Goal: Task Accomplishment & Management: Manage account settings

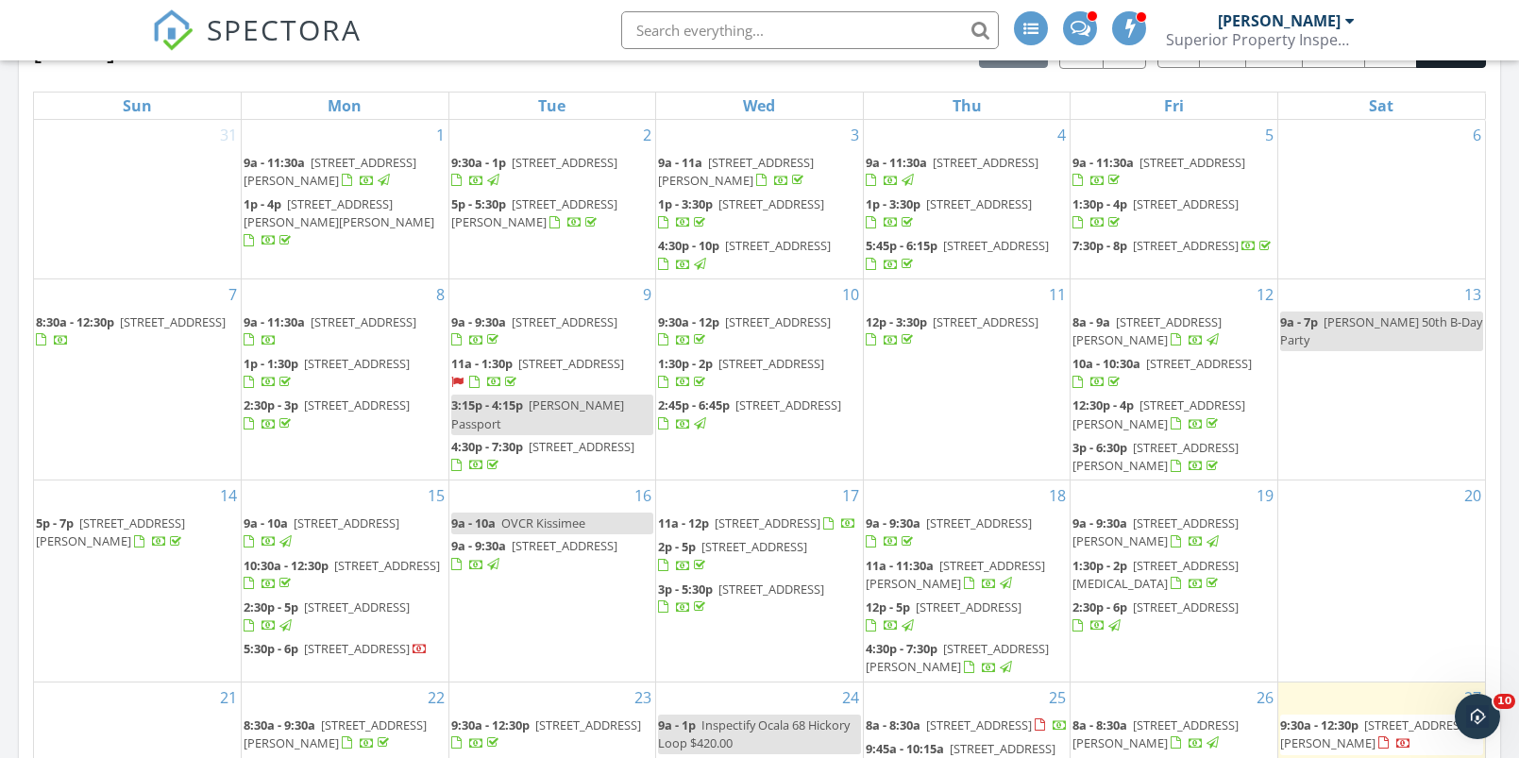
scroll to position [201, 0]
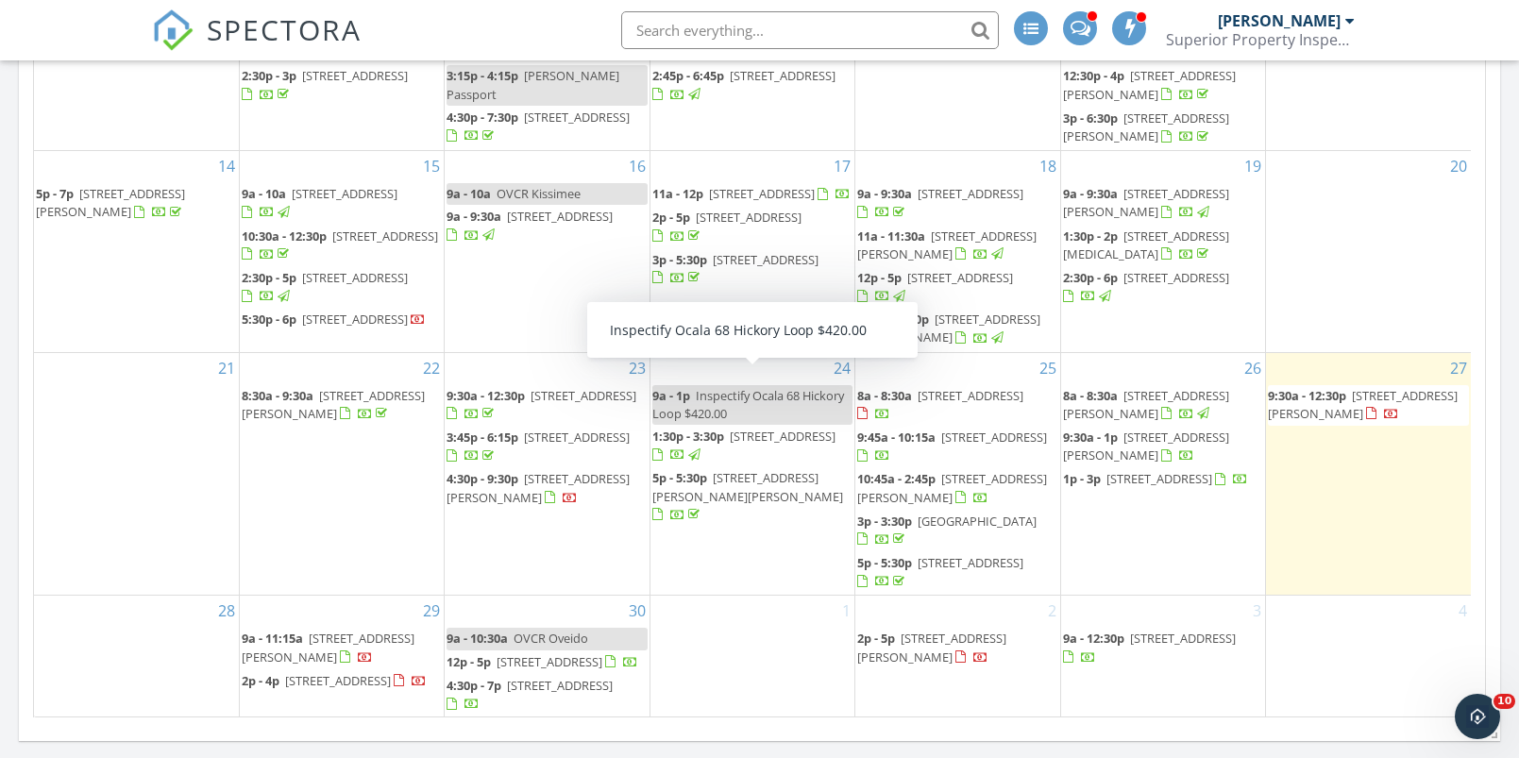
click at [738, 621] on div "1" at bounding box center [752, 657] width 204 height 122
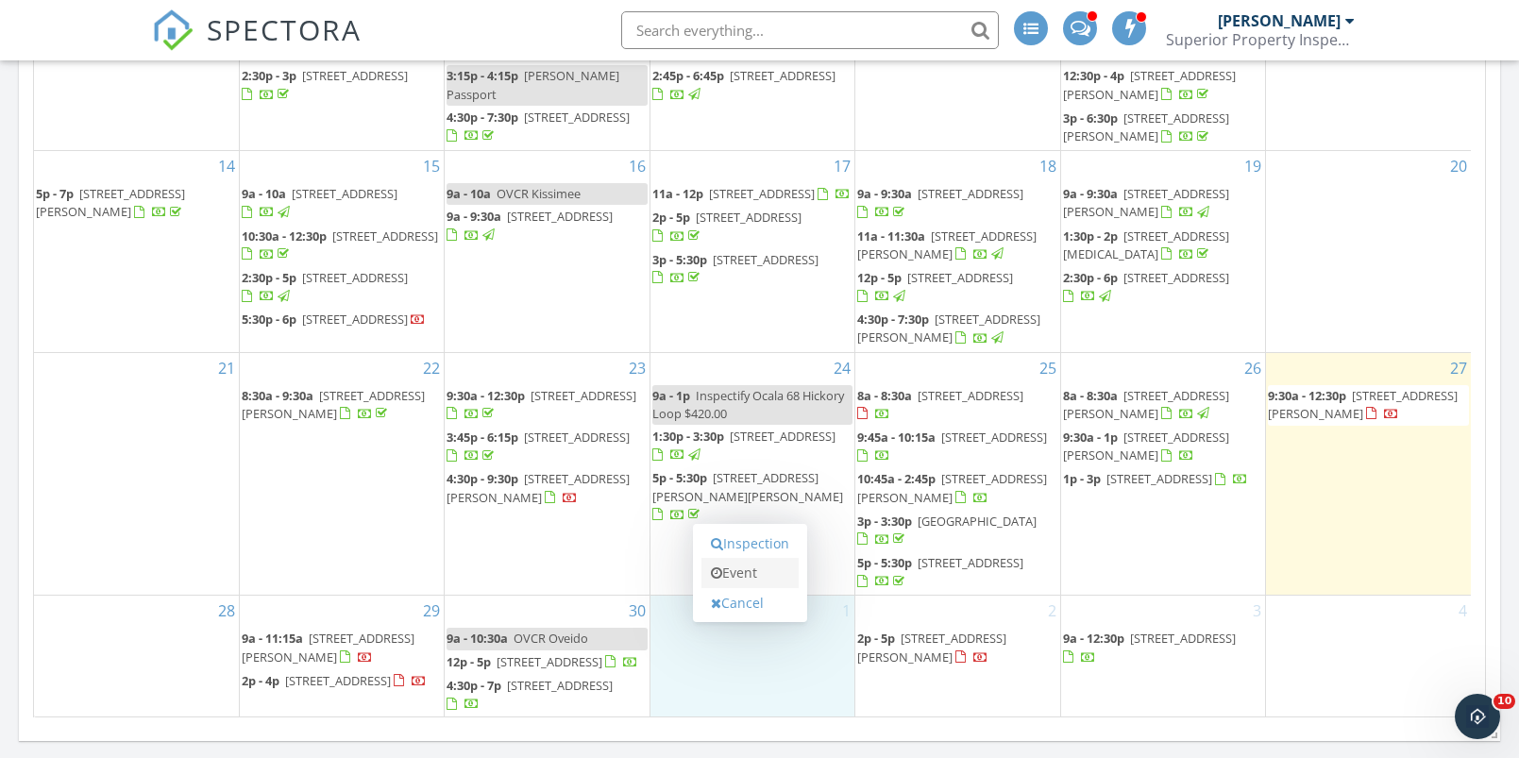
click at [754, 572] on link "Event" at bounding box center [749, 573] width 97 height 30
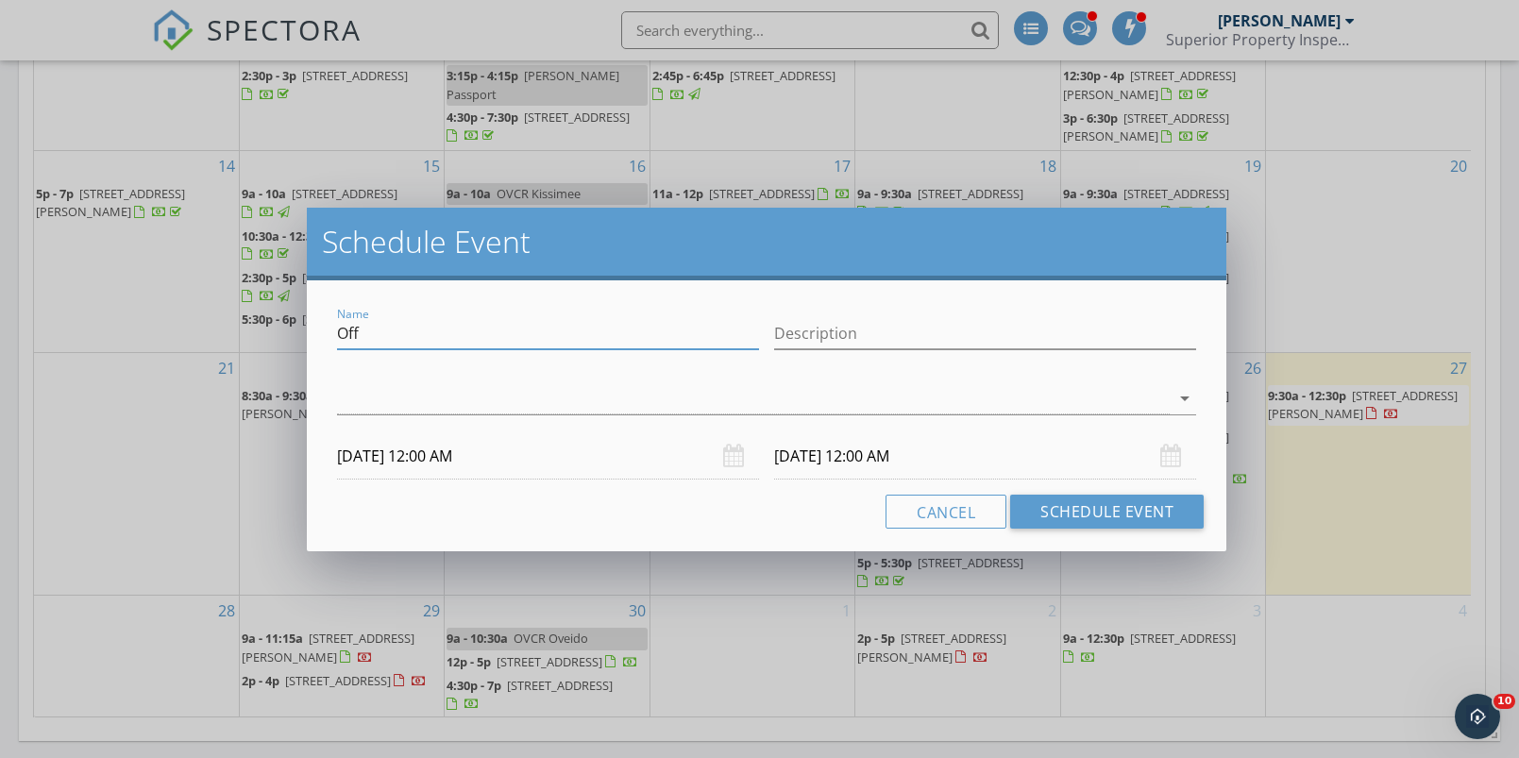
drag, startPoint x: 364, startPoint y: 329, endPoint x: 279, endPoint y: 328, distance: 85.0
click at [279, 328] on div "Schedule Event Name Off Description arrow_drop_down 10/01/2025 12:00 AM 10/02/2…" at bounding box center [759, 379] width 1519 height 758
click at [346, 330] on input "Oilando" at bounding box center [548, 333] width 422 height 31
click at [465, 343] on input "Orlando" at bounding box center [548, 333] width 422 height 31
type input "Orlando Rose"
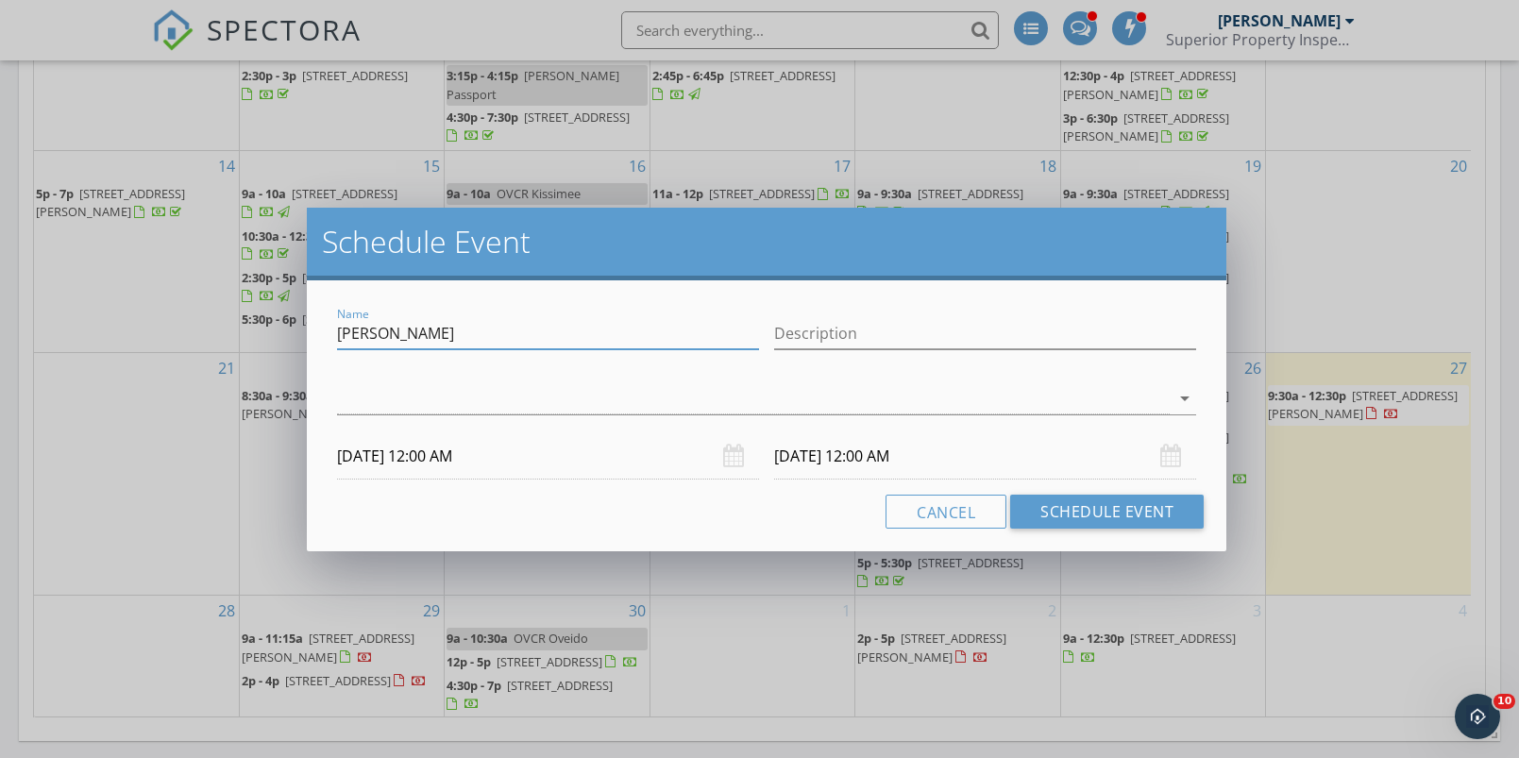
click at [416, 455] on input "10/01/2025 12:00 AM" at bounding box center [548, 456] width 422 height 46
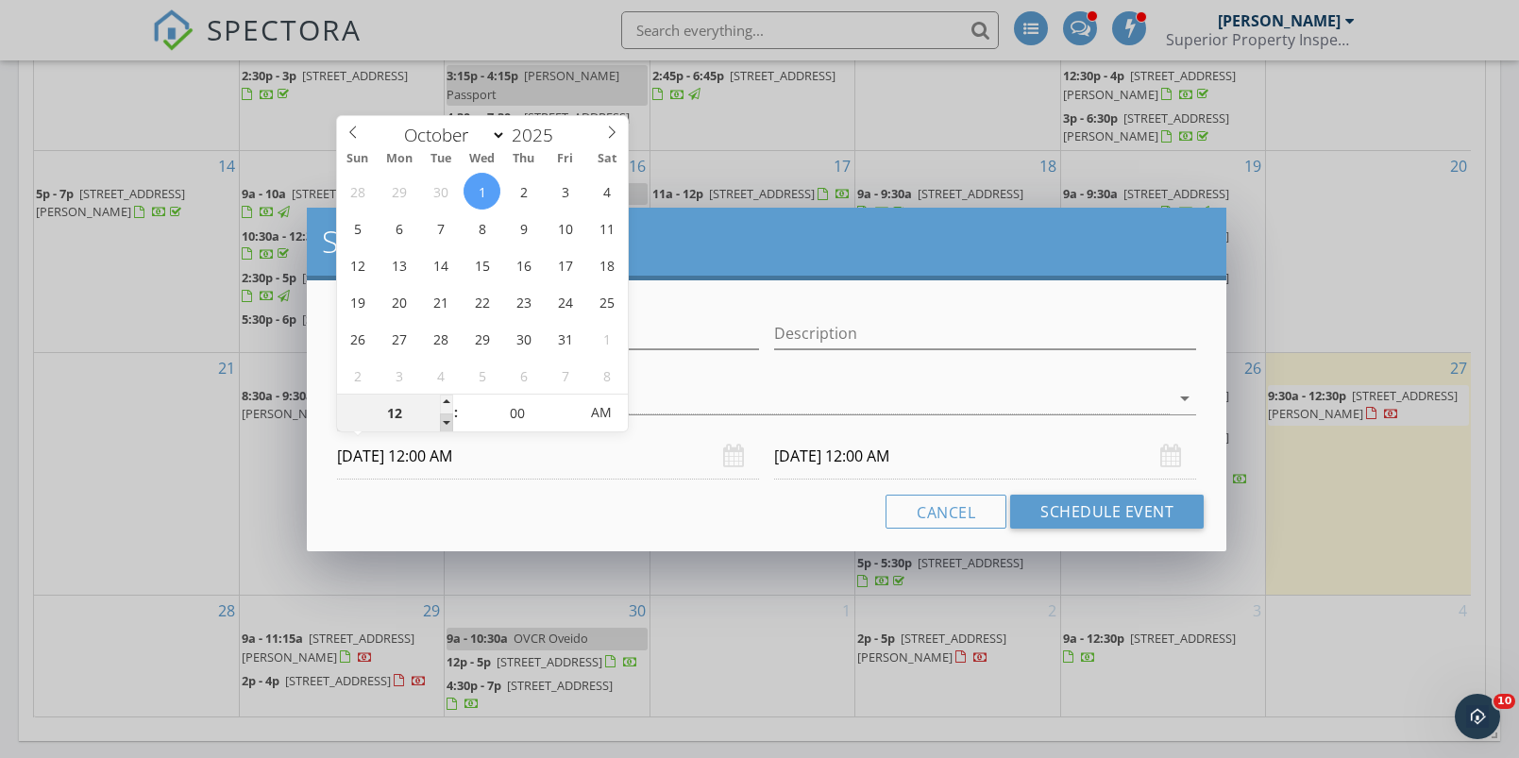
type input "11"
type input "10/01/2025 11:00 PM"
click at [446, 423] on span at bounding box center [446, 423] width 13 height 19
type input "10/02/2025 11:00 PM"
type input "10"
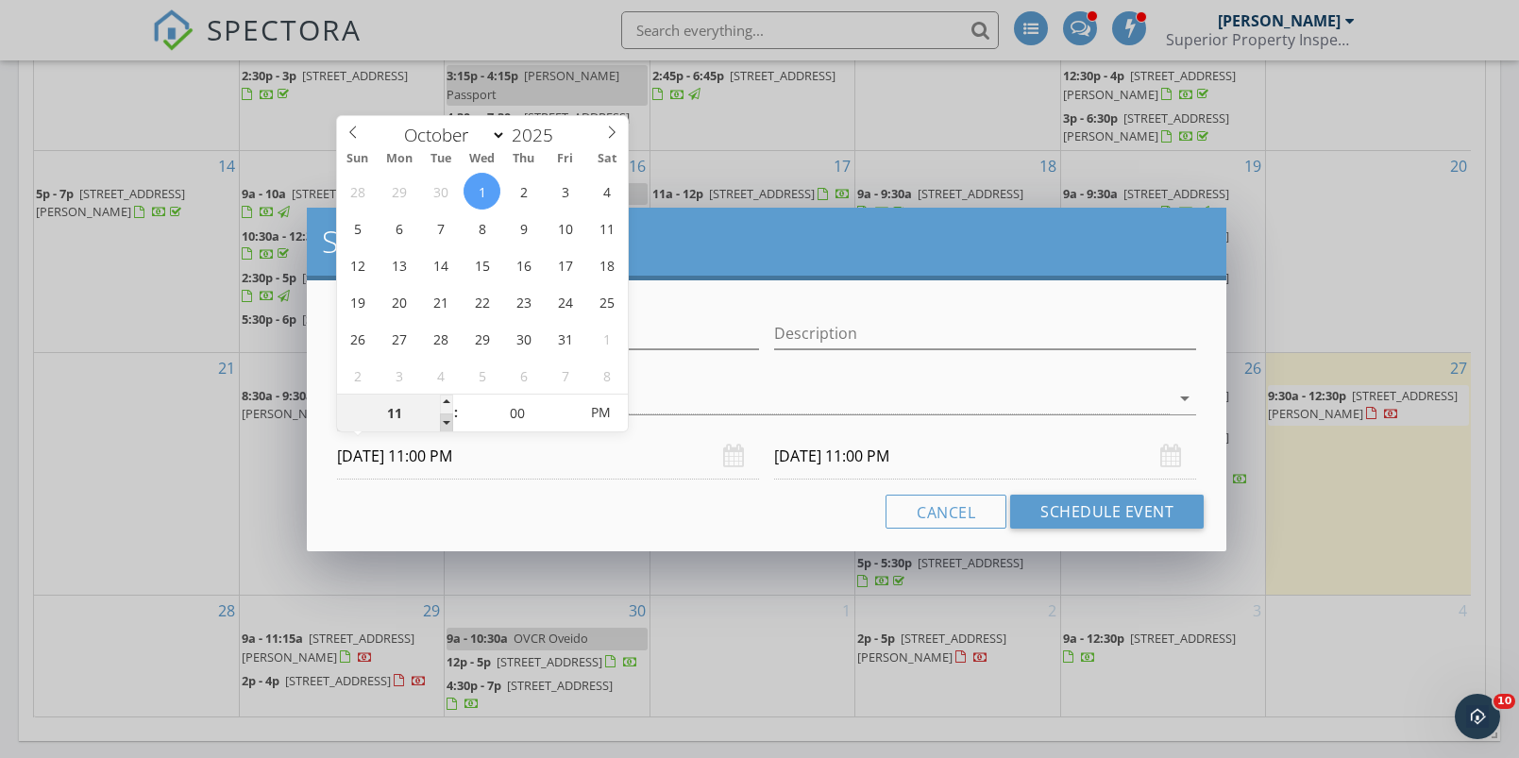
type input "10/01/2025 10:00 PM"
click at [446, 423] on span at bounding box center [446, 423] width 13 height 19
type input "09"
type input "10/01/2025 9:00 PM"
click at [446, 424] on span at bounding box center [446, 423] width 13 height 19
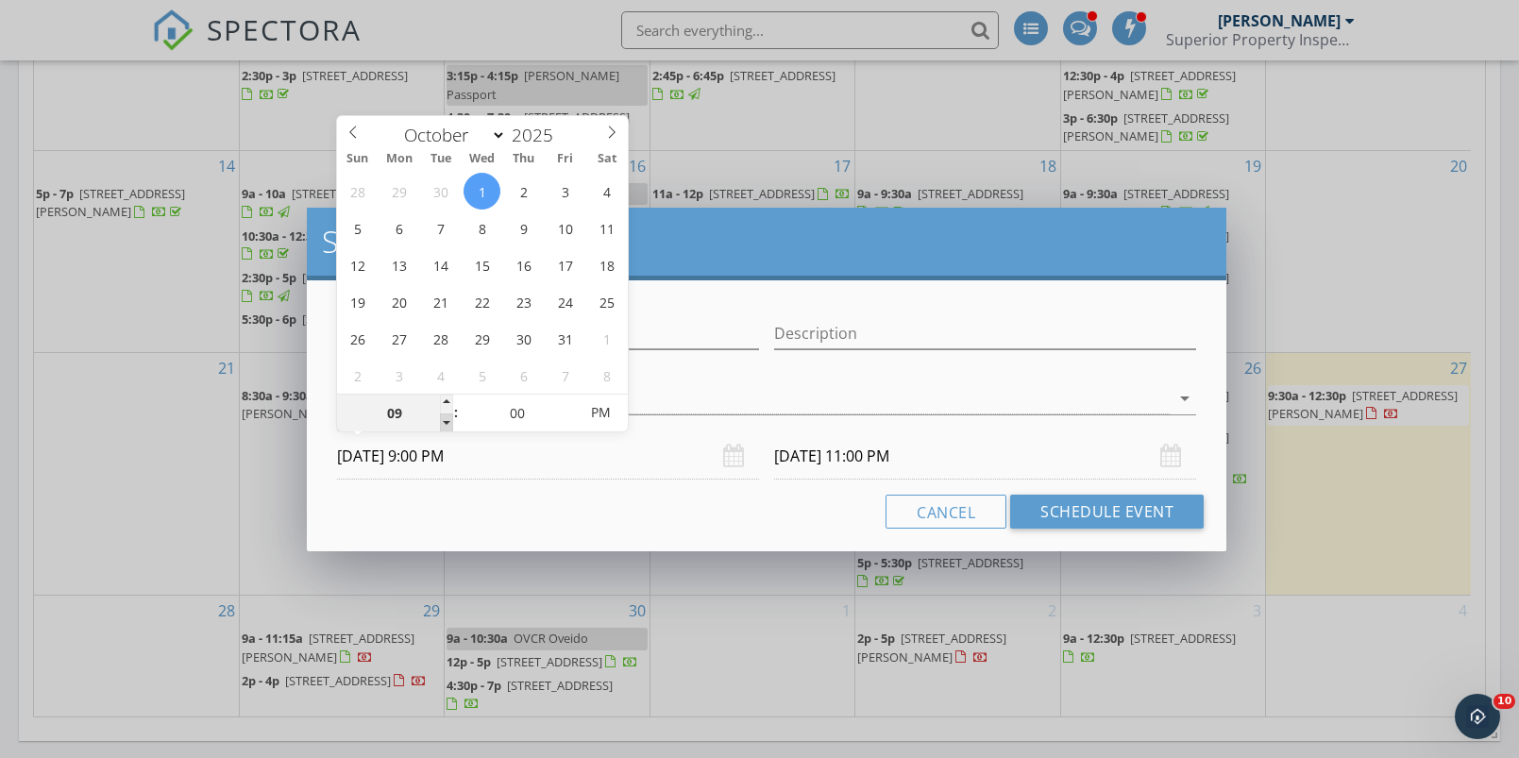
type input "08"
type input "10/01/2025 8:00 PM"
click at [446, 424] on span at bounding box center [446, 423] width 13 height 19
type input "10/02/2025 8:00 PM"
type input "09"
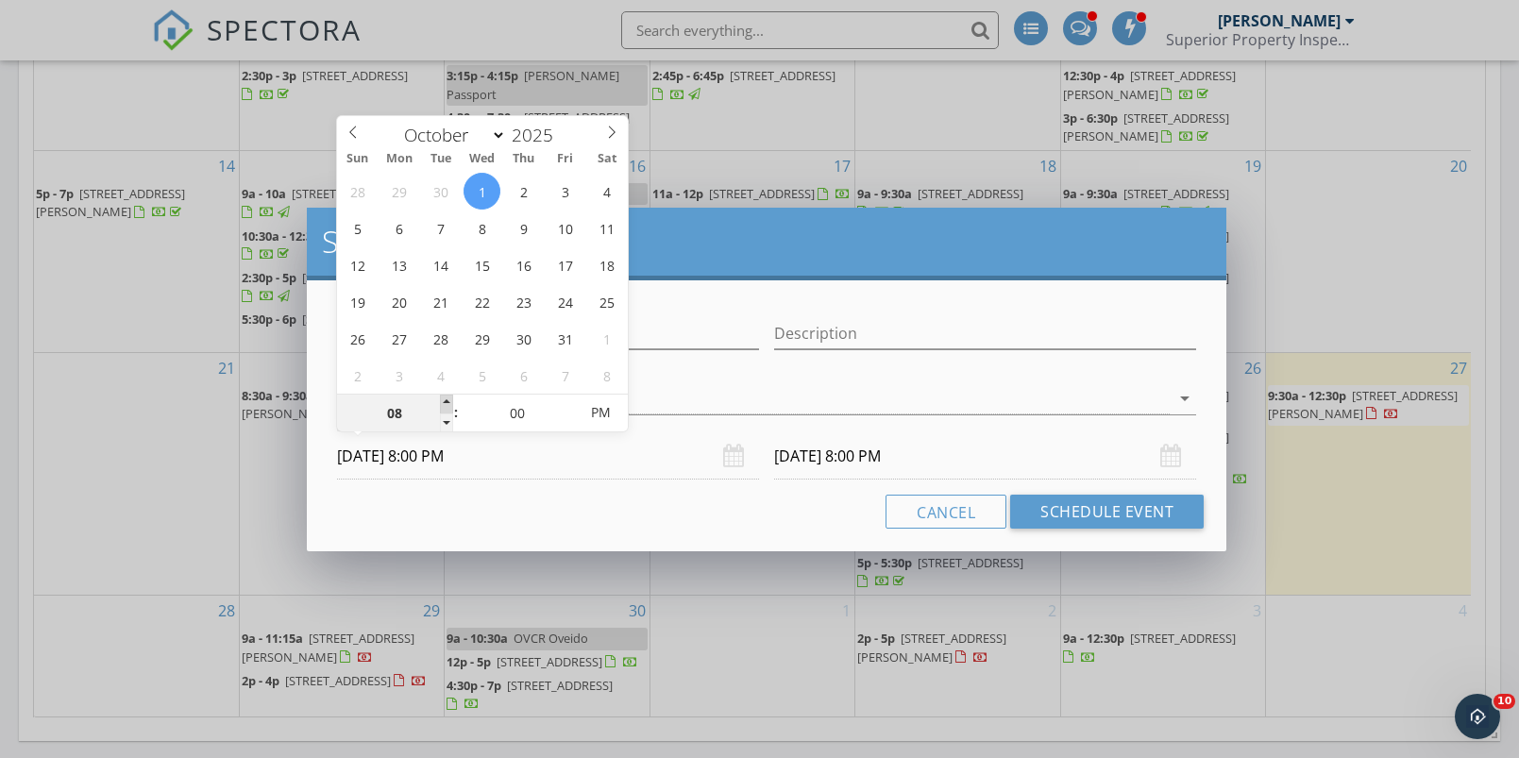
type input "10/01/2025 9:00 PM"
click at [449, 398] on span at bounding box center [446, 404] width 13 height 19
type input "10/02/2025 9:00 PM"
type input "05"
type input "10/01/2025 9:05 PM"
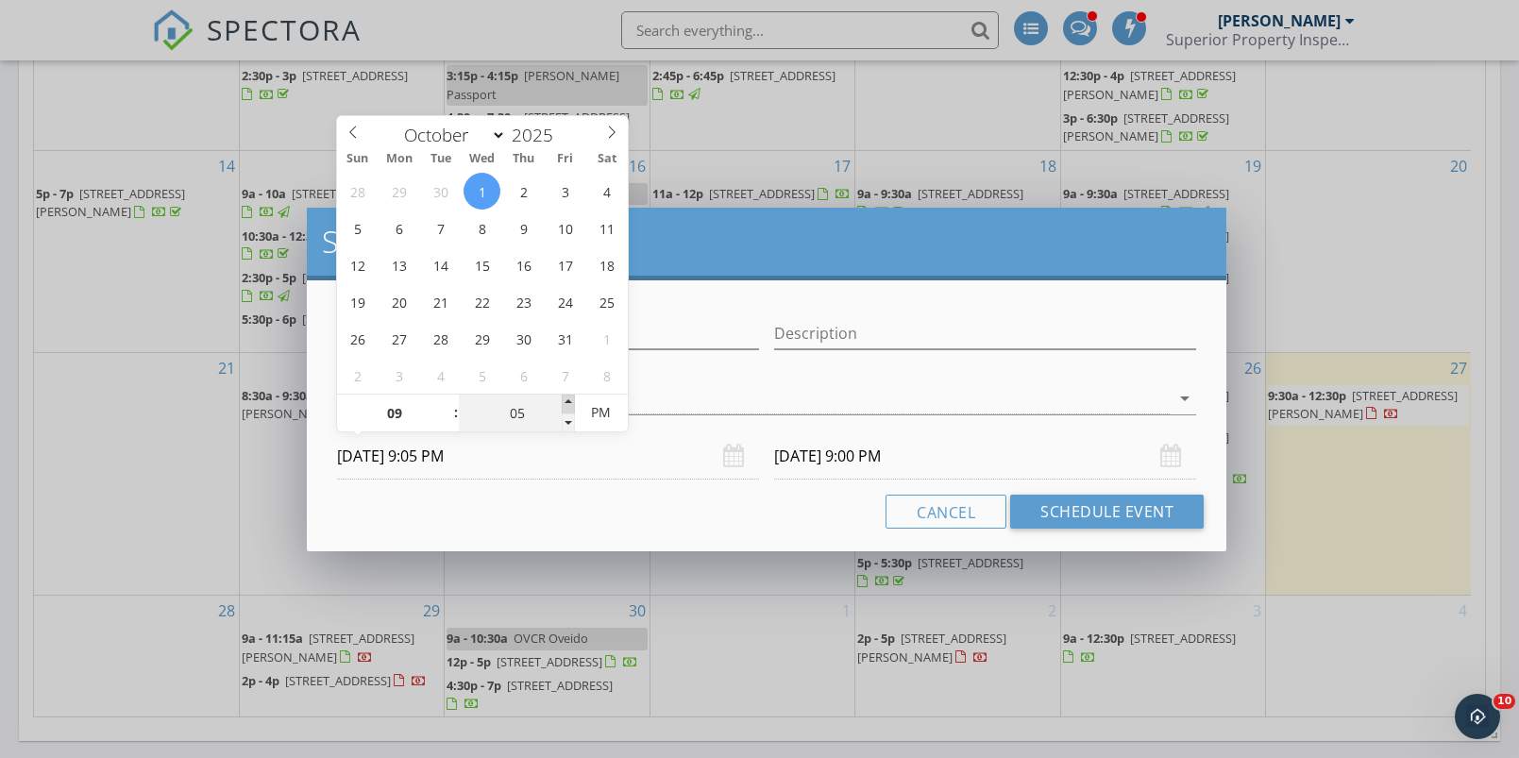
click at [571, 395] on span at bounding box center [568, 404] width 13 height 19
type input "10"
type input "10/01/2025 9:10 PM"
click at [571, 395] on span at bounding box center [568, 404] width 13 height 19
type input "15"
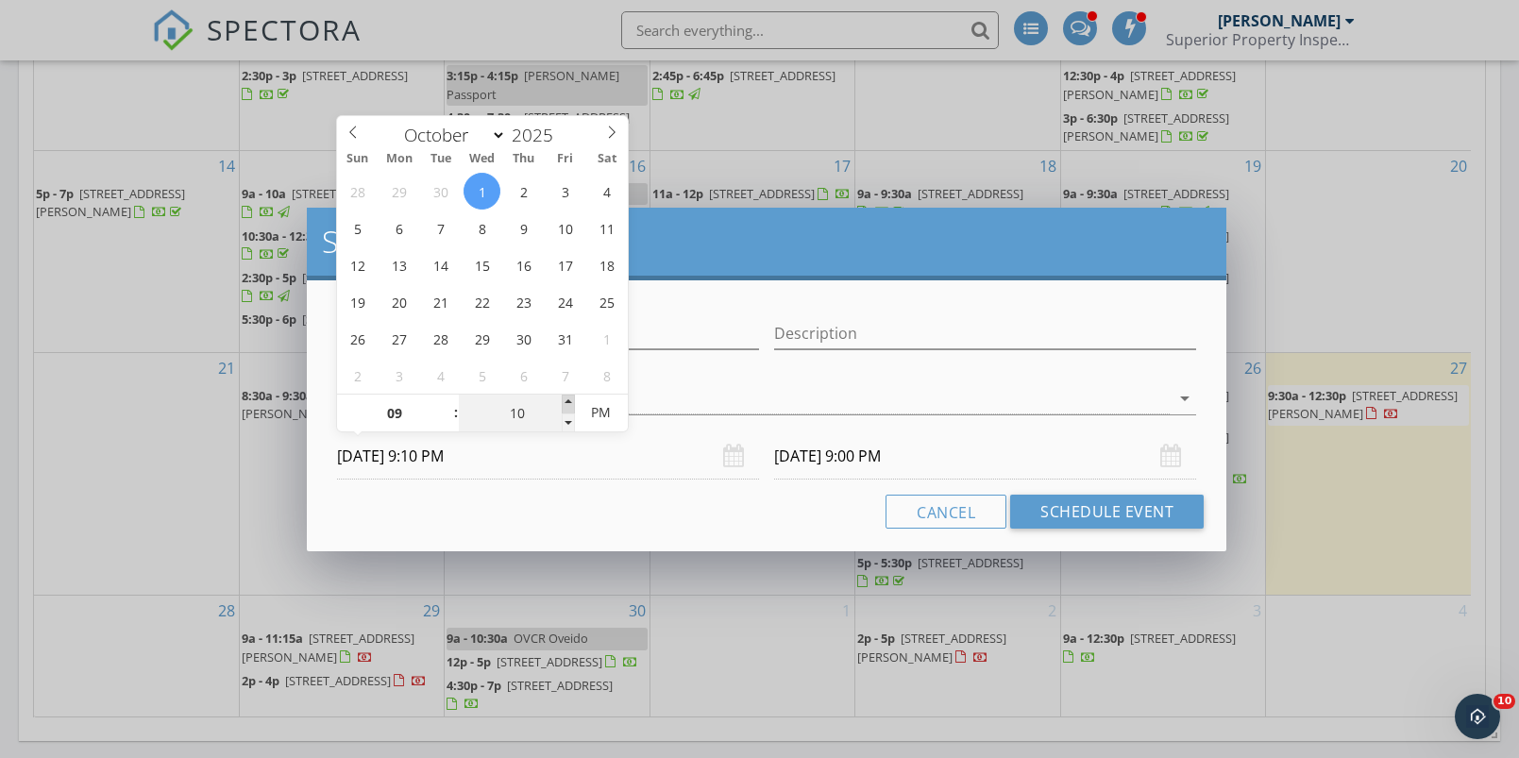
type input "10/01/2025 9:15 PM"
click at [571, 395] on span at bounding box center [568, 404] width 13 height 19
type input "20"
type input "10/01/2025 9:20 PM"
click at [571, 395] on span at bounding box center [568, 404] width 13 height 19
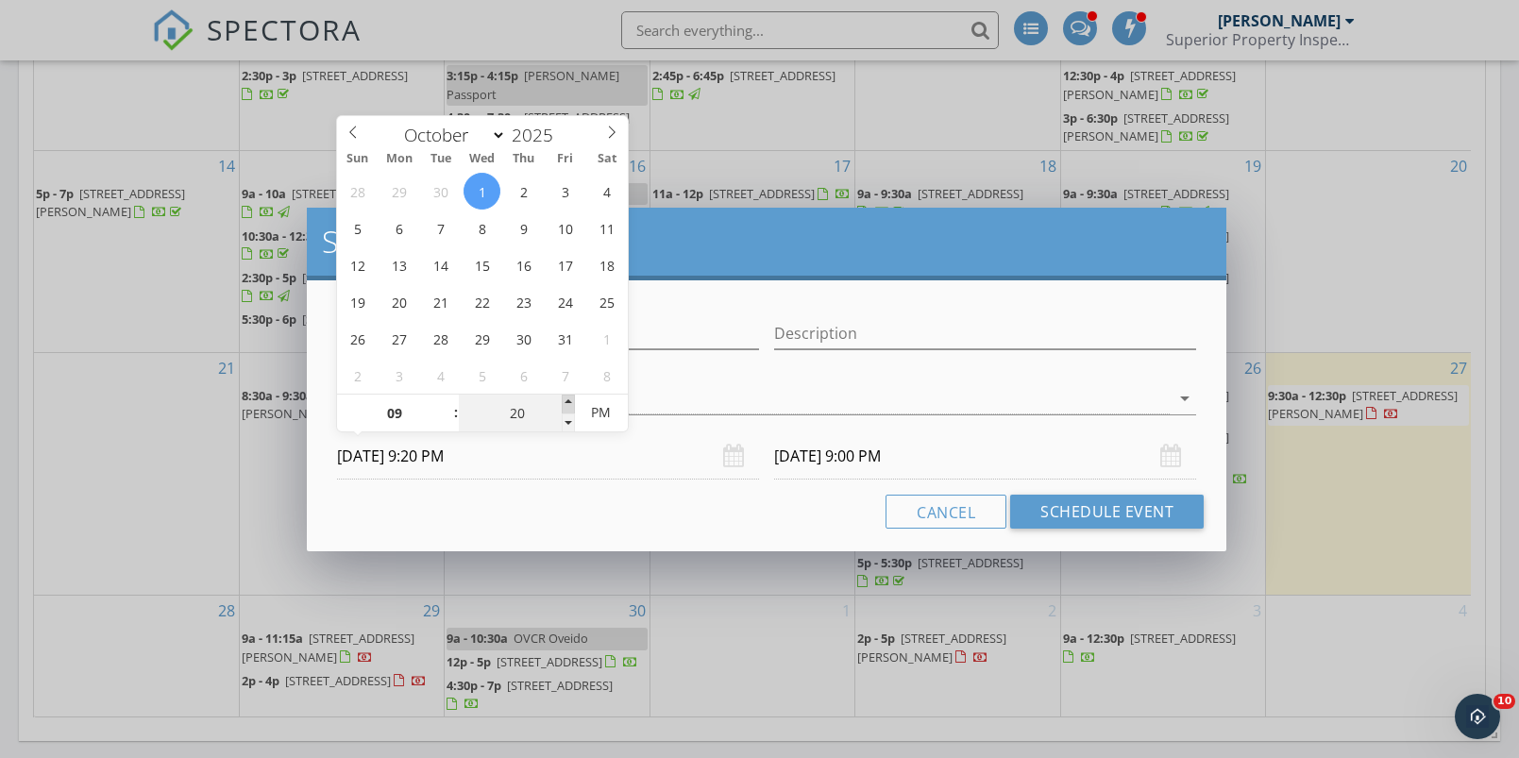
type input "25"
type input "10/01/2025 9:25 PM"
click at [571, 395] on span at bounding box center [568, 404] width 13 height 19
type input "10/02/2025 9:25 PM"
type input "30"
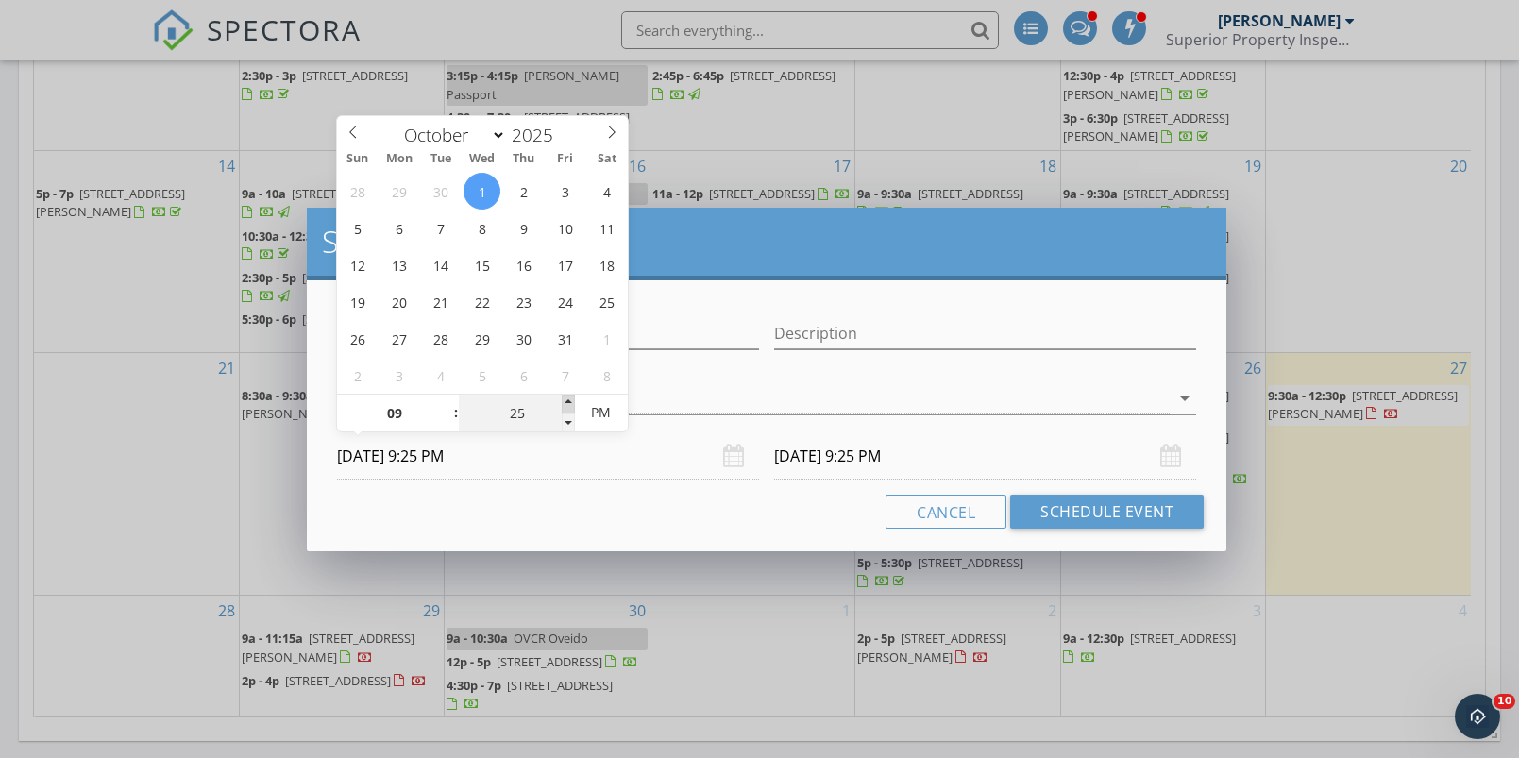
type input "10/01/2025 9:30 PM"
click at [570, 396] on span at bounding box center [568, 404] width 13 height 19
click at [811, 458] on input "10/02/2025 9:30 PM" at bounding box center [985, 456] width 422 height 46
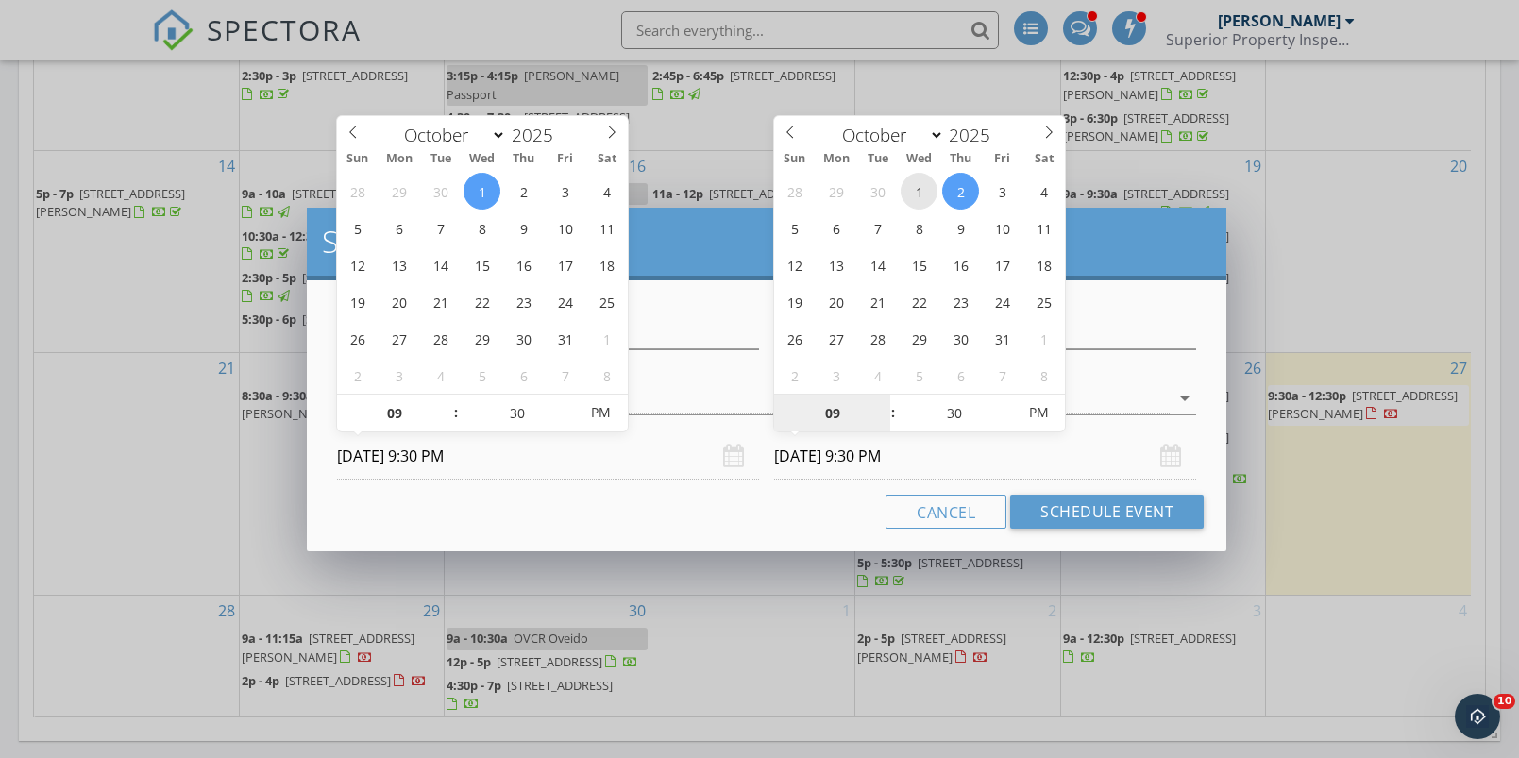
type input "10/01/2025 9:30 PM"
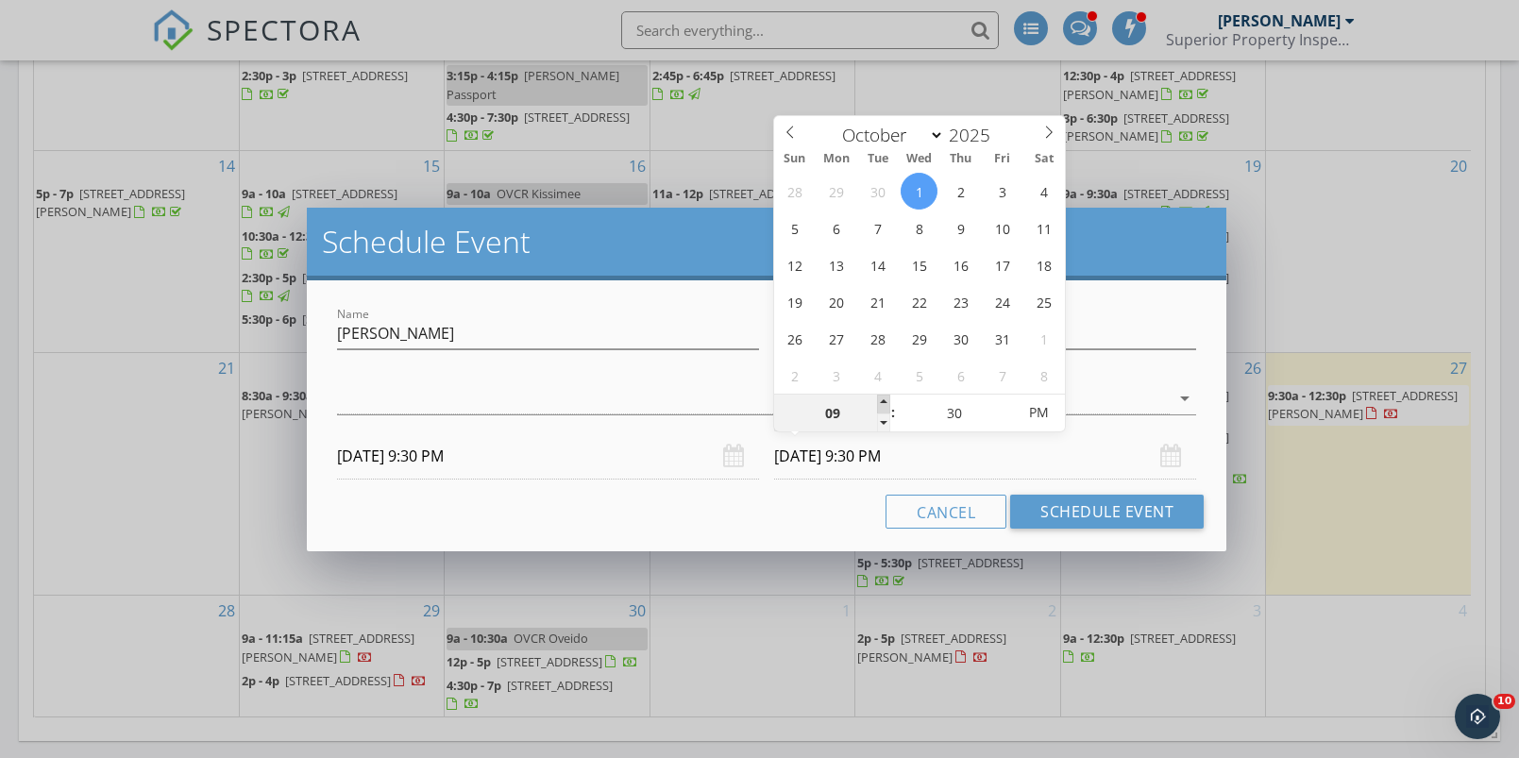
type input "10"
type input "10/01/2025 10:30 PM"
click at [883, 398] on span at bounding box center [883, 404] width 13 height 19
type input "11"
type input "10/01/2025 11:30 PM"
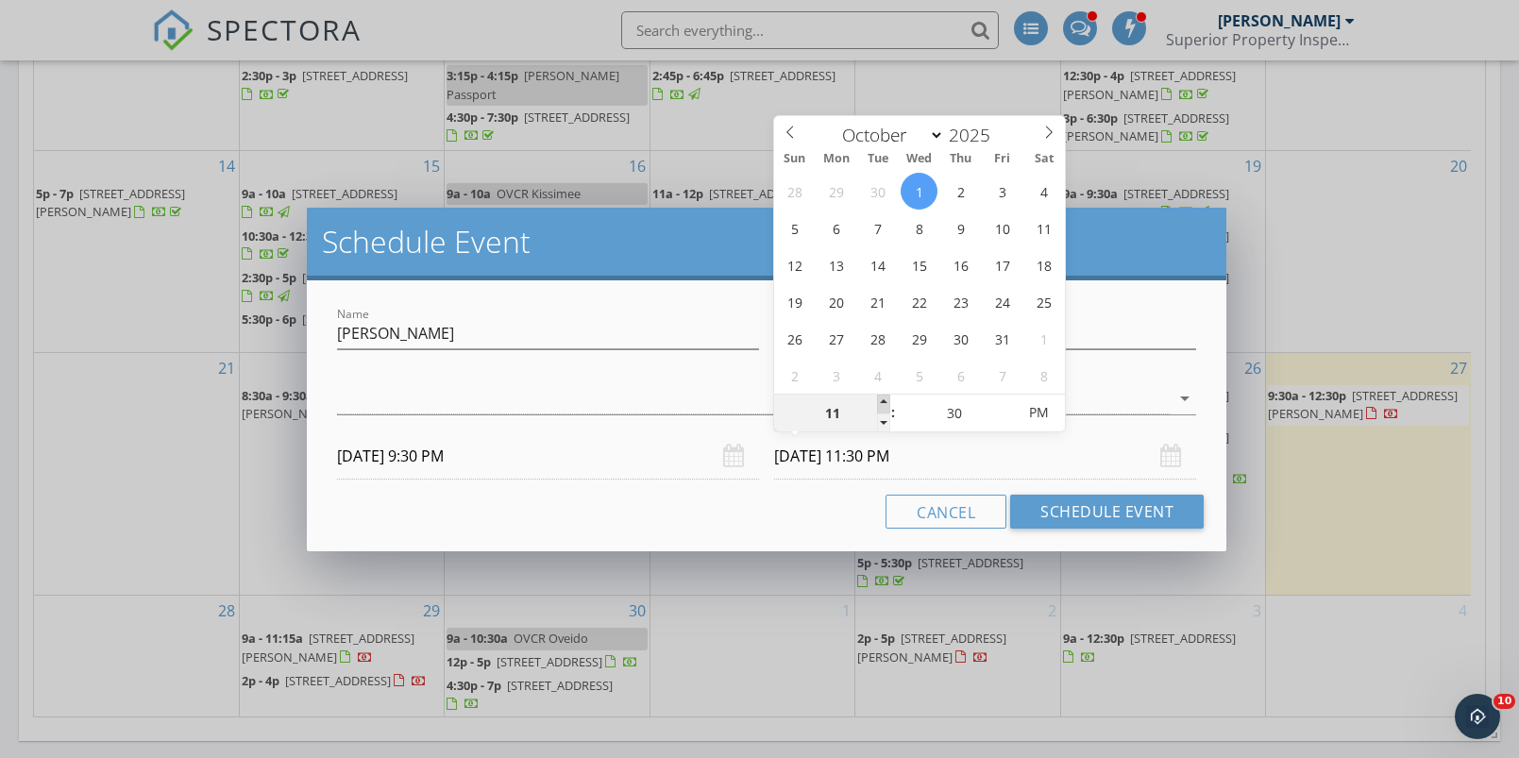
click at [883, 398] on span at bounding box center [883, 404] width 13 height 19
type input "12"
type input "10/01/2025 12:30 AM"
click at [883, 398] on span at bounding box center [883, 404] width 13 height 19
type input "01"
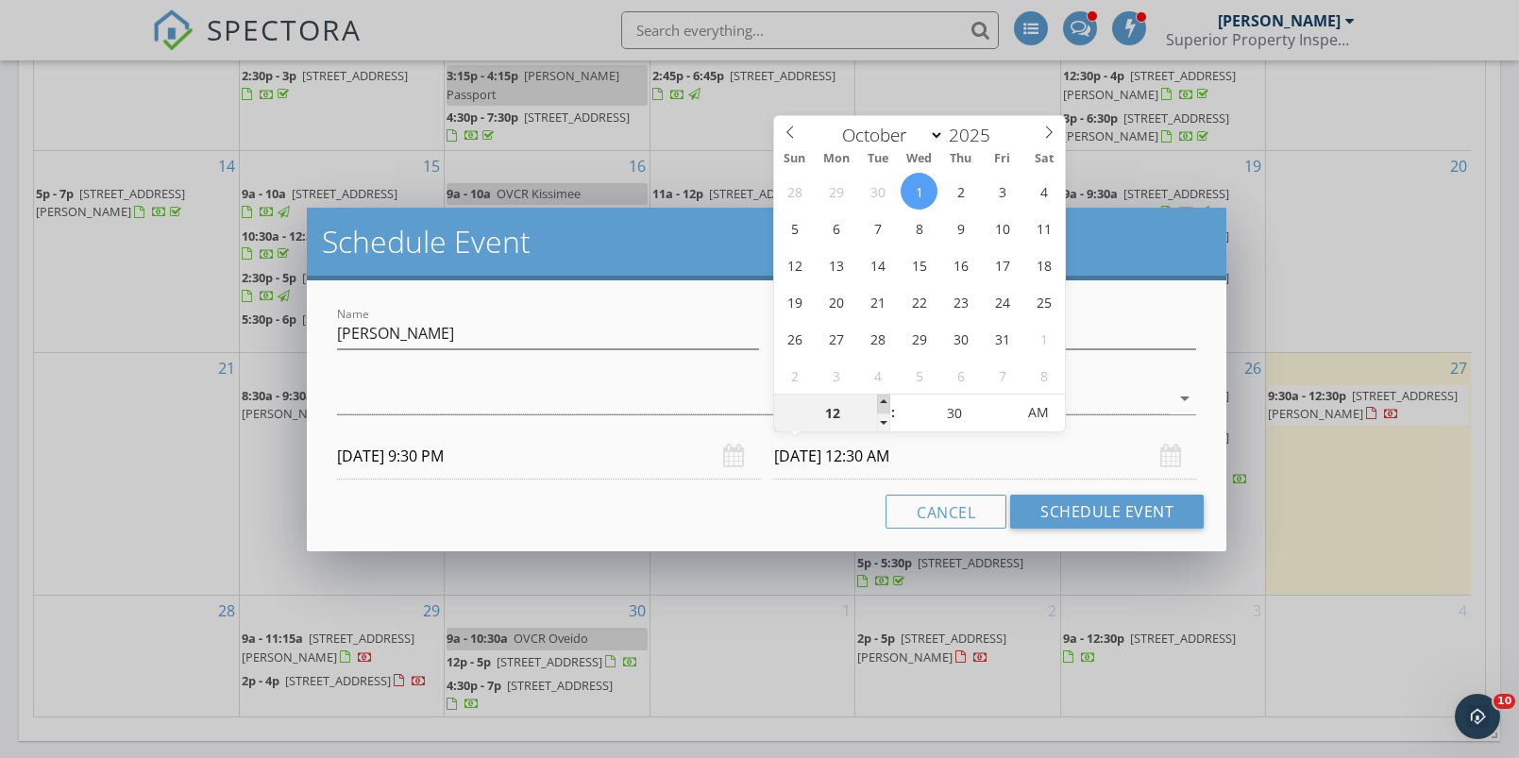
type input "10/01/2025 1:30 AM"
click at [883, 398] on span at bounding box center [883, 404] width 13 height 19
type input "25"
type input "10/01/2025 1:25 AM"
click at [1009, 423] on span at bounding box center [1005, 423] width 13 height 19
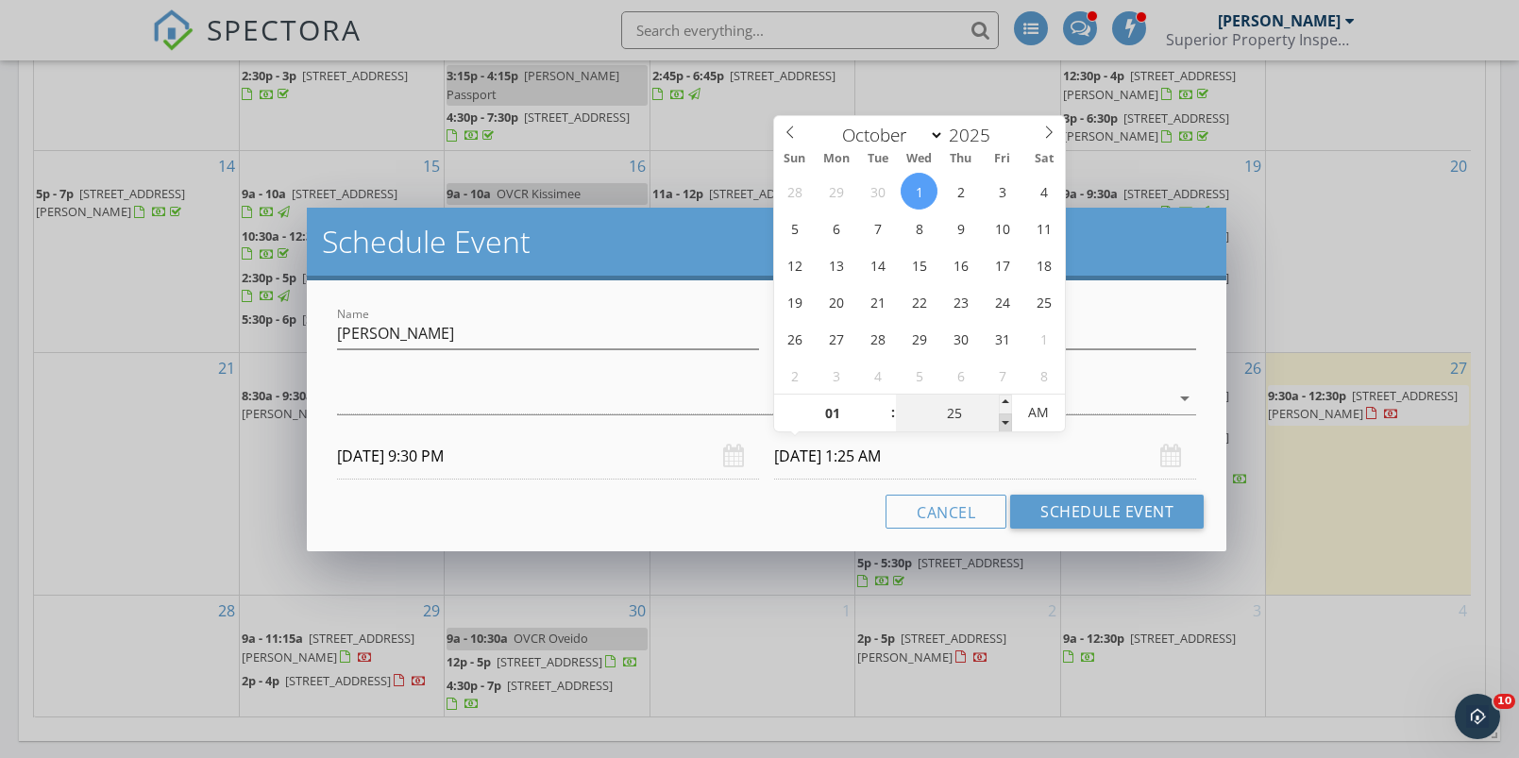
type input "20"
type input "10/01/2025 1:20 AM"
click at [1009, 423] on span at bounding box center [1005, 423] width 13 height 19
type input "15"
type input "10/01/2025 1:15 AM"
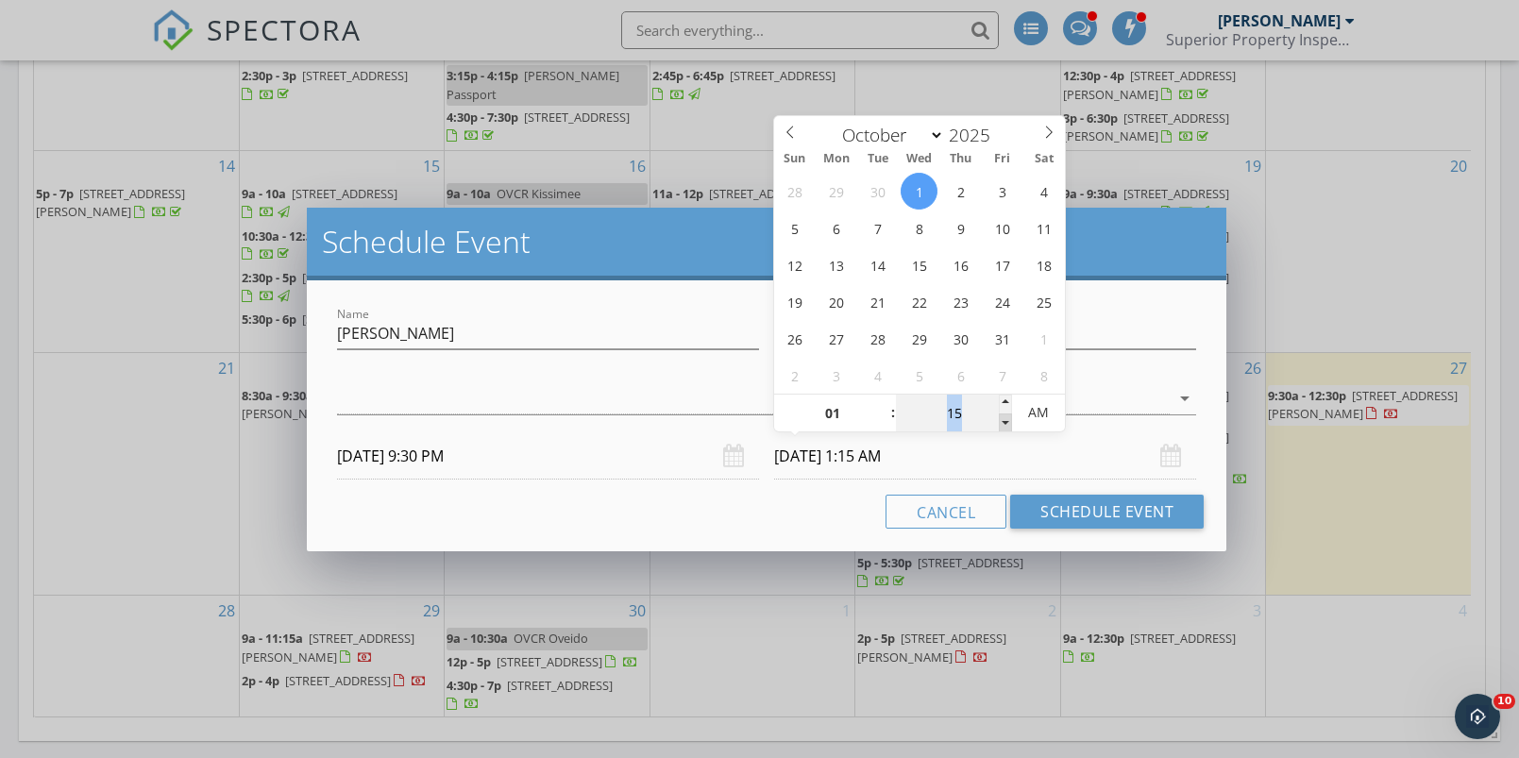
click at [1008, 423] on span at bounding box center [1005, 423] width 13 height 19
type input "10"
type input "10/01/2025 1:10 AM"
click at [1008, 423] on span at bounding box center [1005, 423] width 13 height 19
type input "05"
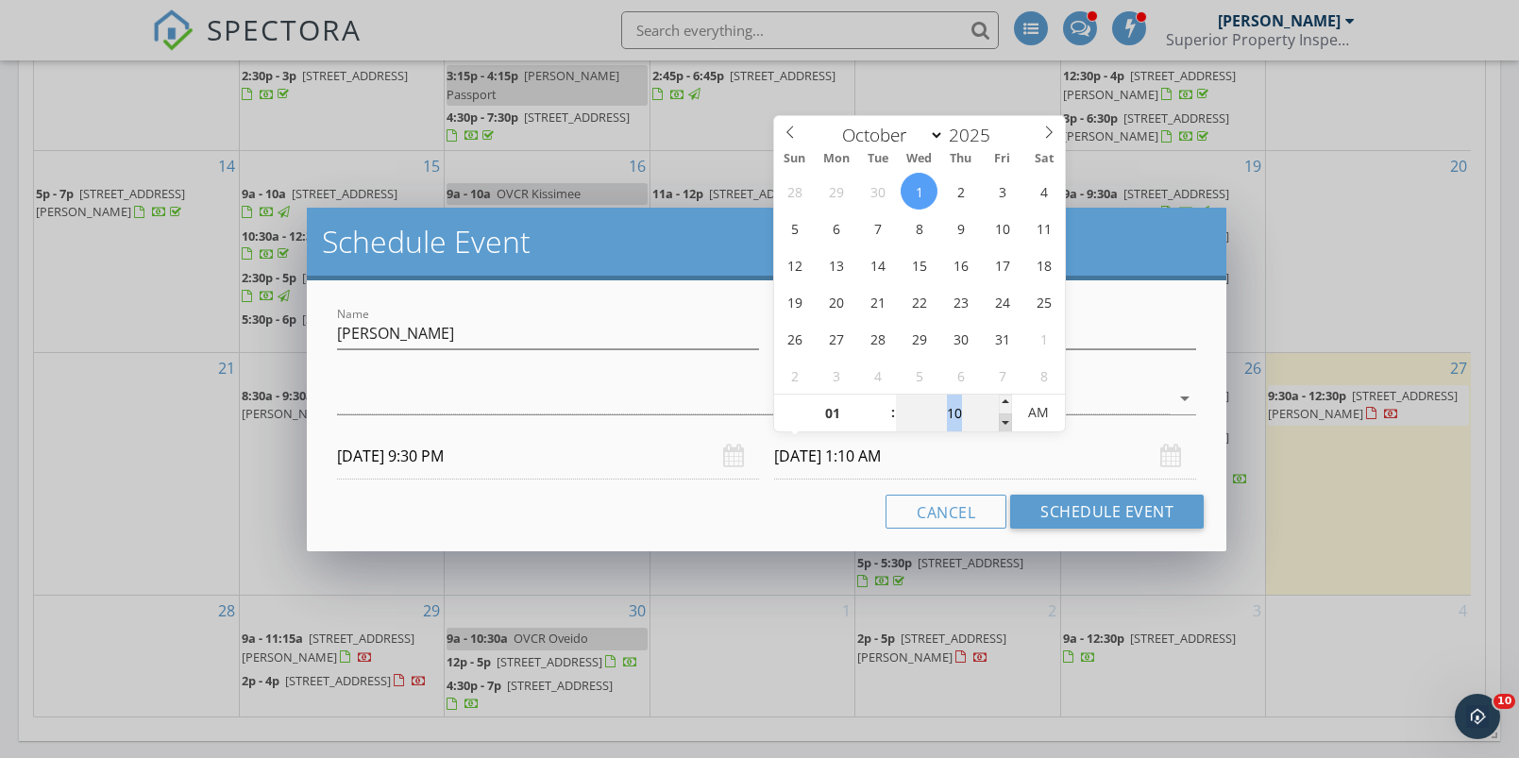
type input "10/01/2025 1:05 AM"
click at [1006, 423] on span at bounding box center [1005, 423] width 13 height 19
type input "00"
type input "10/01/2025 1:00 AM"
click at [1005, 423] on span at bounding box center [1005, 423] width 13 height 19
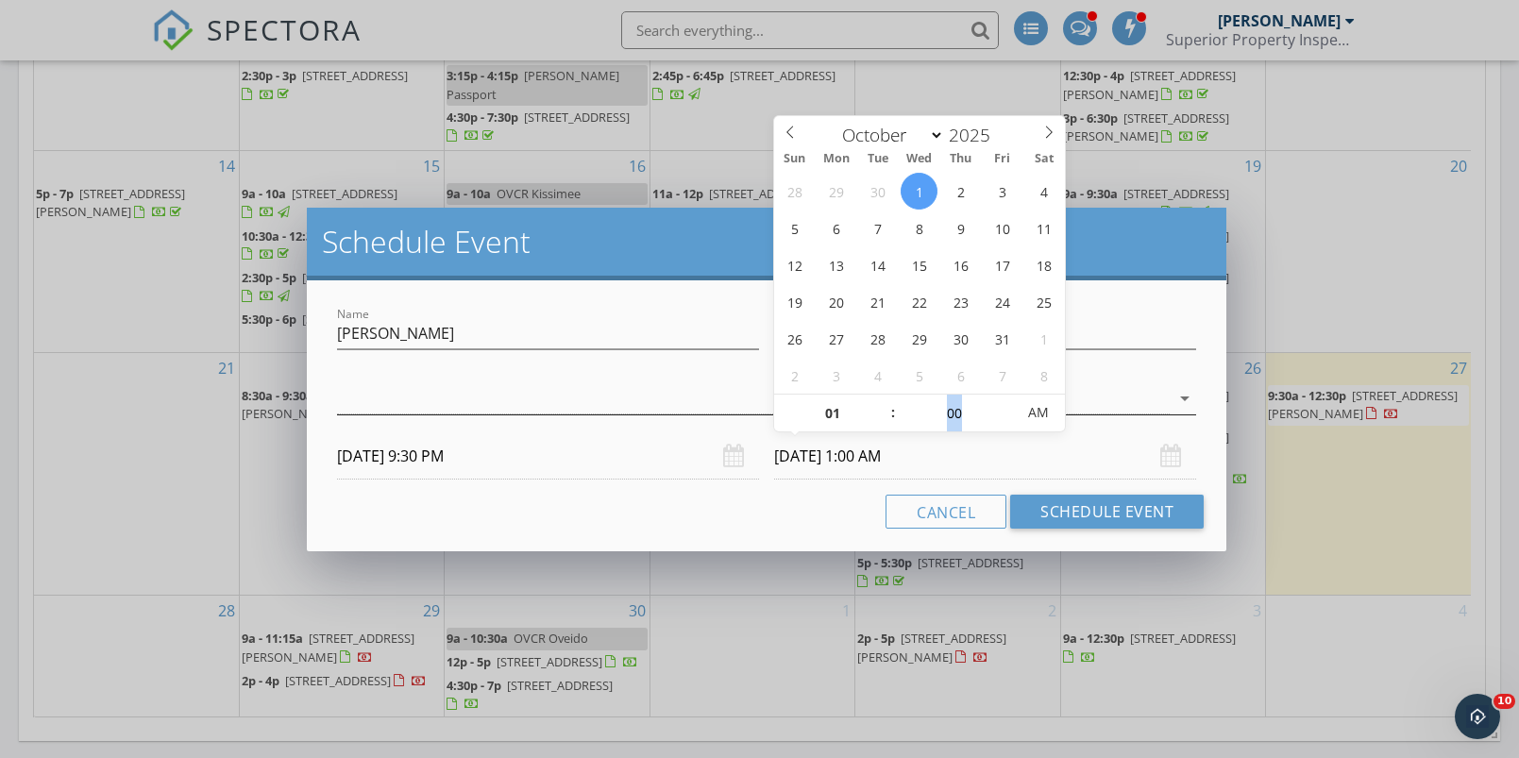
click at [585, 397] on div at bounding box center [753, 398] width 833 height 31
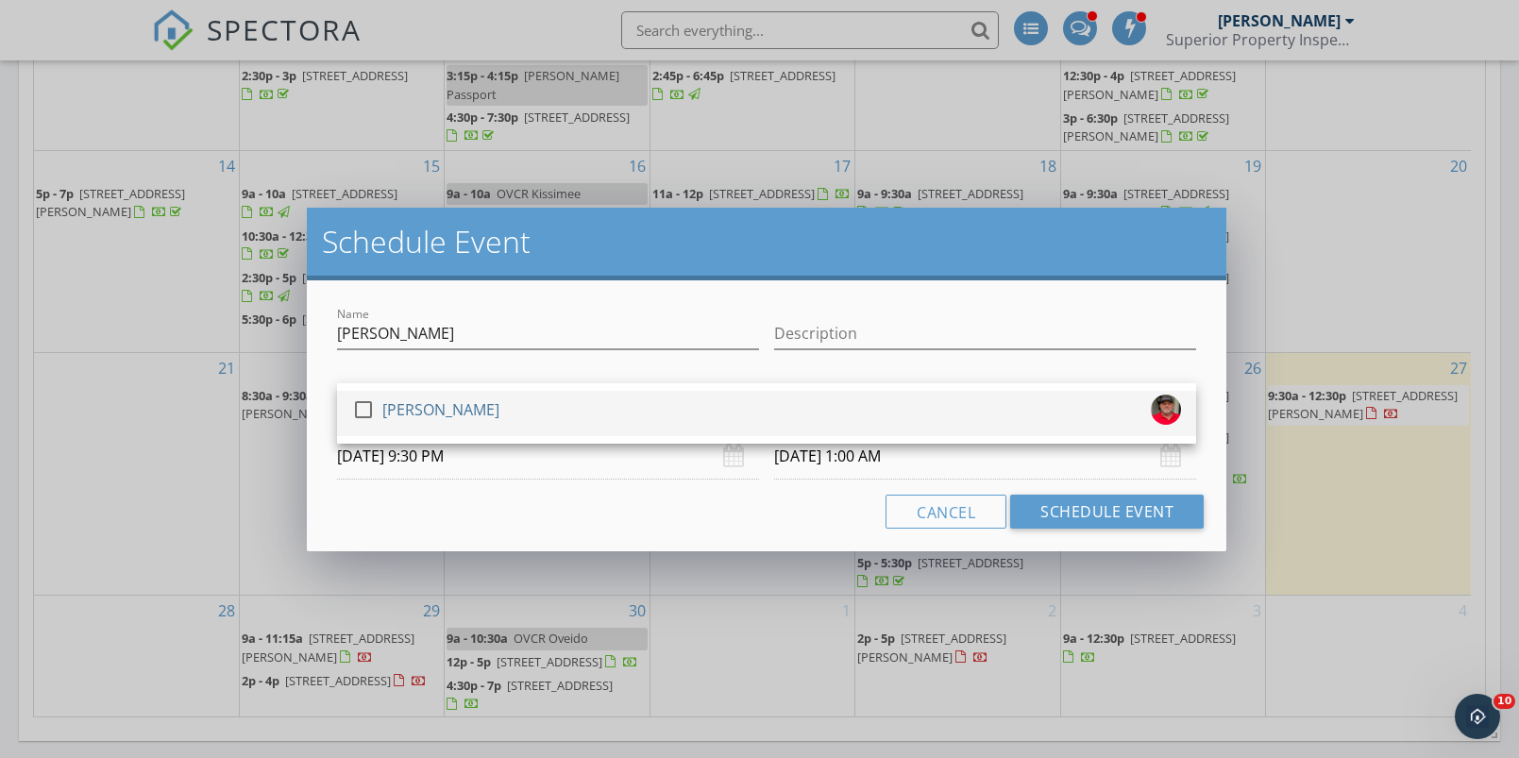
click at [360, 409] on div at bounding box center [363, 410] width 32 height 32
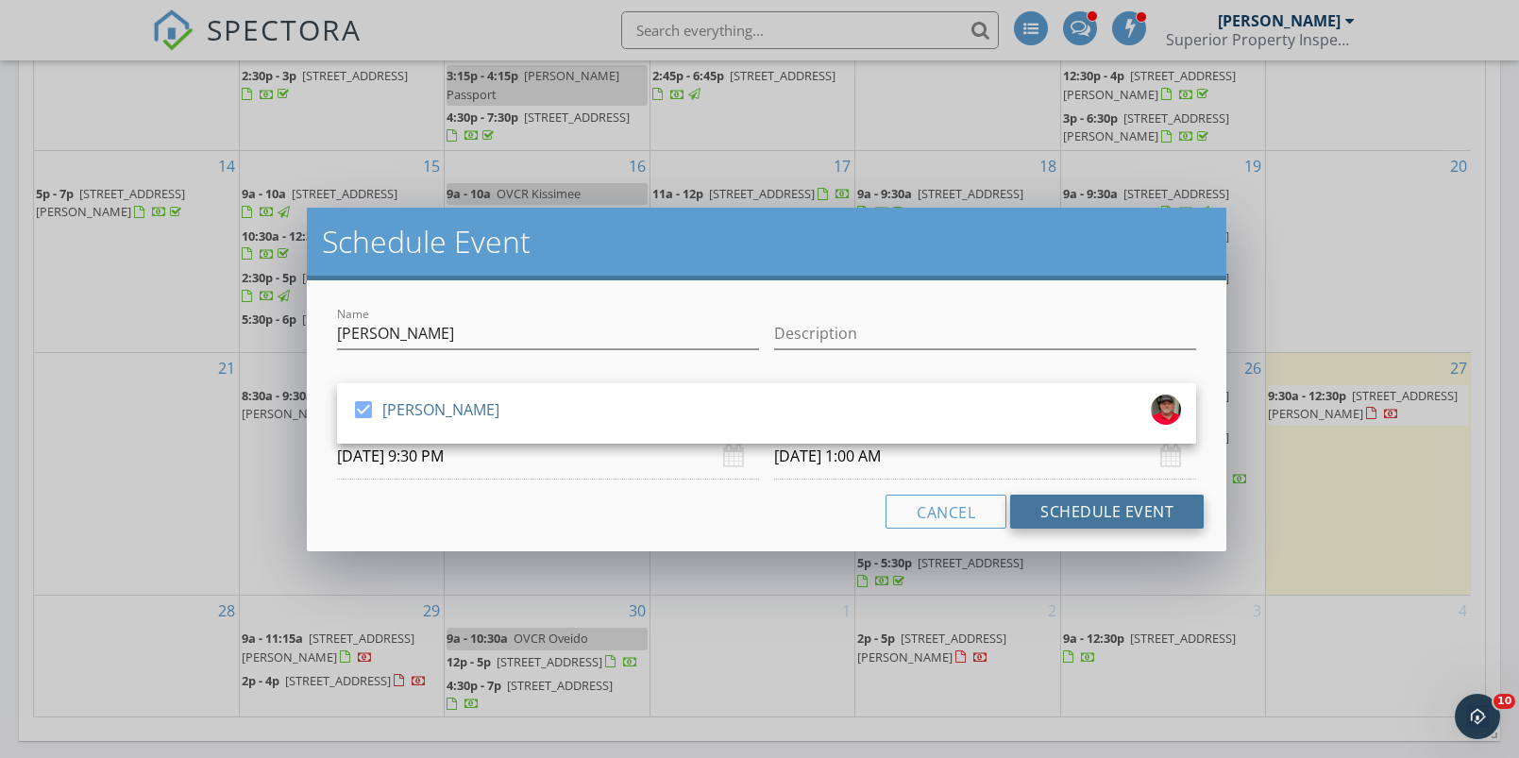
click at [1098, 511] on button "Schedule Event" at bounding box center [1107, 512] width 194 height 34
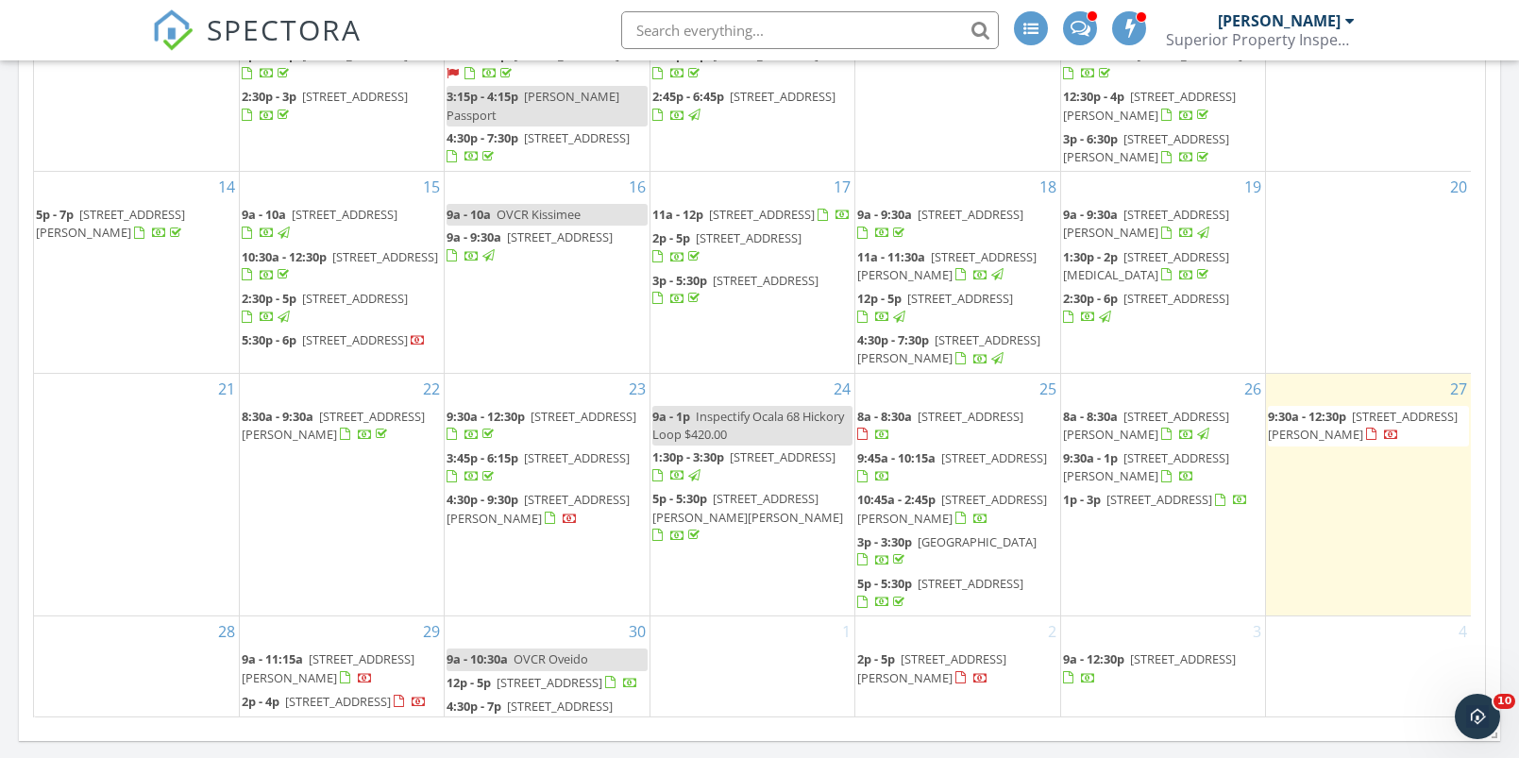
scroll to position [201, 0]
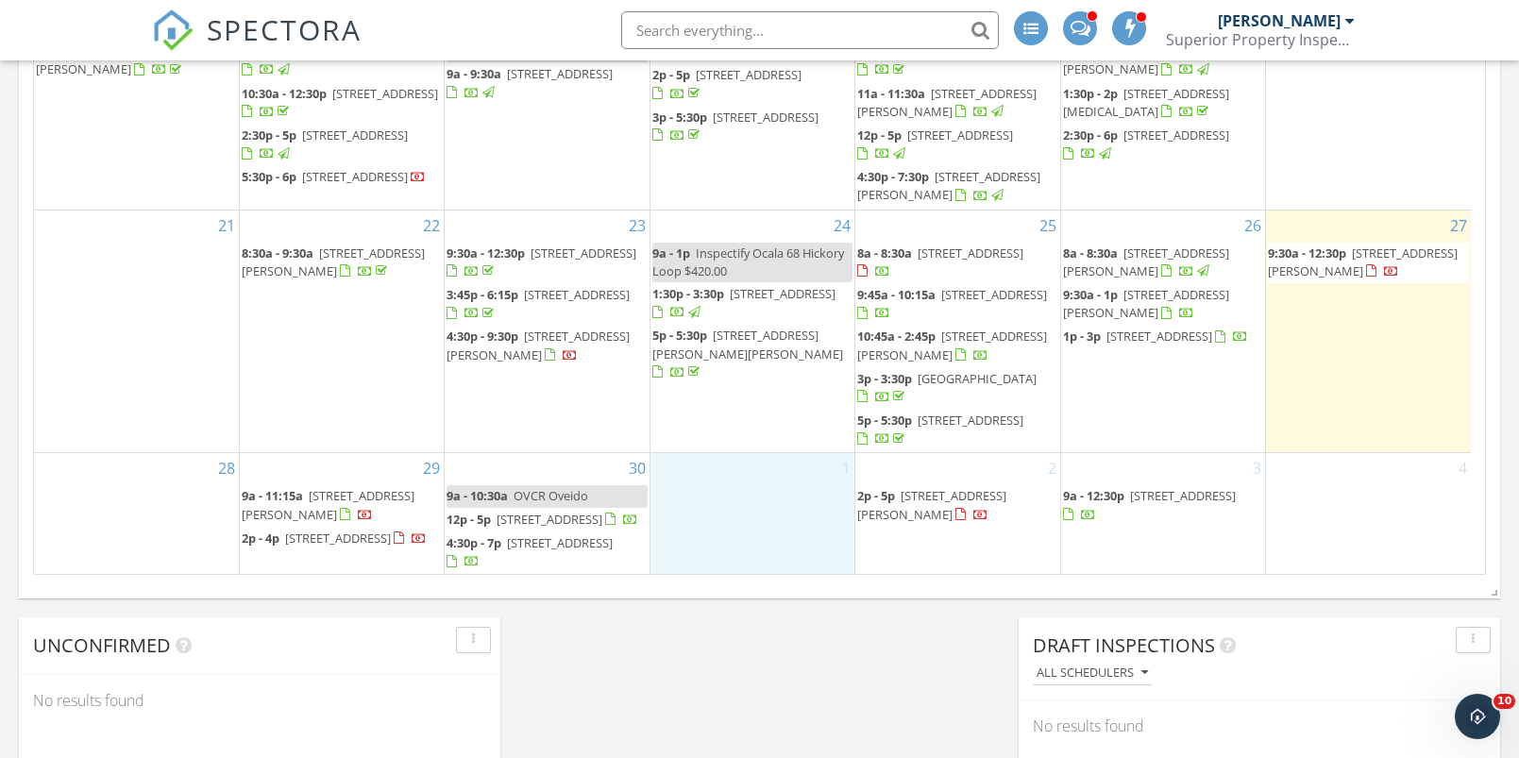
click at [715, 496] on div "1" at bounding box center [752, 514] width 204 height 122
click at [741, 444] on link "Event" at bounding box center [749, 447] width 97 height 30
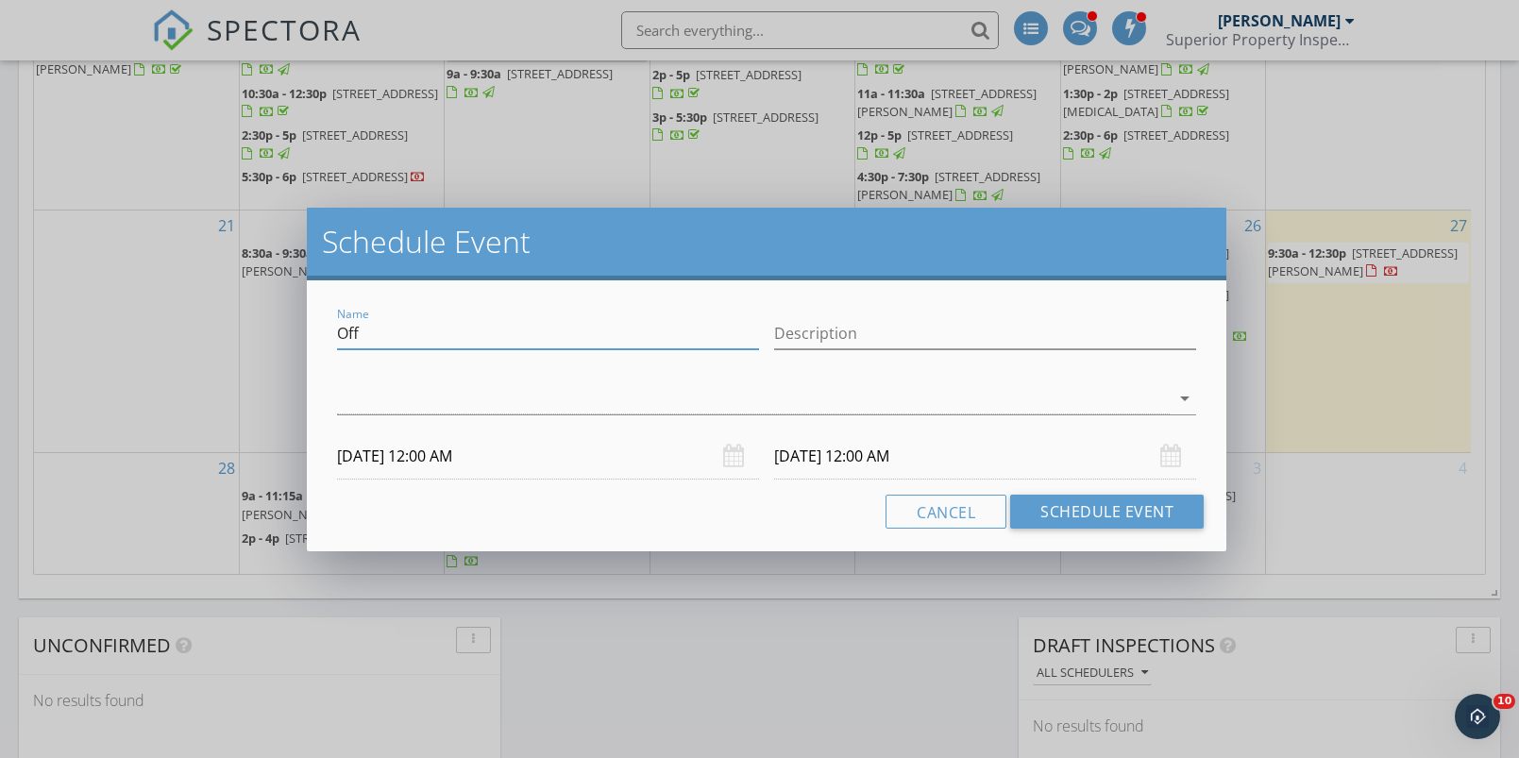
drag, startPoint x: 350, startPoint y: 339, endPoint x: 296, endPoint y: 347, distance: 54.5
click at [296, 347] on div "Schedule Event Name Off Description arrow_drop_down 10/01/2025 12:00 AM 10/02/2…" at bounding box center [759, 379] width 1519 height 758
drag, startPoint x: 367, startPoint y: 334, endPoint x: 302, endPoint y: 342, distance: 65.6
click at [276, 342] on div "Schedule Event Name Off Description arrow_drop_down 10/01/2025 12:00 AM 10/02/2…" at bounding box center [759, 379] width 1519 height 758
type input "Orlando Rose"
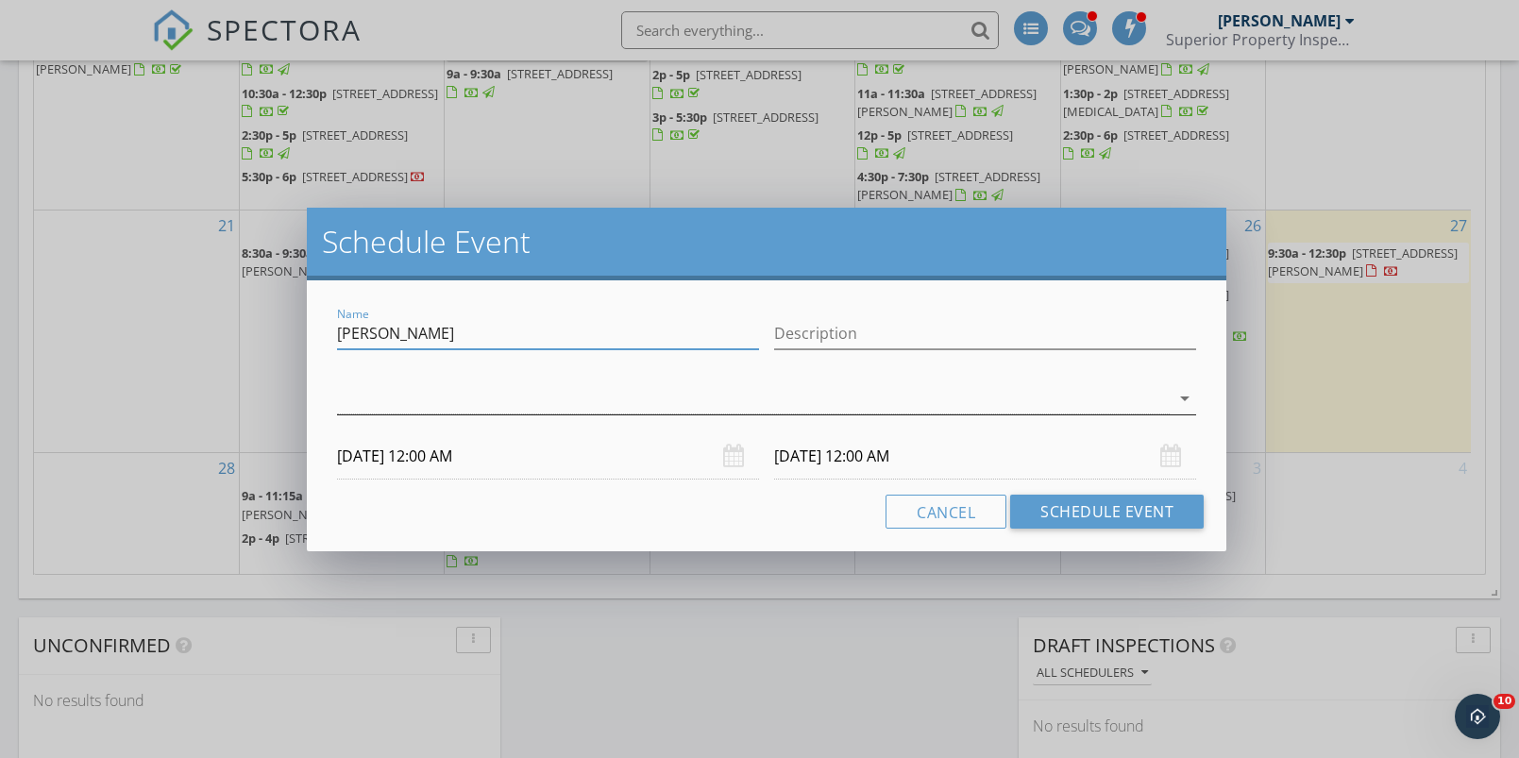
click at [347, 399] on div at bounding box center [753, 398] width 833 height 31
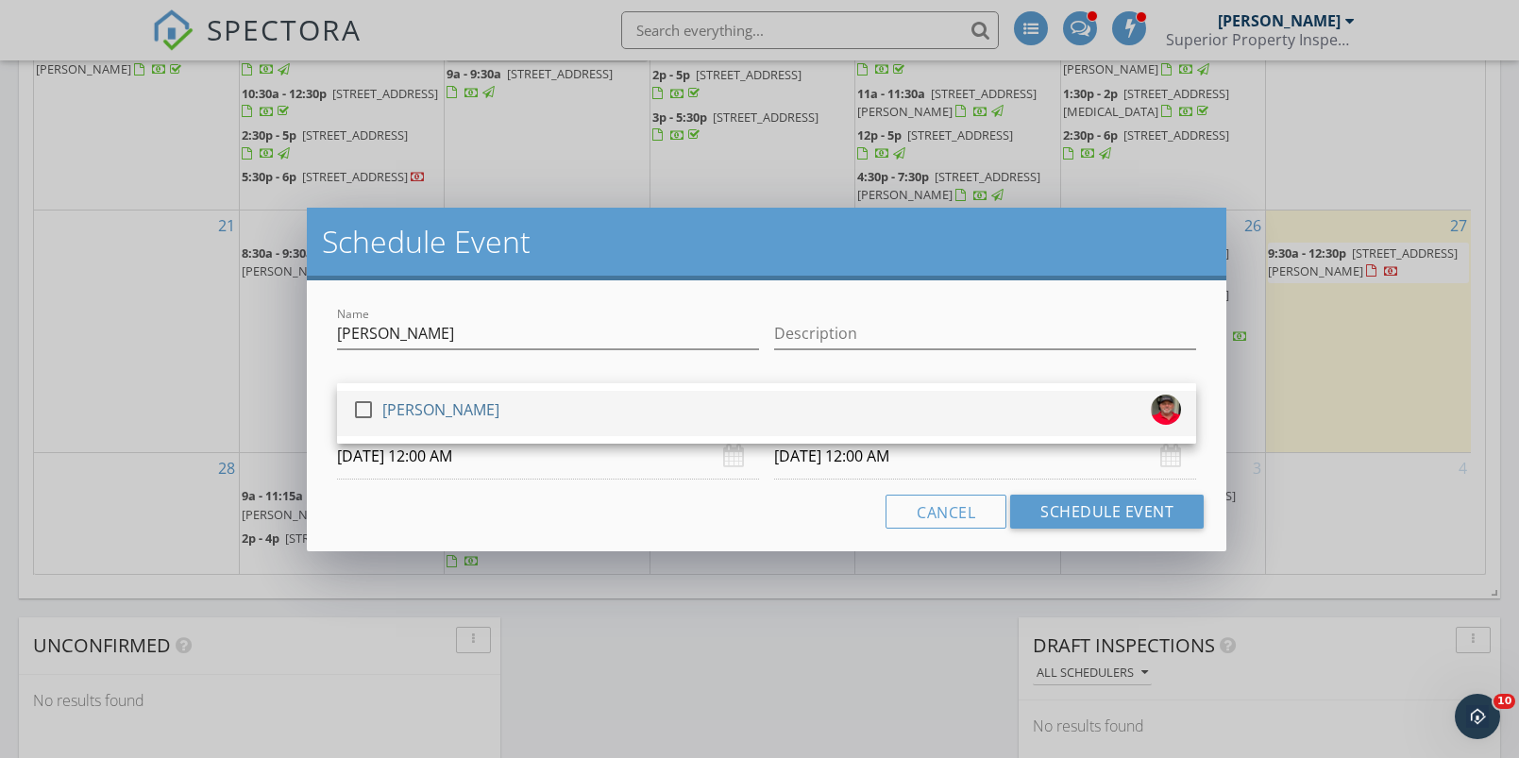
click at [361, 406] on div at bounding box center [363, 410] width 32 height 32
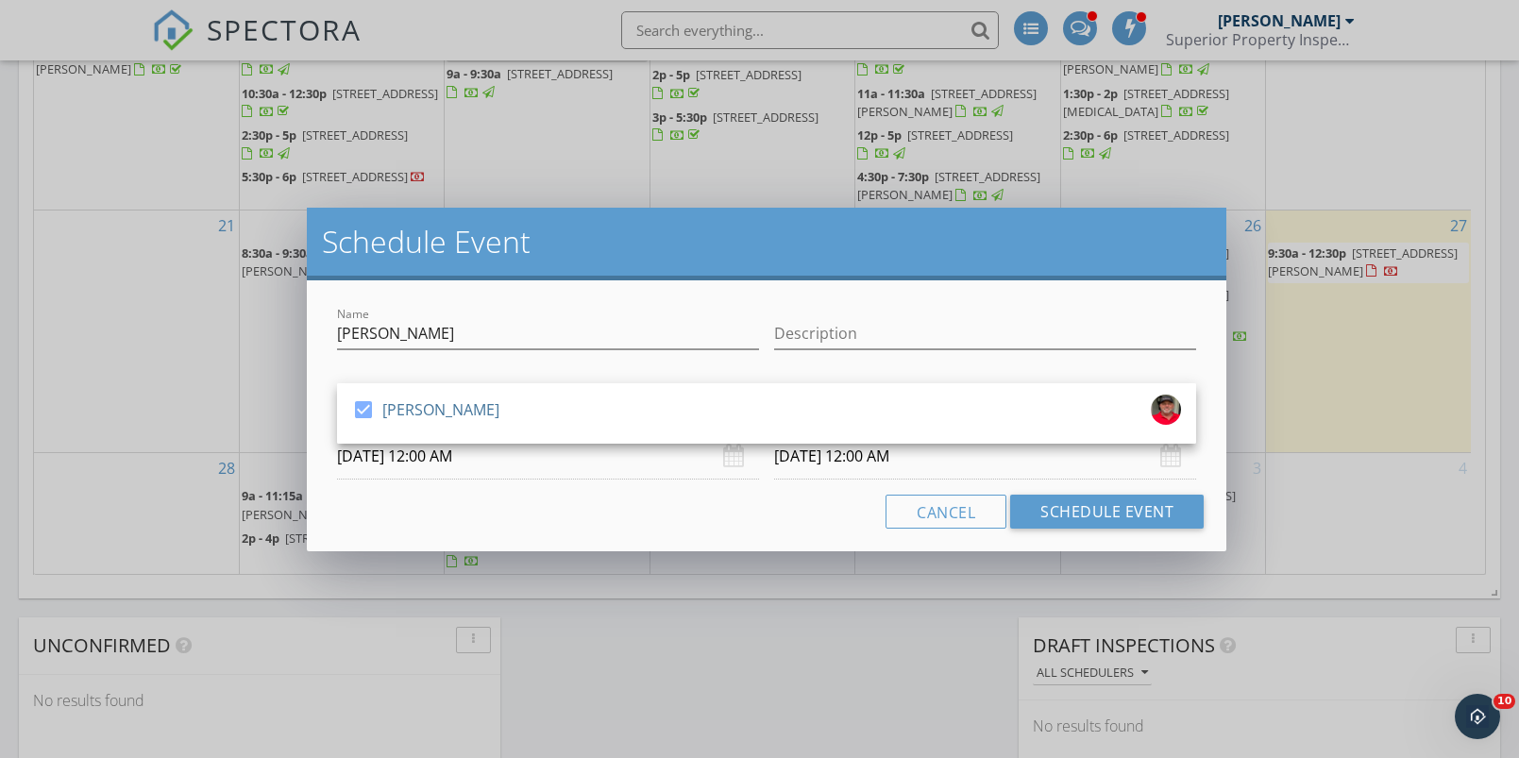
click at [439, 456] on input "10/01/2025 12:00 AM" at bounding box center [548, 456] width 422 height 46
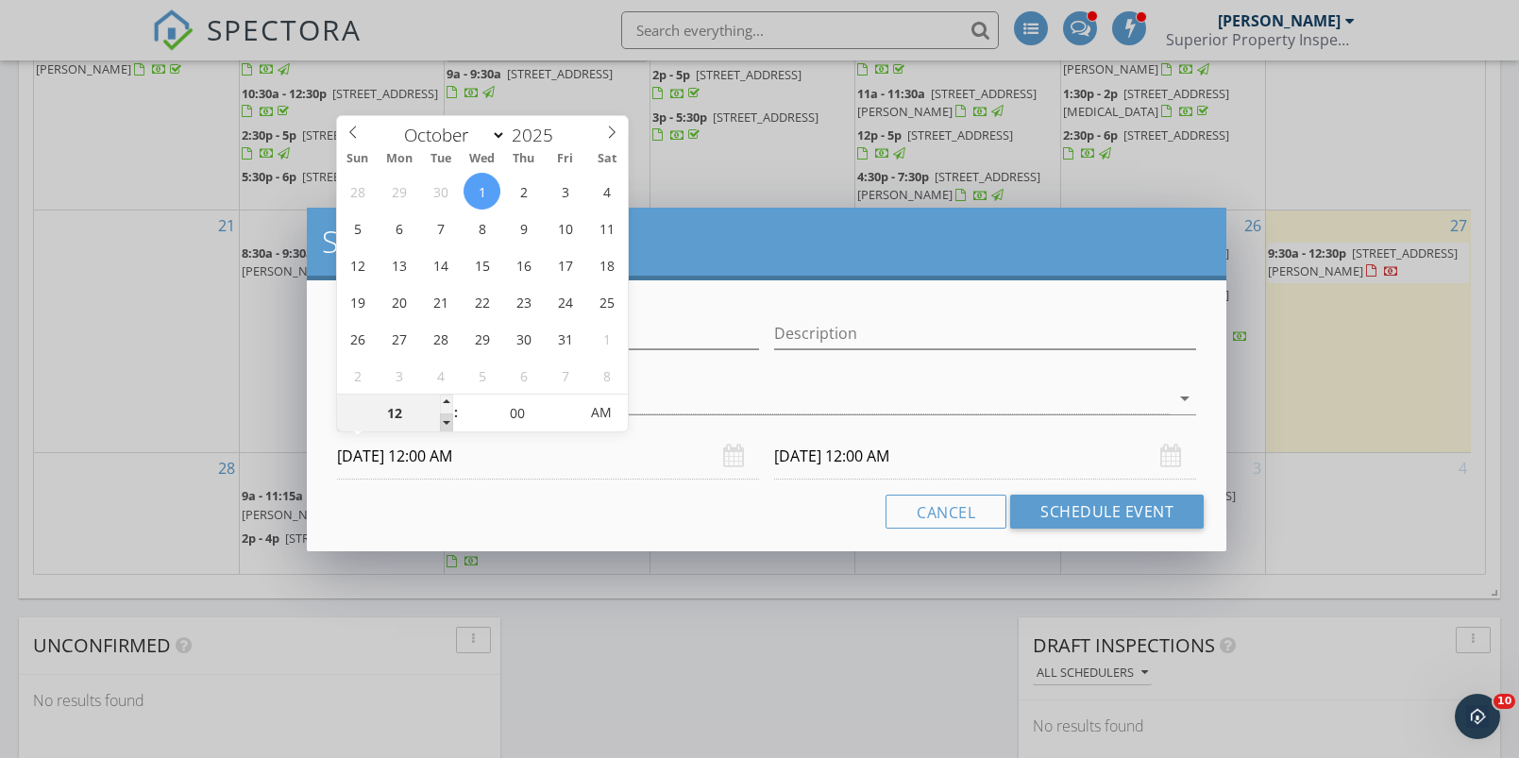
type input "11"
type input "10/01/2025 11:00 PM"
click at [450, 419] on span at bounding box center [446, 423] width 13 height 19
type input "10"
type input "10/01/2025 10:00 PM"
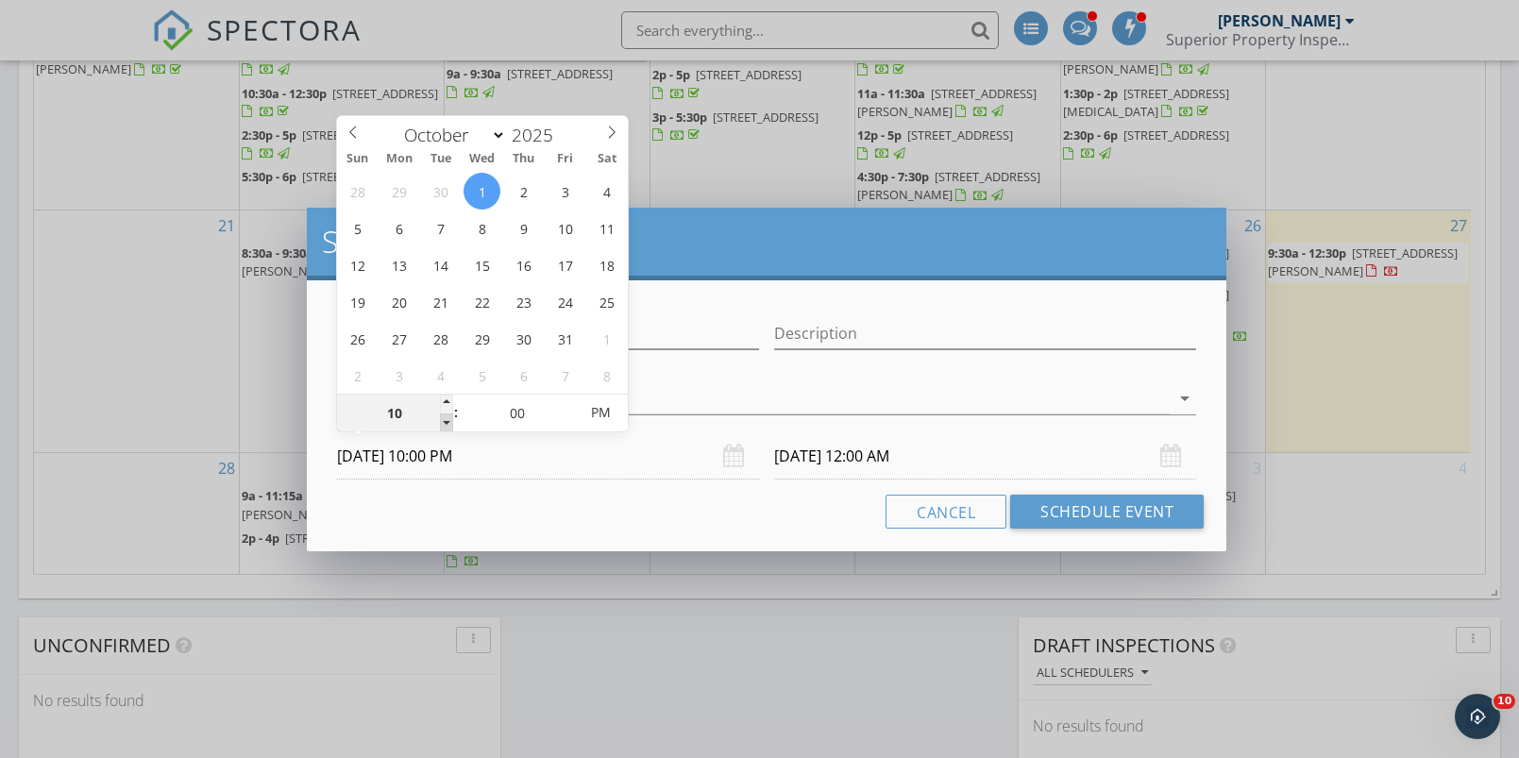
click at [450, 419] on span at bounding box center [446, 423] width 13 height 19
type input "10/02/2025 10:00 PM"
type input "09"
type input "10/01/2025 9:00 PM"
click at [450, 419] on span at bounding box center [446, 423] width 13 height 19
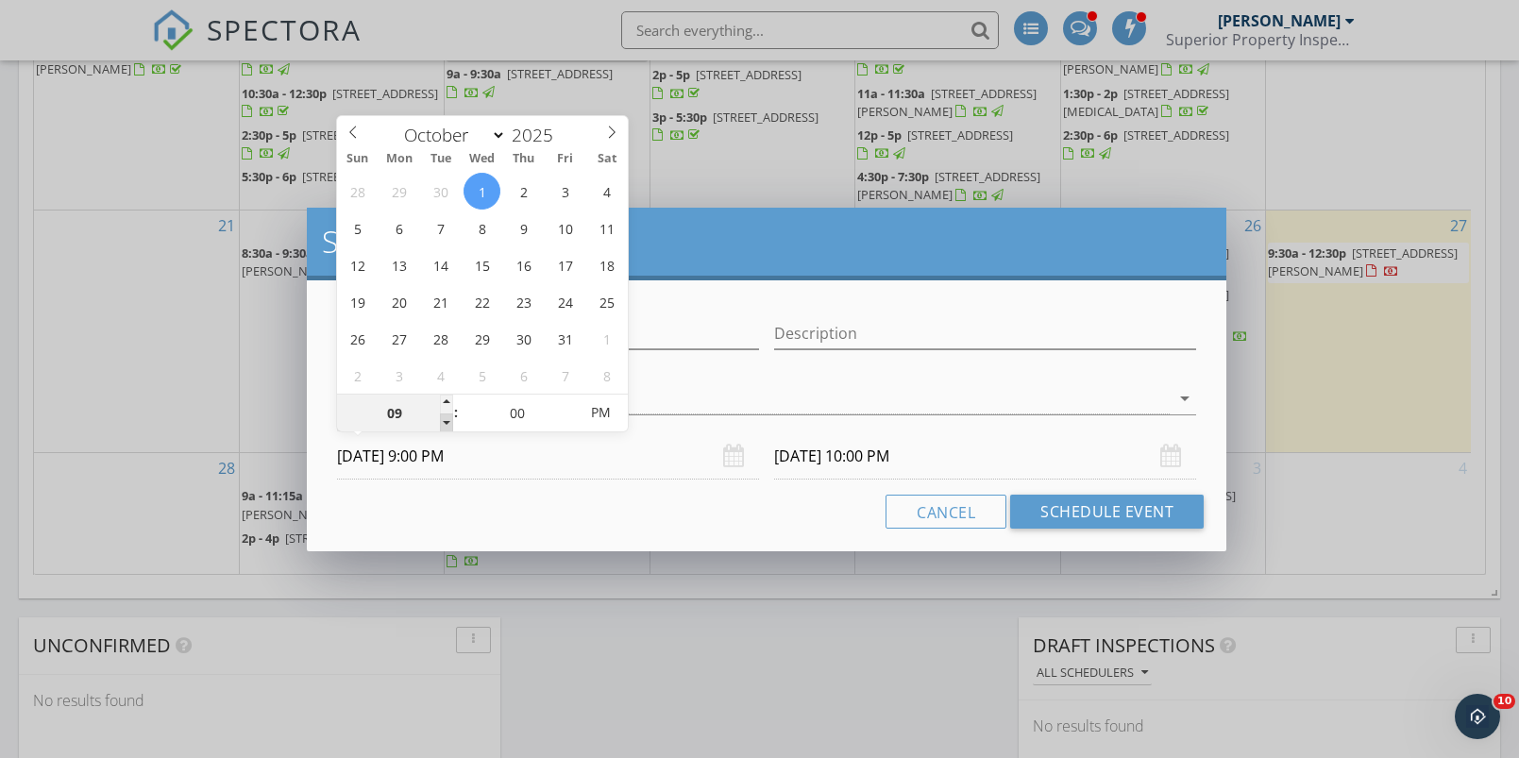
type input "10/02/2025 9:00 PM"
type input "05"
type input "10/01/2025 9:05 PM"
click at [569, 397] on span at bounding box center [568, 404] width 13 height 19
type input "10"
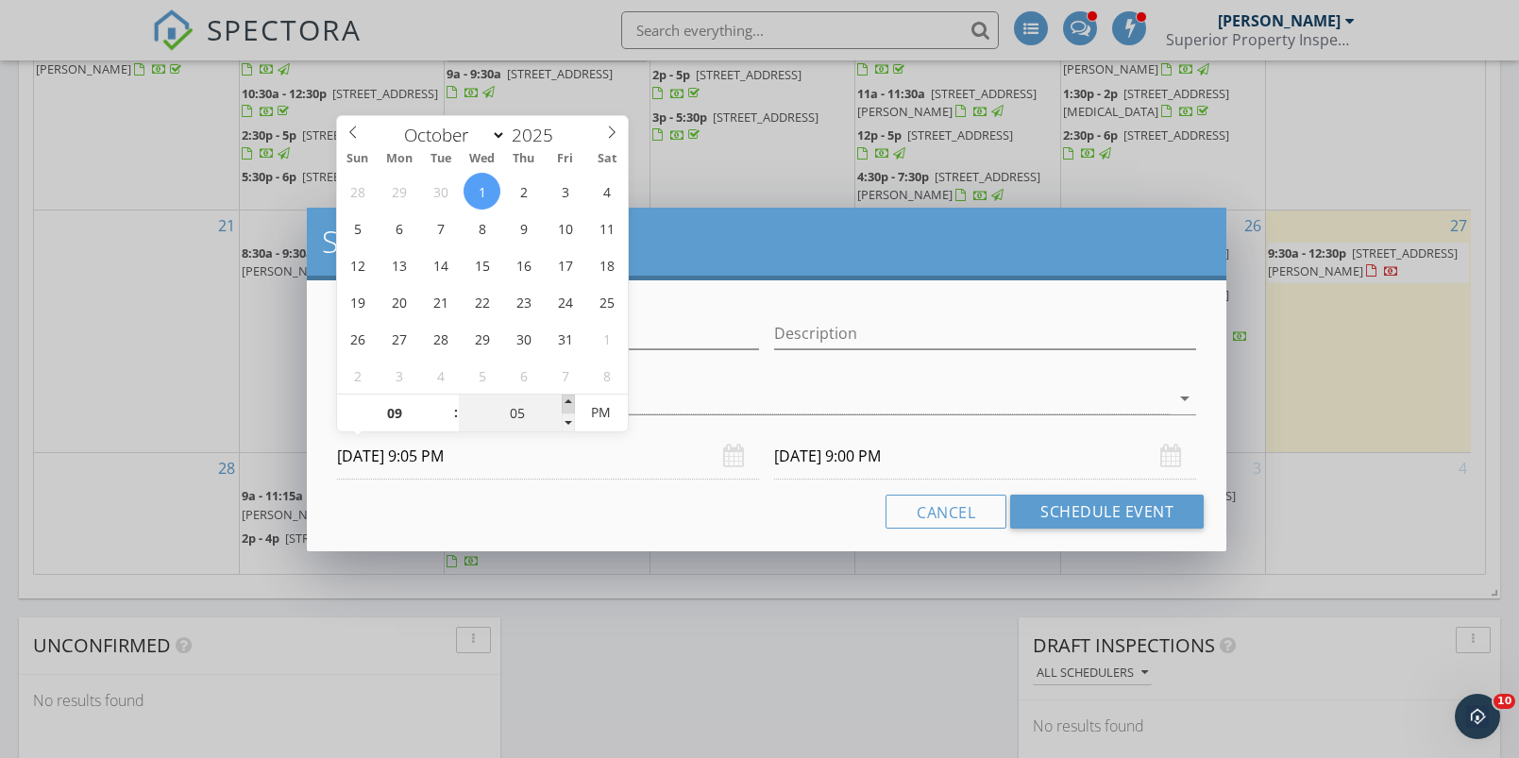
type input "10/01/2025 9:10 PM"
click at [569, 397] on span at bounding box center [568, 404] width 13 height 19
type input "15"
type input "10/01/2025 9:15 PM"
click at [569, 397] on span at bounding box center [568, 404] width 13 height 19
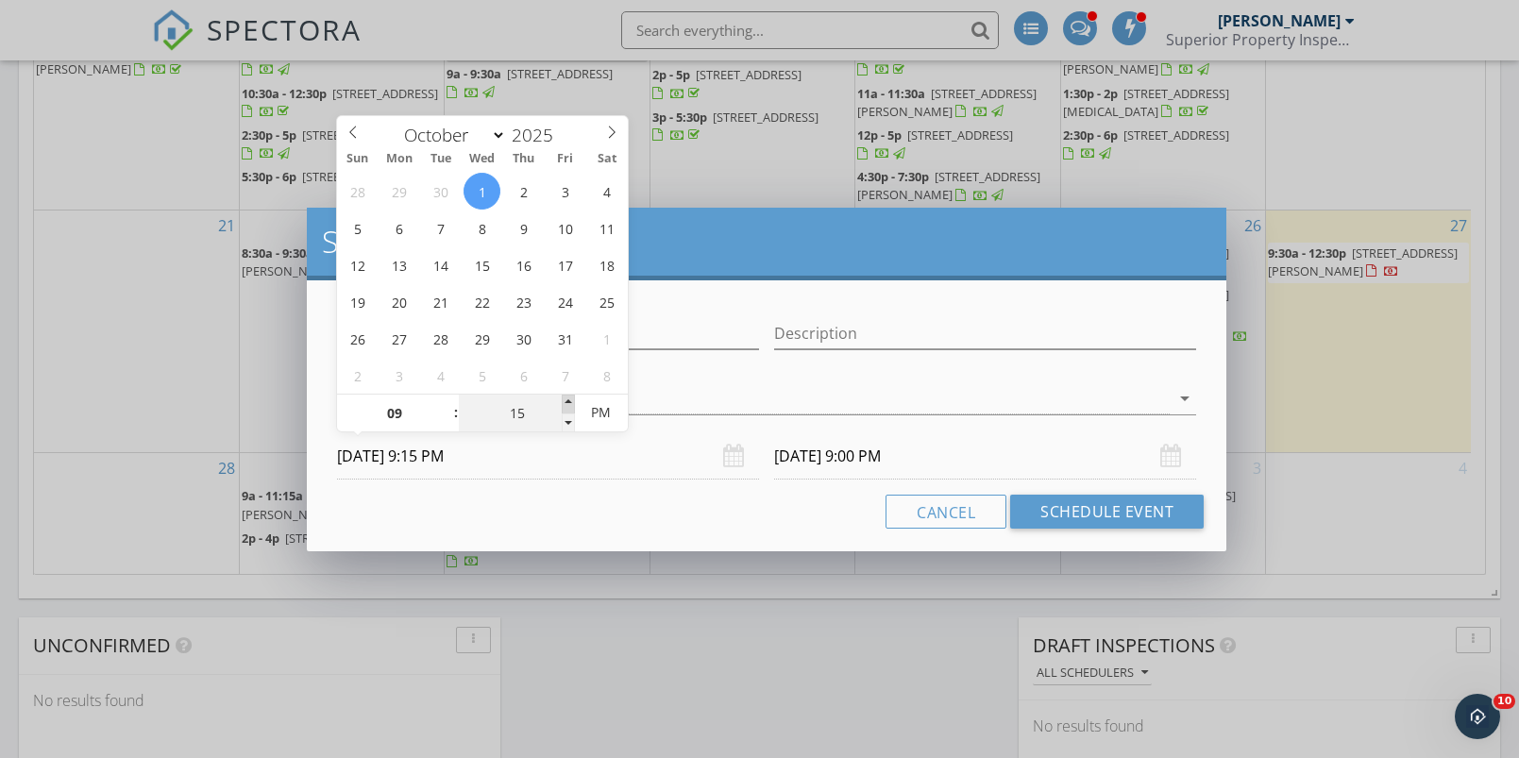
type input "20"
type input "10/01/2025 9:20 PM"
click at [569, 397] on span at bounding box center [568, 404] width 13 height 19
type input "25"
type input "10/01/2025 9:25 PM"
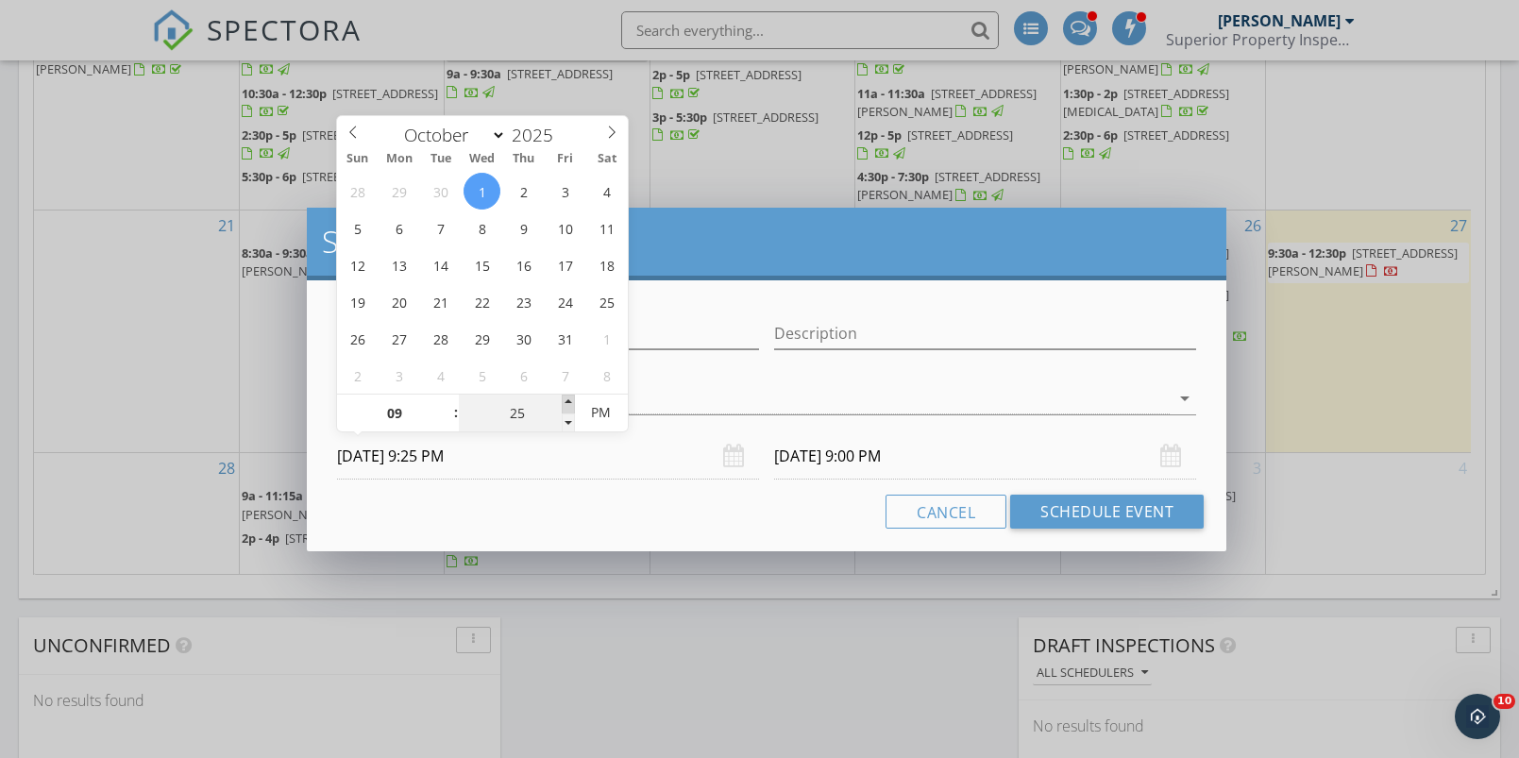
click at [569, 397] on span at bounding box center [568, 404] width 13 height 19
type input "30"
type input "10/01/2025 9:30 PM"
click at [569, 397] on span at bounding box center [568, 404] width 13 height 19
type input "30"
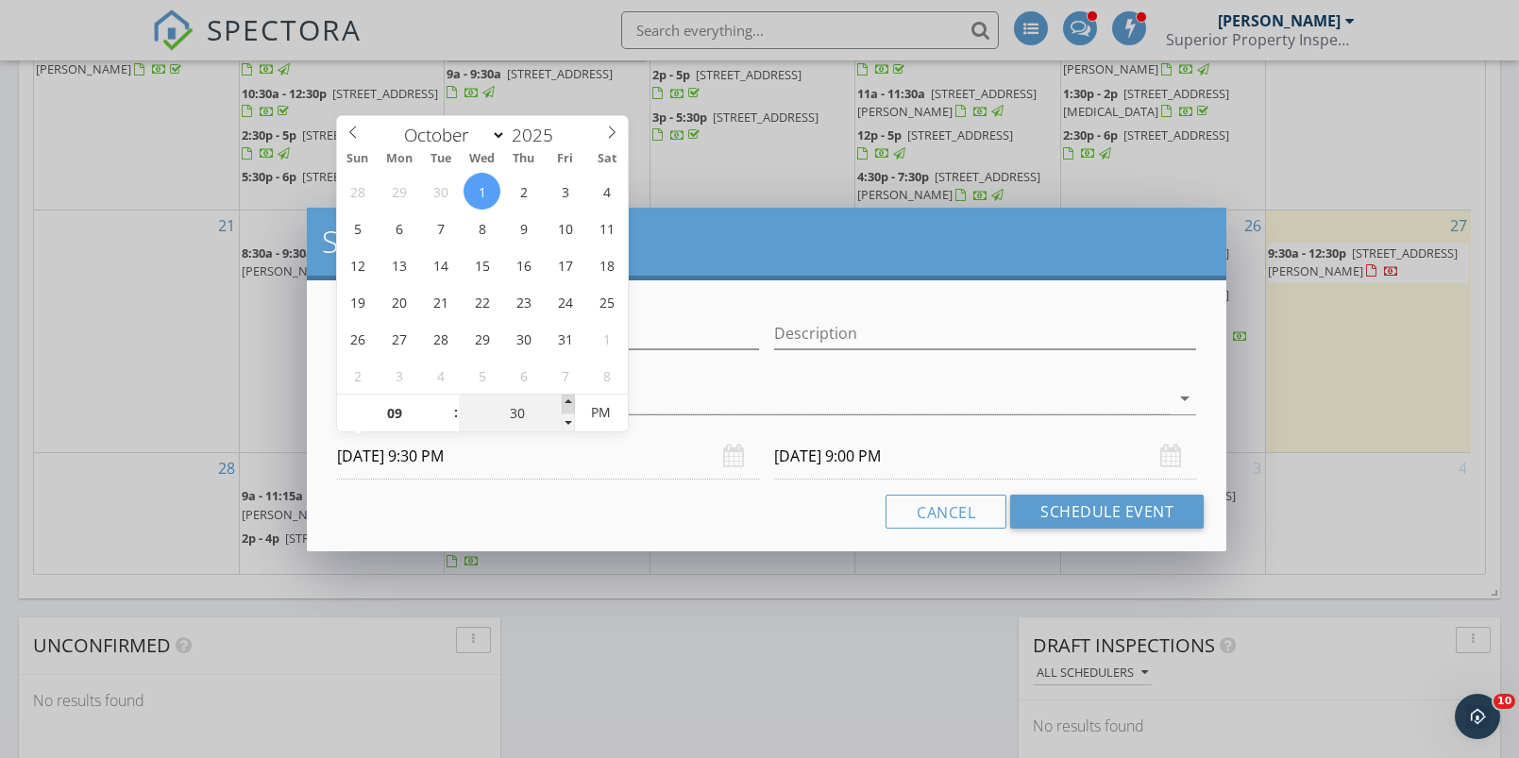
type input "10/02/2025 9:30 PM"
type input "10/01/2025 9:30 AM"
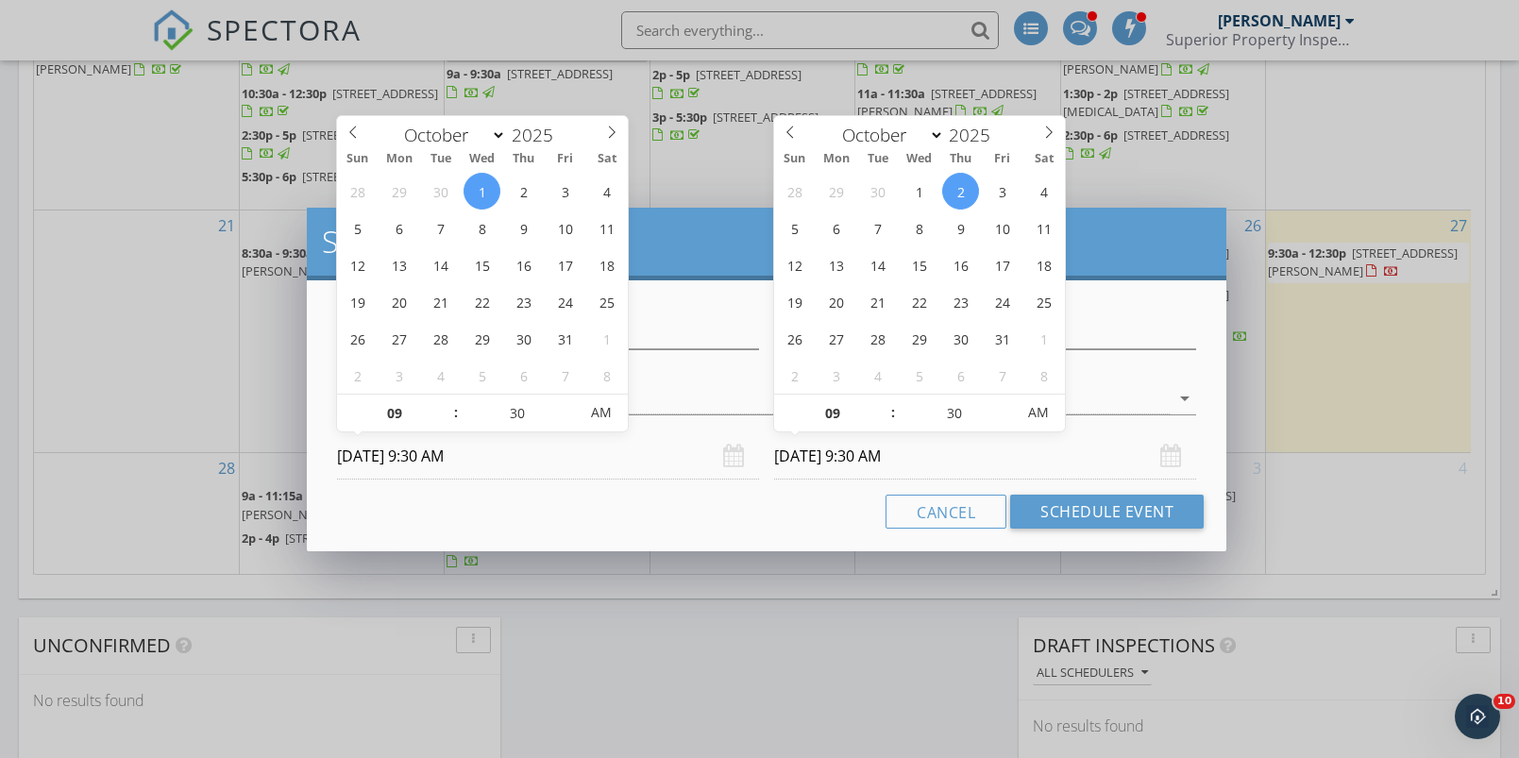
click at [836, 457] on input "10/02/2025 9:30 AM" at bounding box center [985, 456] width 422 height 46
type input "10/01/2025 9:30 AM"
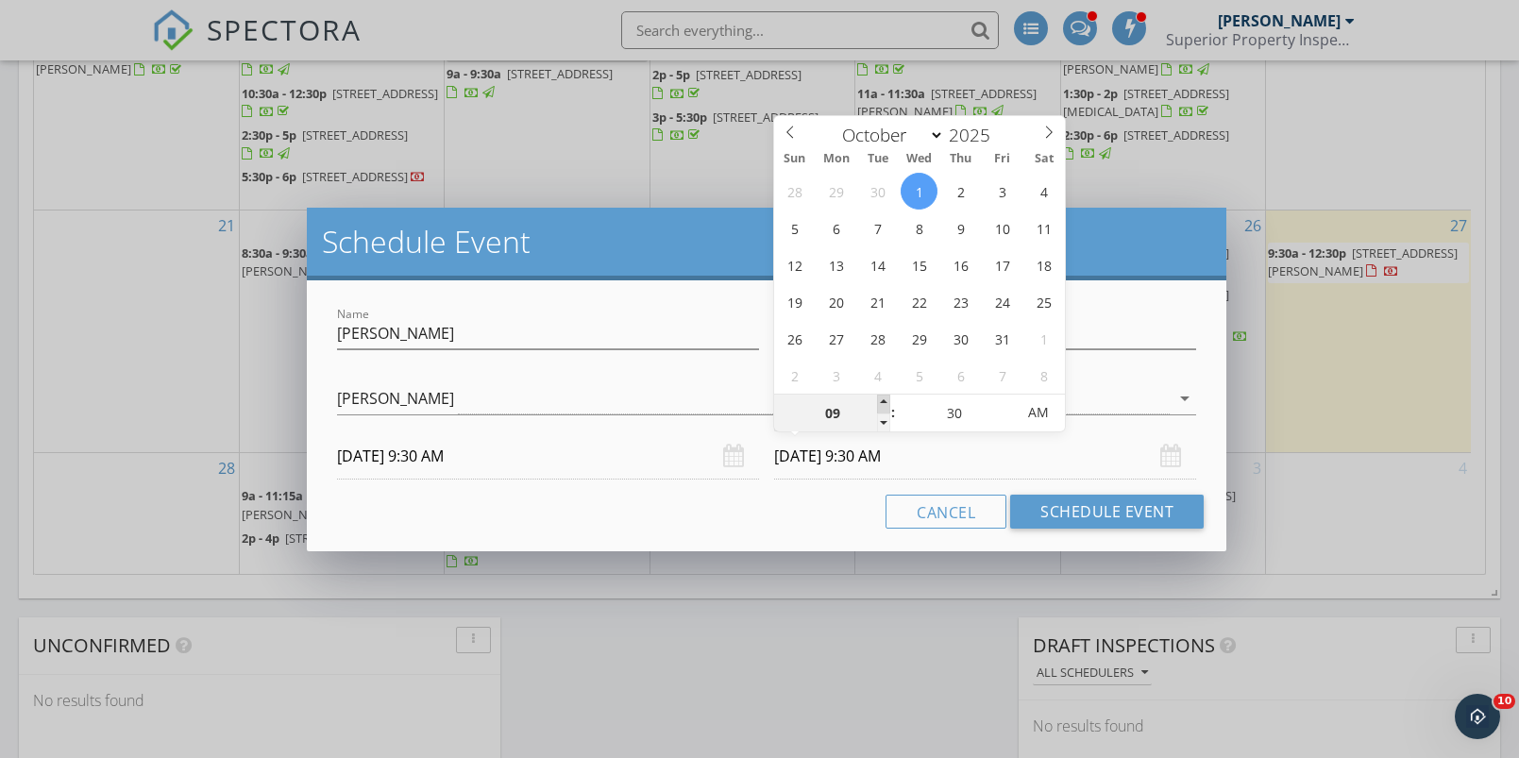
type input "10"
type input "10/01/2025 10:30 AM"
click at [887, 396] on span at bounding box center [883, 404] width 13 height 19
type input "11"
type input "10/01/2025 11:30 AM"
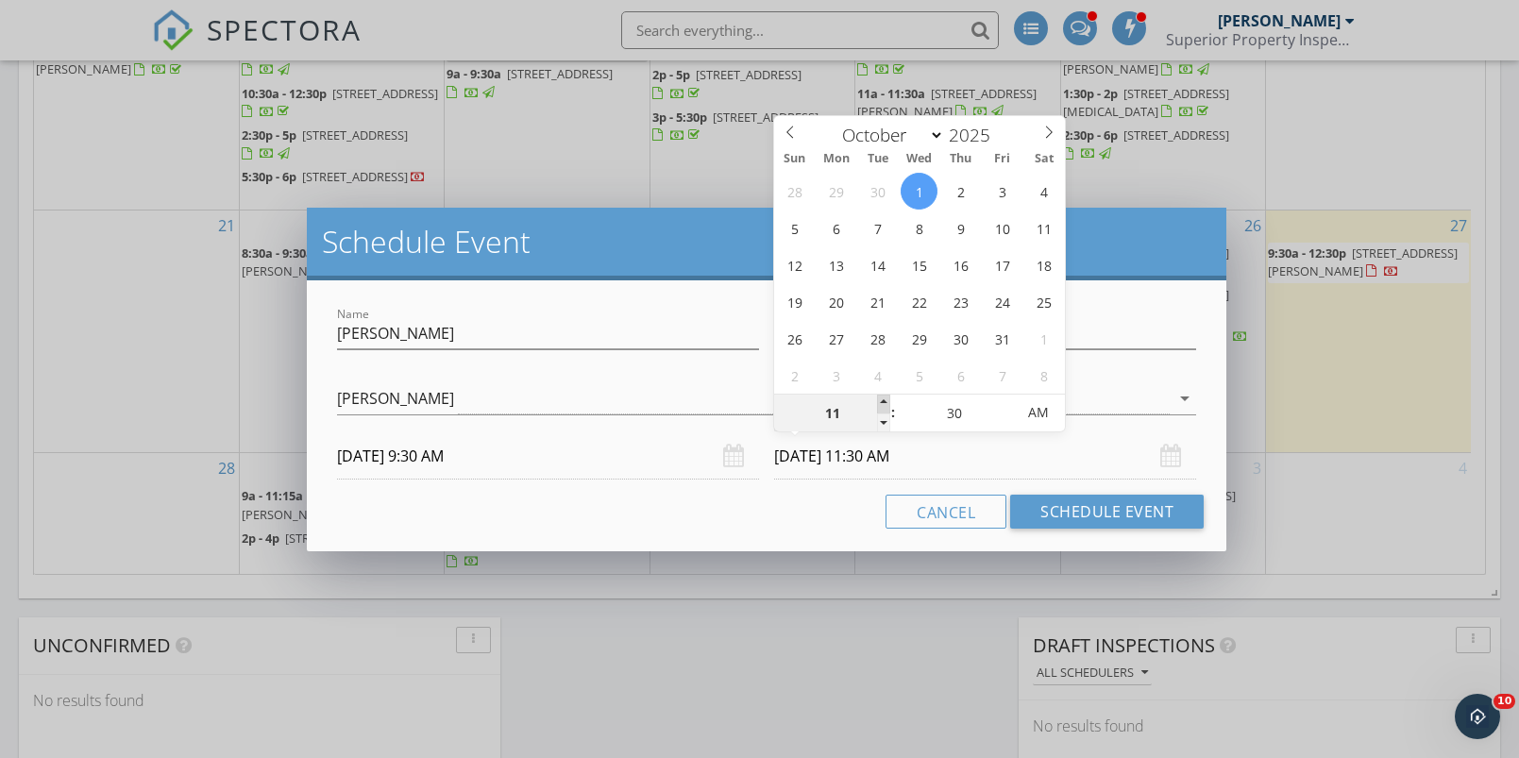
click at [887, 396] on span at bounding box center [883, 404] width 13 height 19
type input "12"
type input "10/01/2025 12:30 PM"
click at [887, 396] on span at bounding box center [883, 404] width 13 height 19
type input "01"
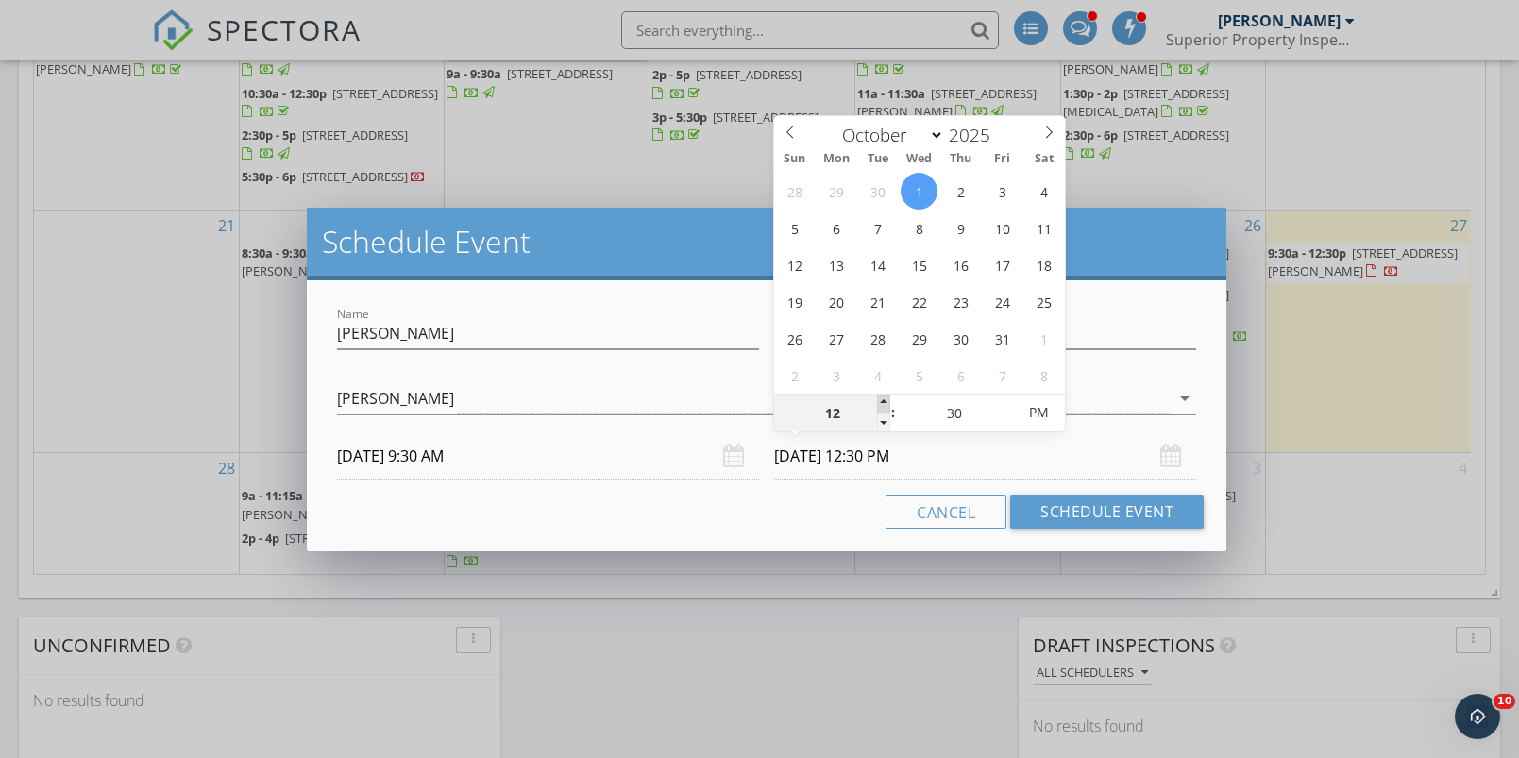
type input "10/01/2025 1:30 PM"
click at [886, 396] on span at bounding box center [883, 404] width 13 height 19
type input "25"
type input "10/01/2025 1:25 PM"
click at [1008, 418] on span at bounding box center [1005, 423] width 13 height 19
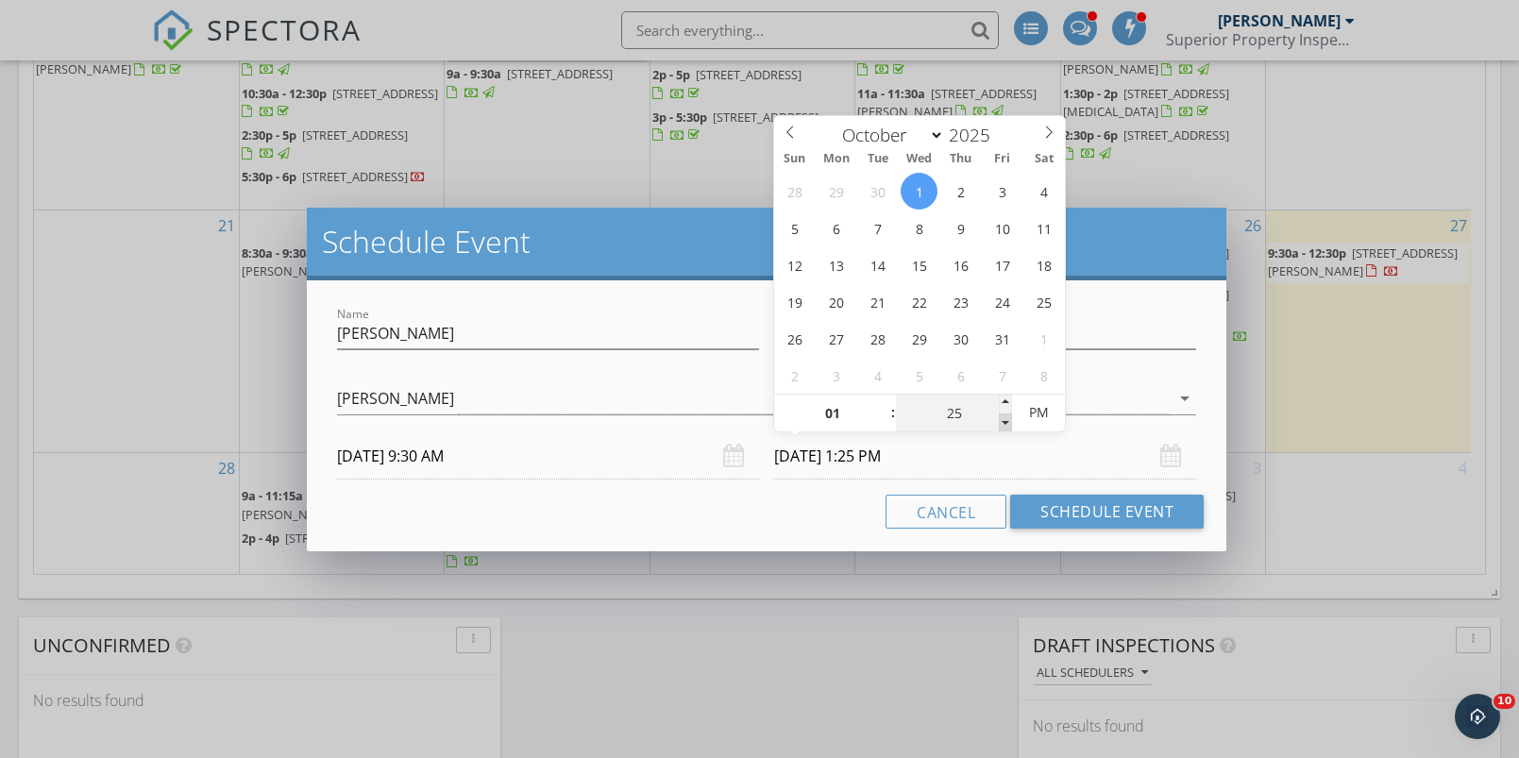
type input "20"
type input "10/01/2025 1:20 PM"
click at [1007, 418] on span at bounding box center [1005, 423] width 13 height 19
type input "15"
type input "10/01/2025 1:15 PM"
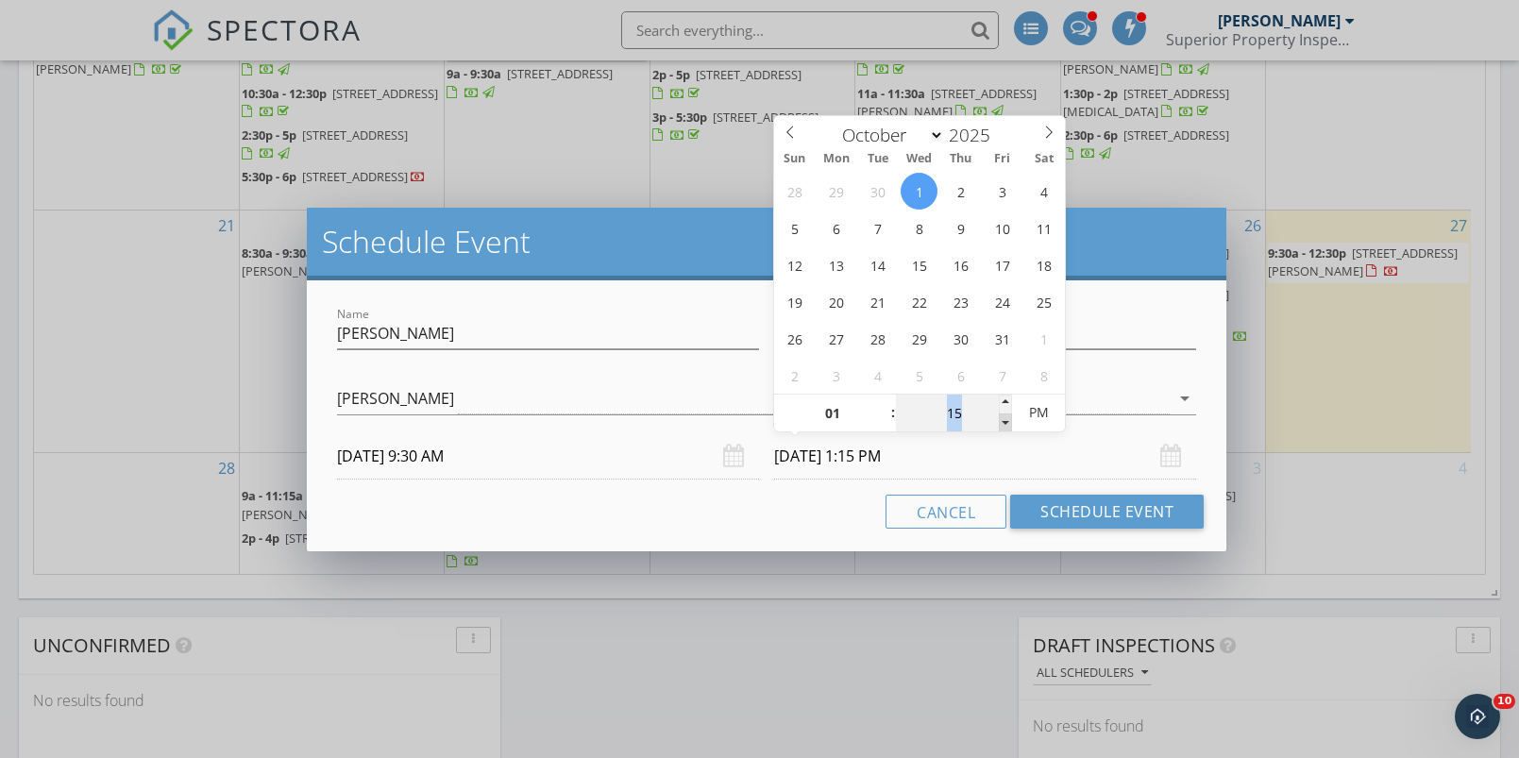
click at [1007, 418] on span at bounding box center [1005, 423] width 13 height 19
type input "10"
type input "10/01/2025 1:10 PM"
click at [1007, 418] on span at bounding box center [1005, 423] width 13 height 19
type input "05"
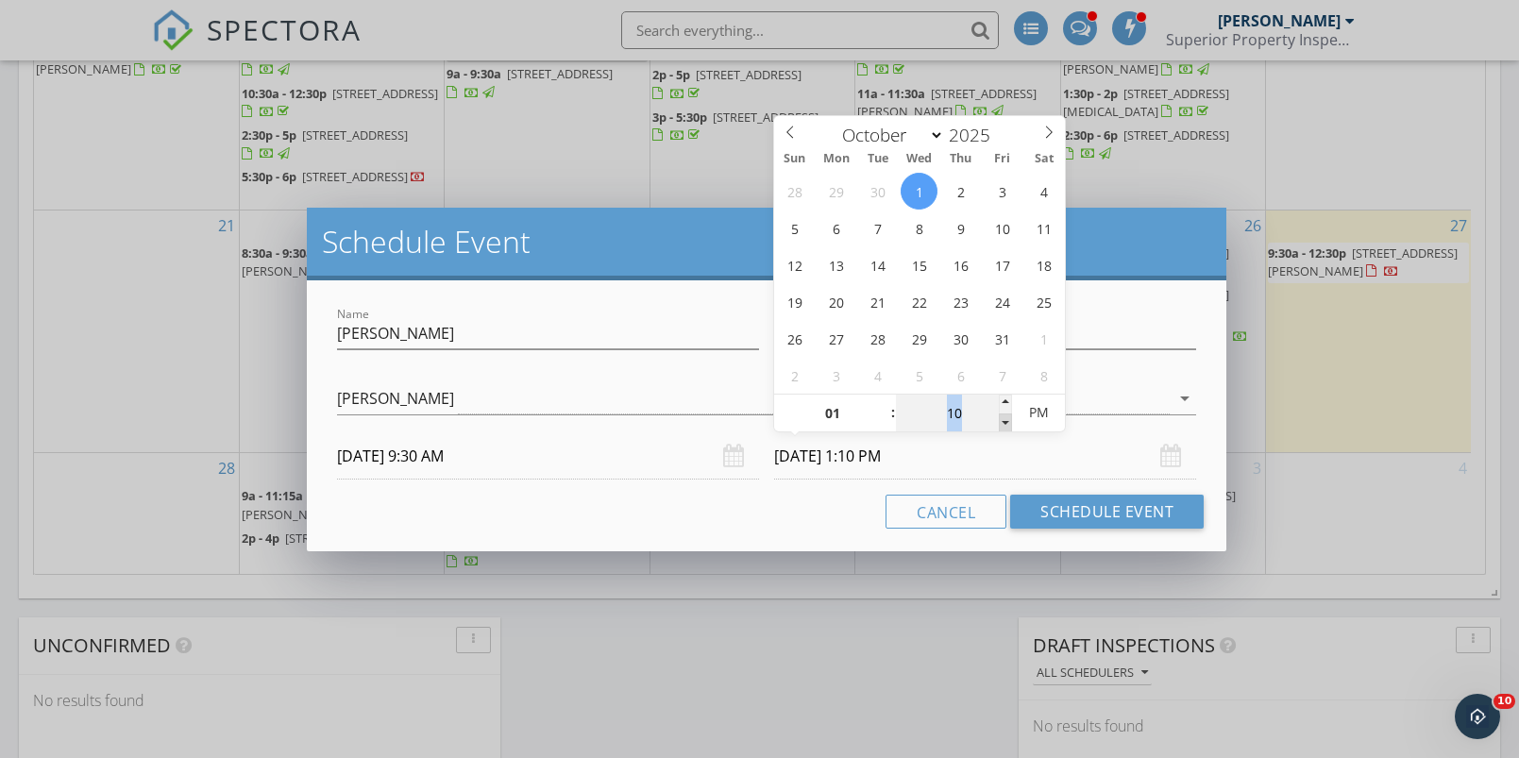
type input "10/01/2025 1:05 PM"
click at [1006, 418] on span at bounding box center [1005, 423] width 13 height 19
type input "00"
type input "10/01/2025 1:00 PM"
click at [1006, 418] on span at bounding box center [1005, 423] width 13 height 19
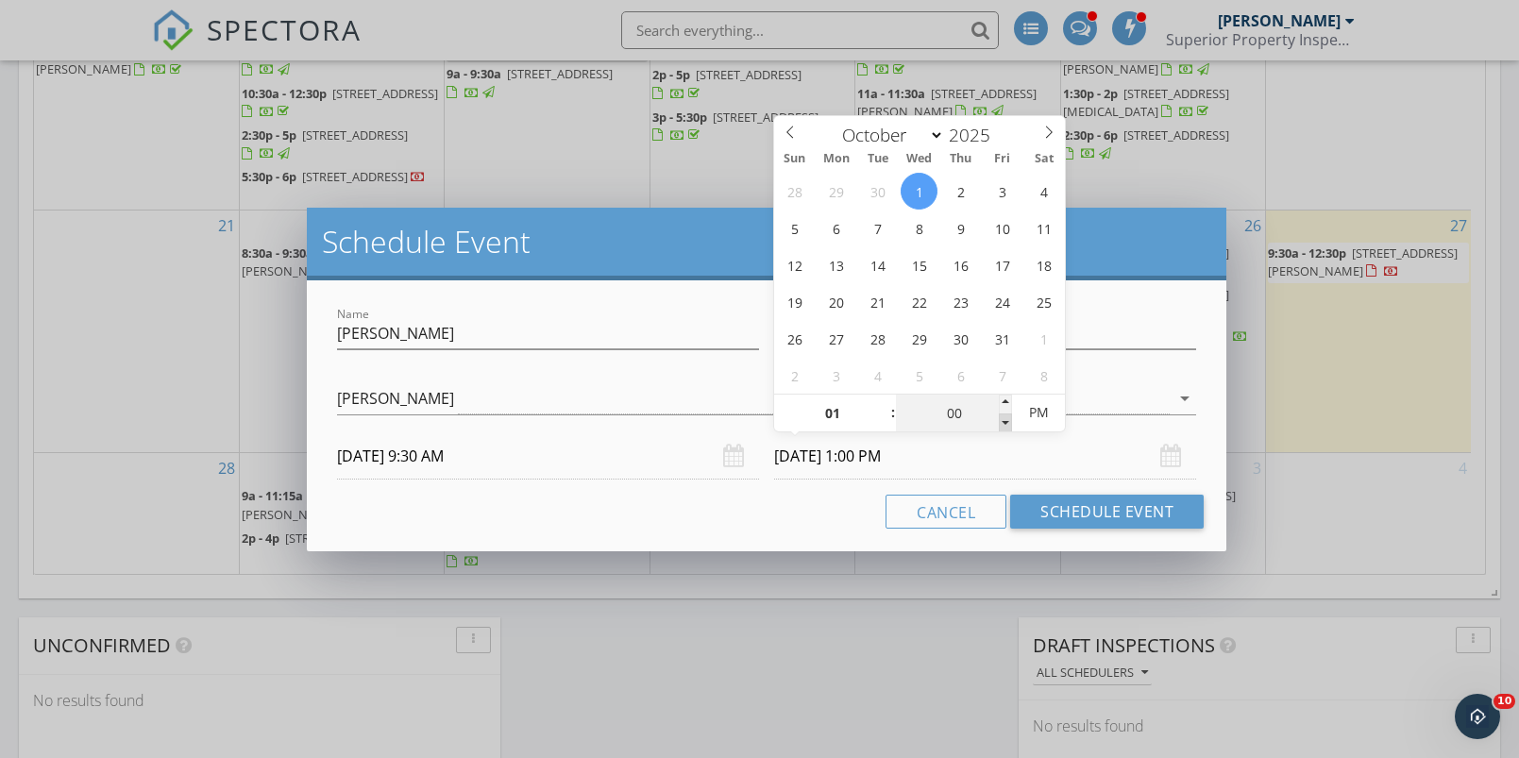
type input "12"
type input "55"
type input "10/01/2025 12:55 PM"
click at [1006, 418] on span at bounding box center [1005, 423] width 13 height 19
type input "01"
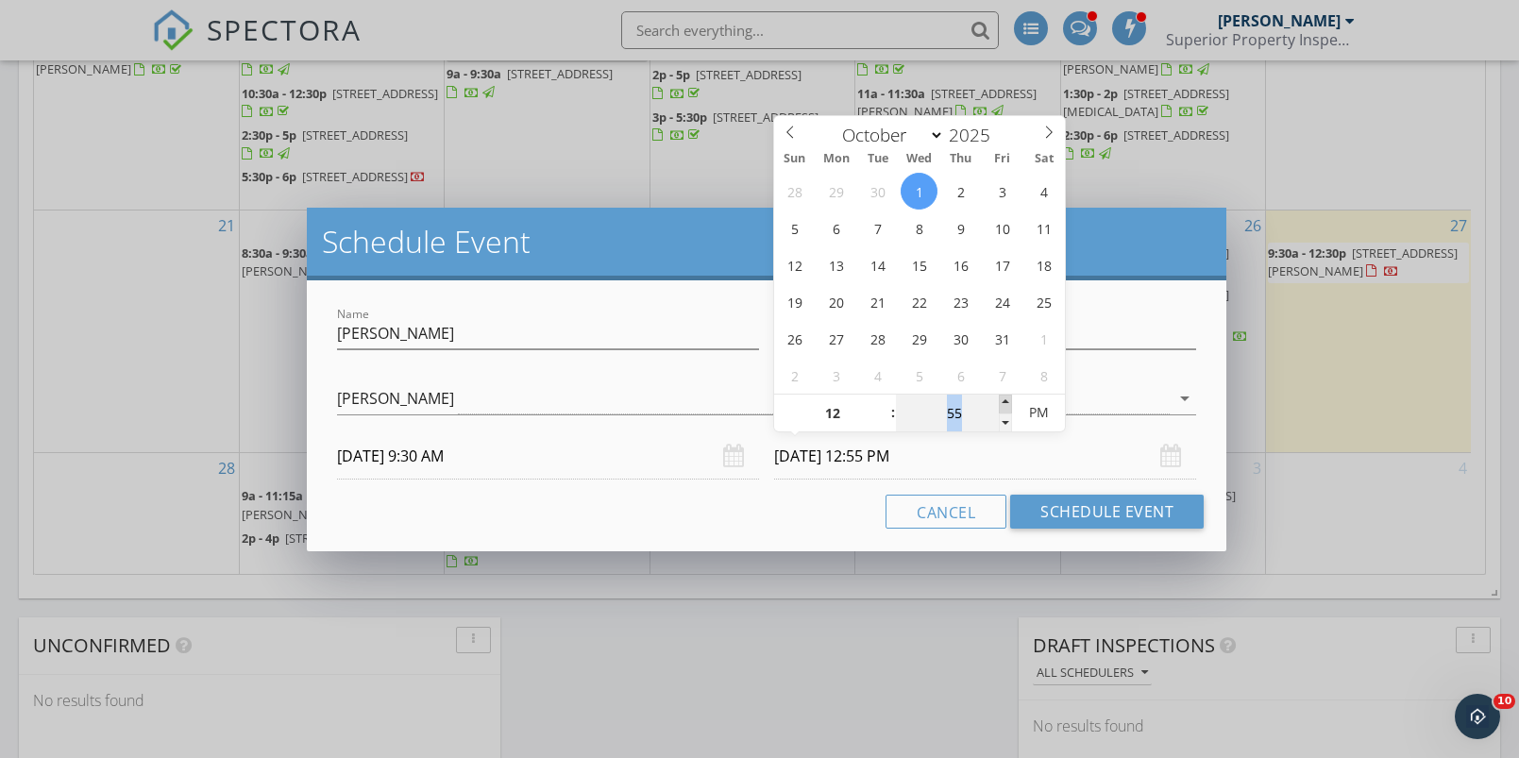
type input "00"
type input "10/01/2025 1:00 PM"
click at [1009, 397] on span at bounding box center [1005, 404] width 13 height 19
click at [1056, 505] on button "Schedule Event" at bounding box center [1107, 512] width 194 height 34
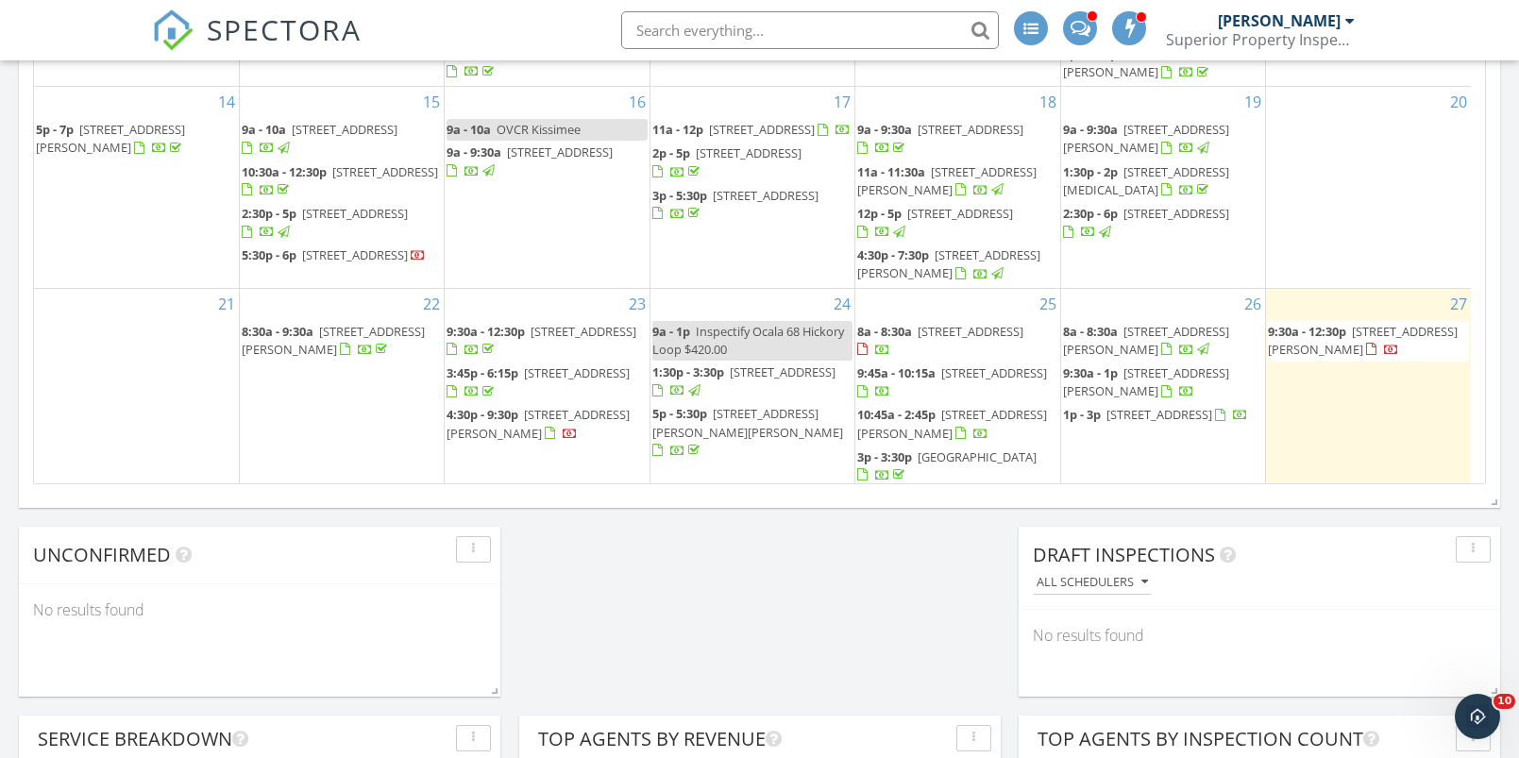
scroll to position [22, 0]
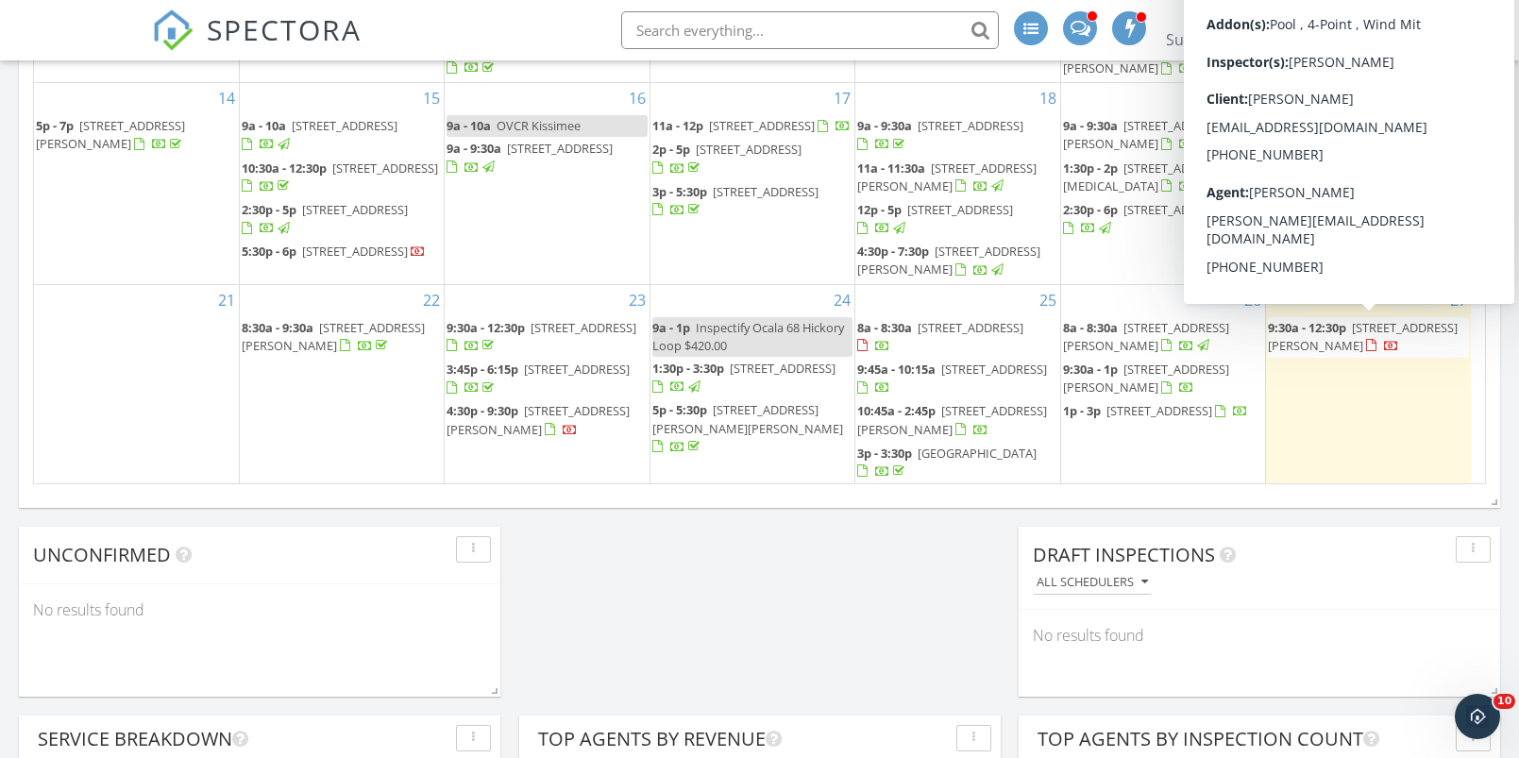
click at [1316, 337] on span "[STREET_ADDRESS][PERSON_NAME]" at bounding box center [1363, 336] width 190 height 35
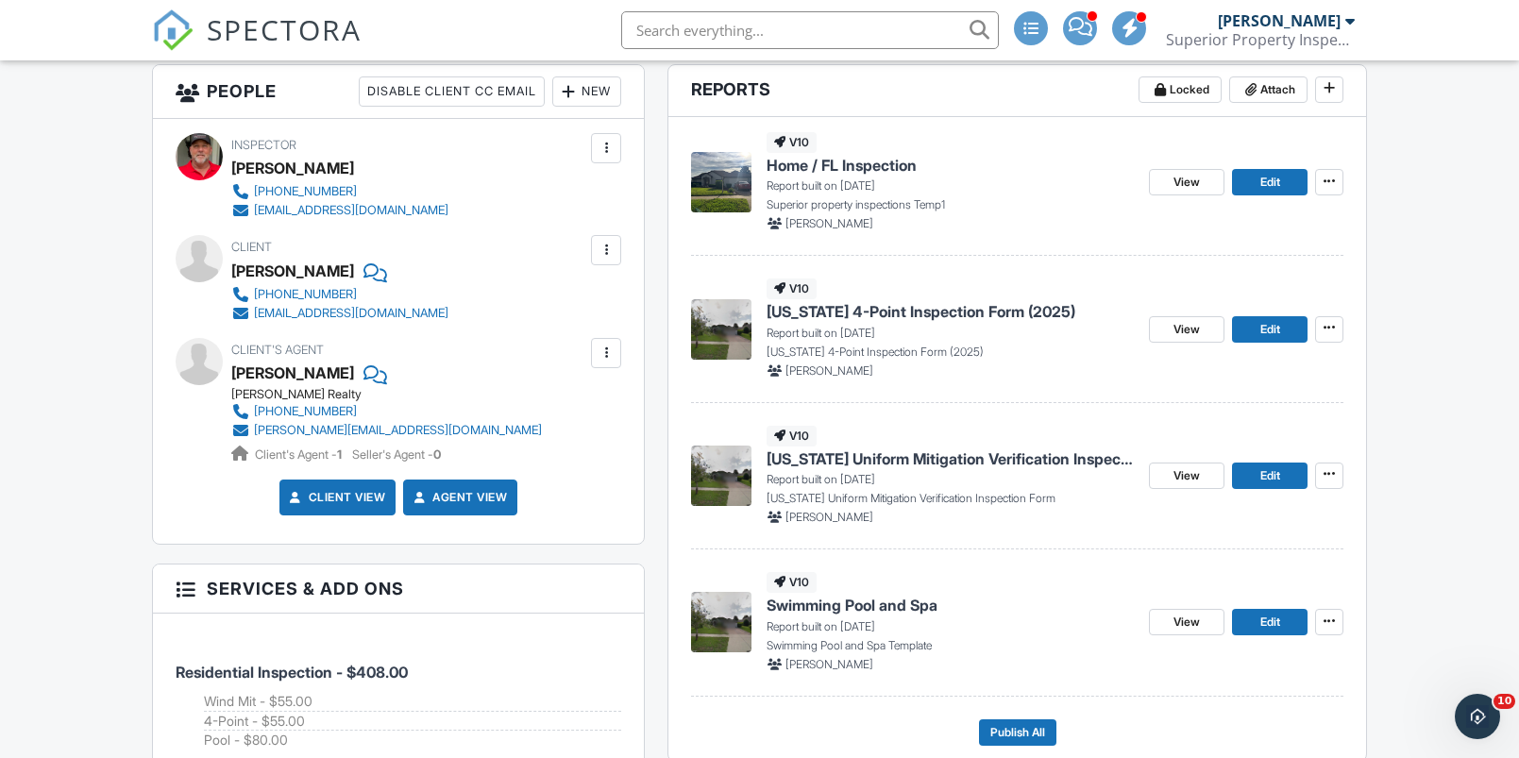
scroll to position [684, 0]
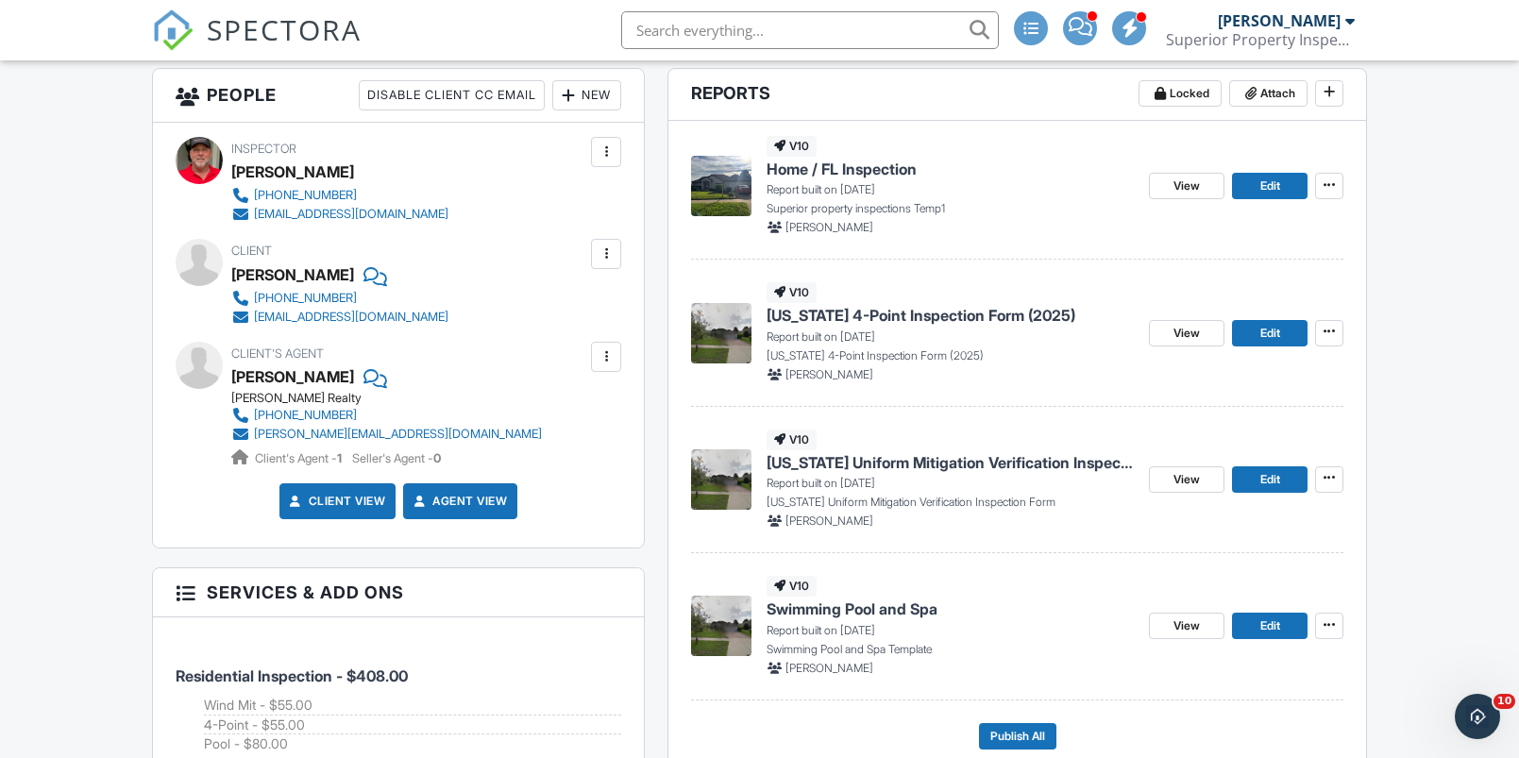
click at [871, 162] on span "Home / FL Inspection" at bounding box center [842, 169] width 150 height 21
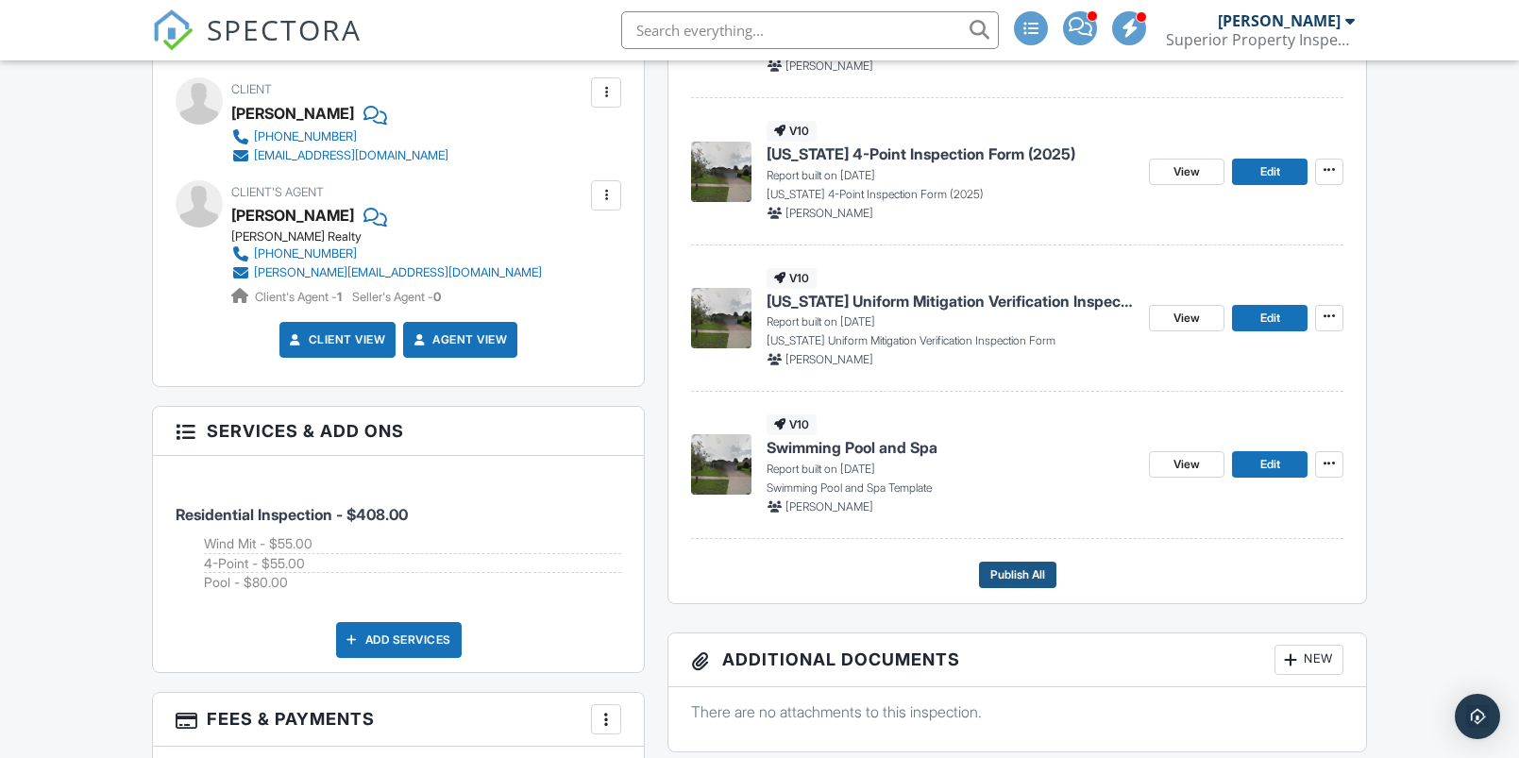
click at [1002, 569] on span "Publish All" at bounding box center [1017, 575] width 55 height 19
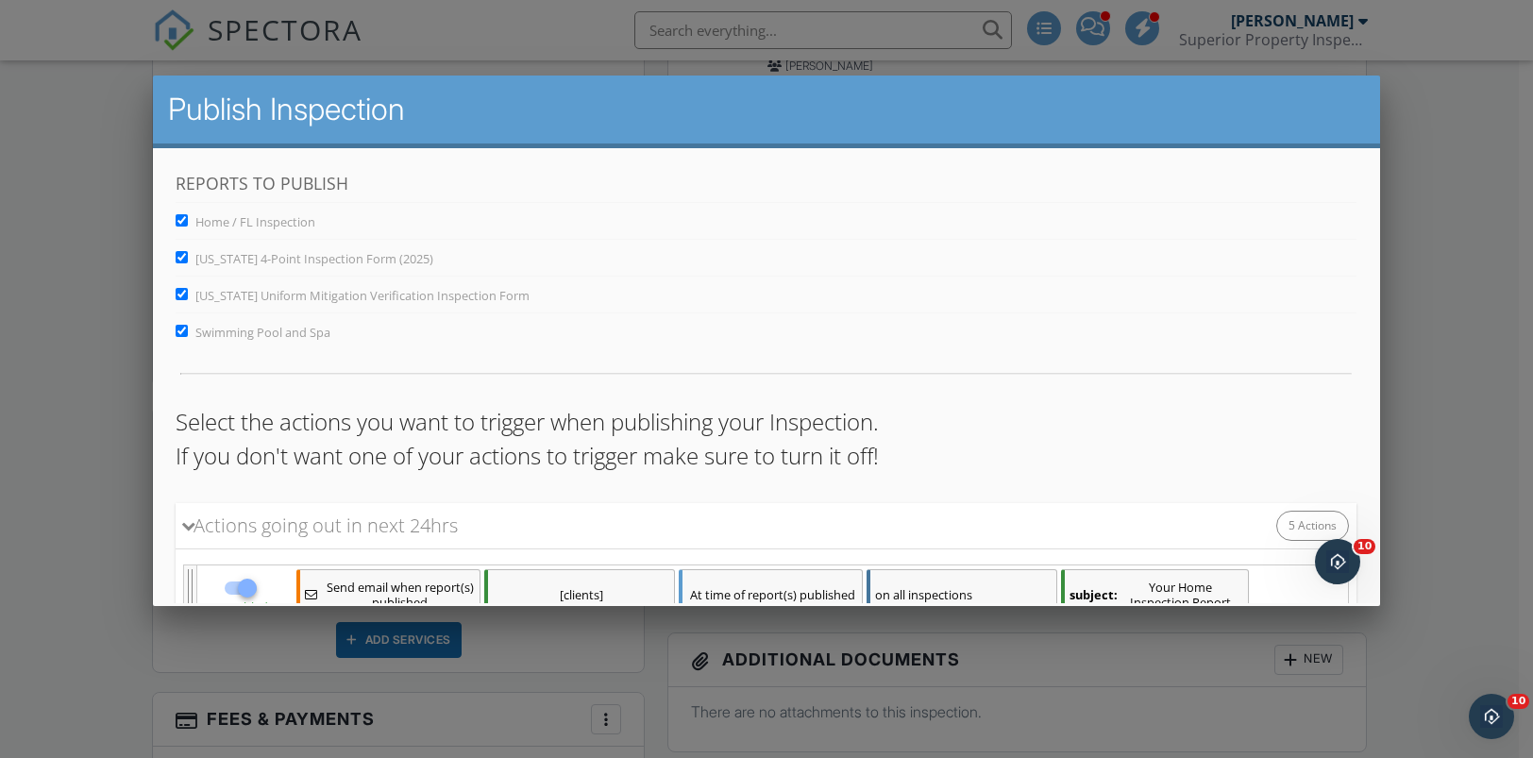
click at [181, 334] on input "Swimming Pool and Spa" at bounding box center [182, 331] width 12 height 12
checkbox input "false"
click at [176, 296] on input "Florida Uniform Mitigation Verification Inspection Form" at bounding box center [182, 294] width 12 height 12
checkbox input "false"
click at [177, 262] on input "[US_STATE] 4-Point Inspection Form (2025)" at bounding box center [182, 257] width 12 height 12
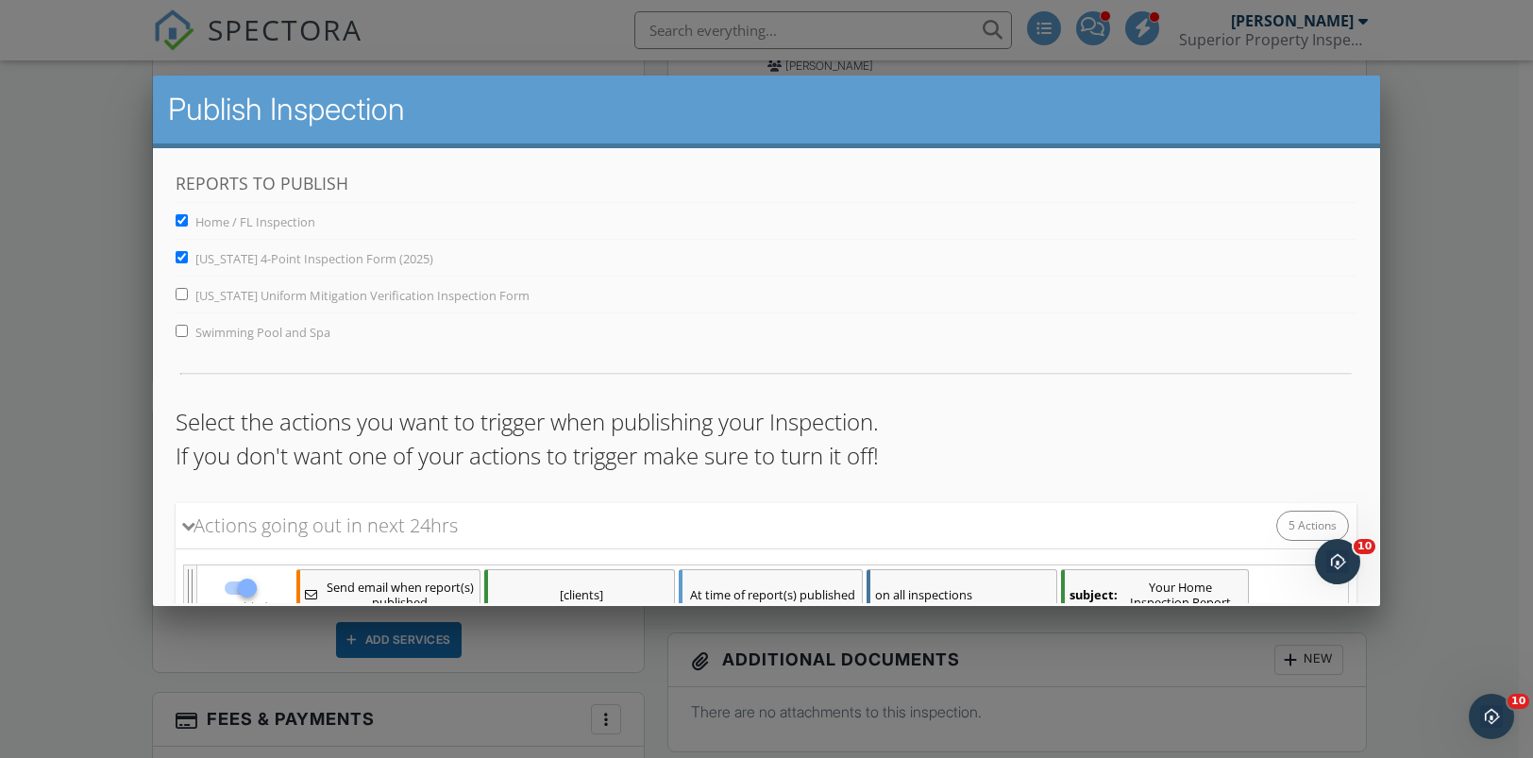
checkbox input "false"
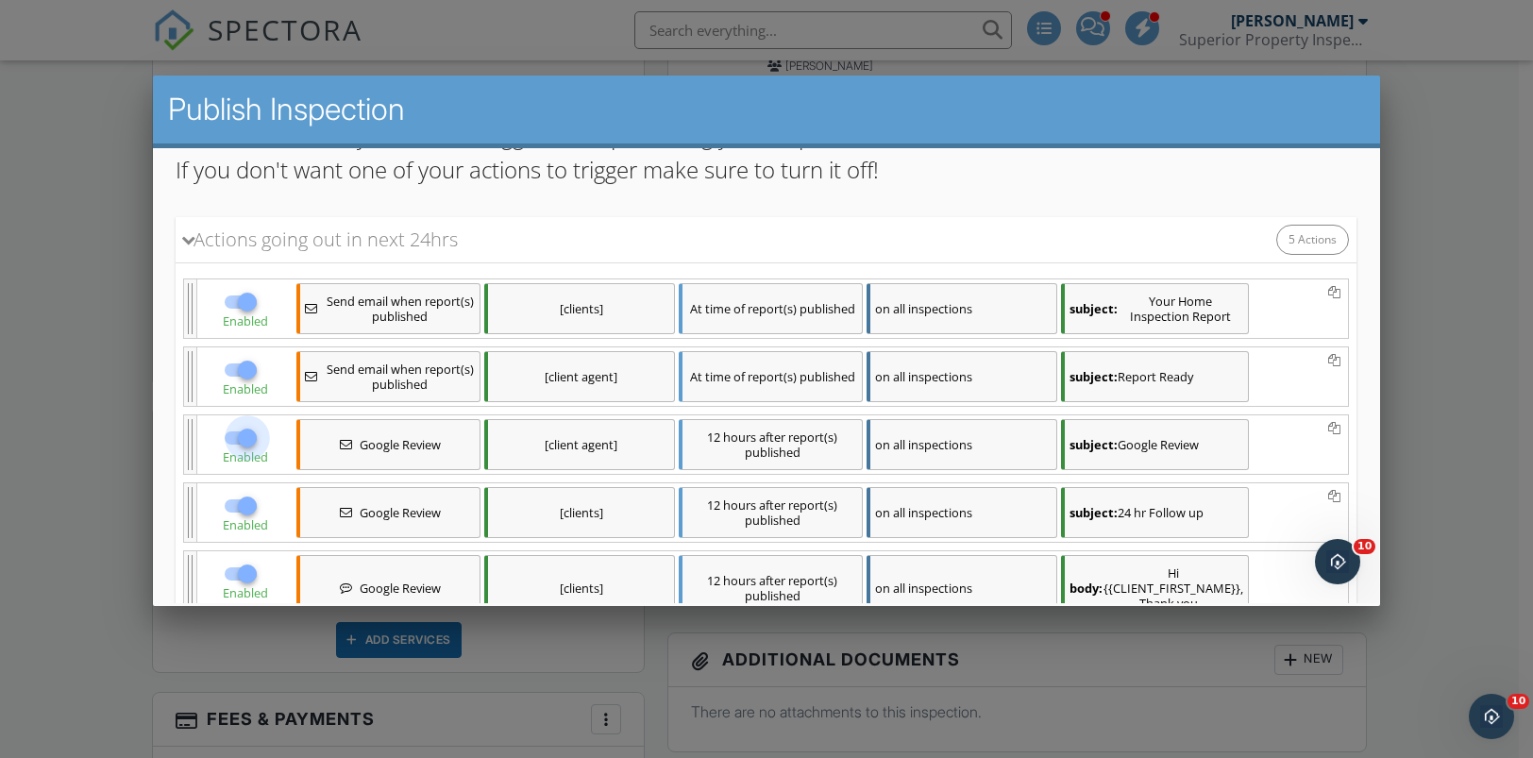
click at [242, 442] on div at bounding box center [247, 438] width 32 height 32
checkbox input "false"
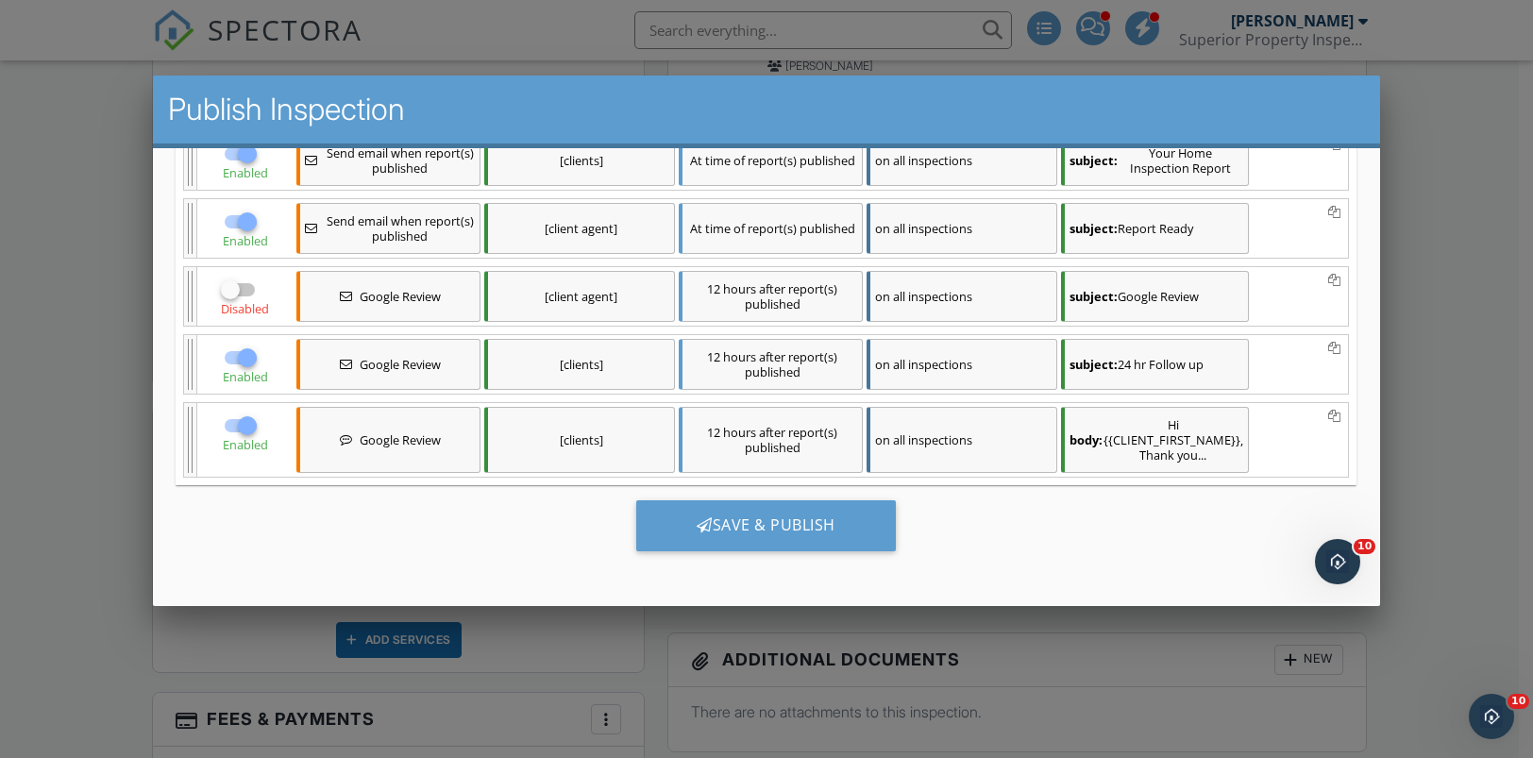
scroll to position [2, 0]
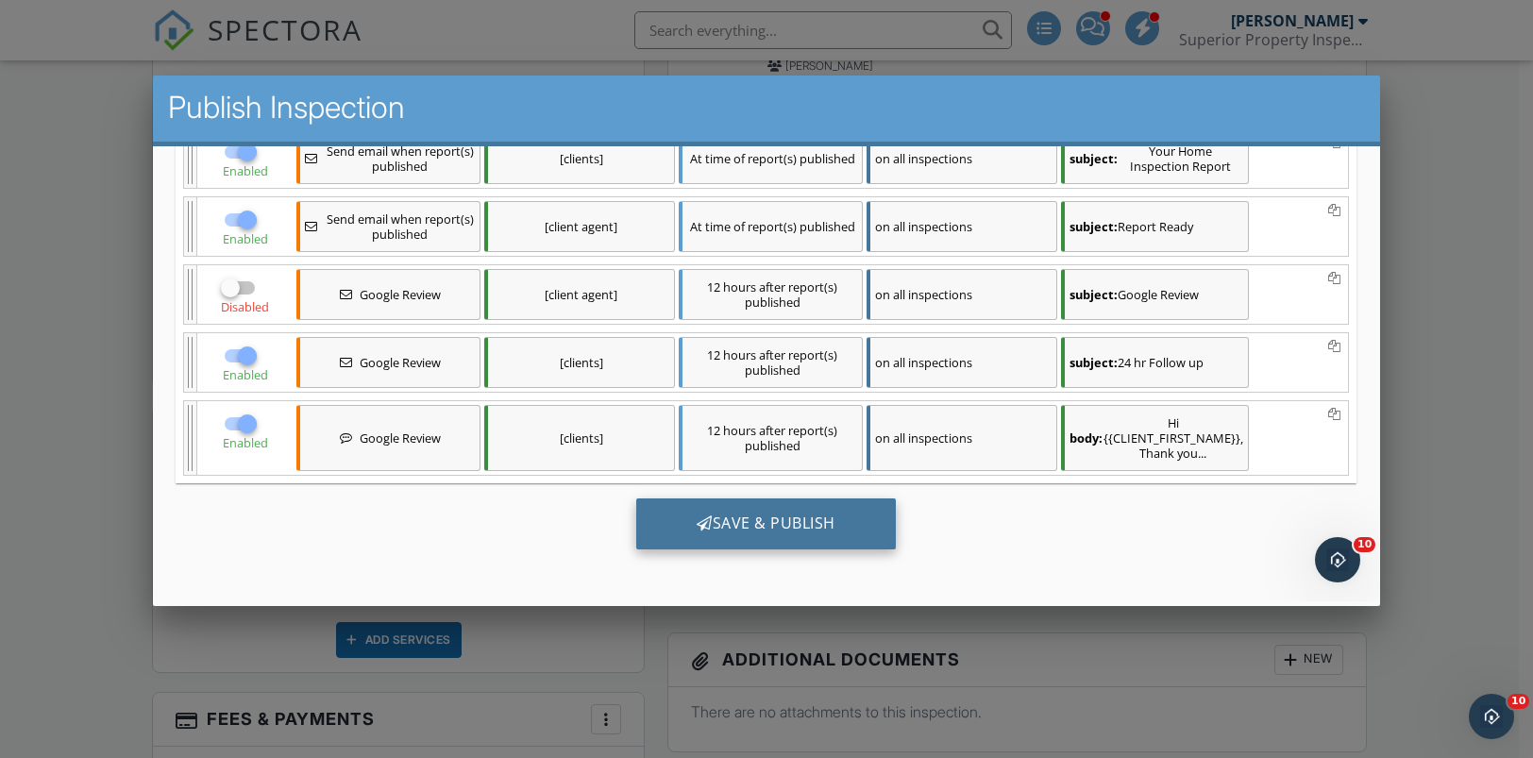
click at [761, 522] on div "Save & Publish" at bounding box center [766, 523] width 260 height 51
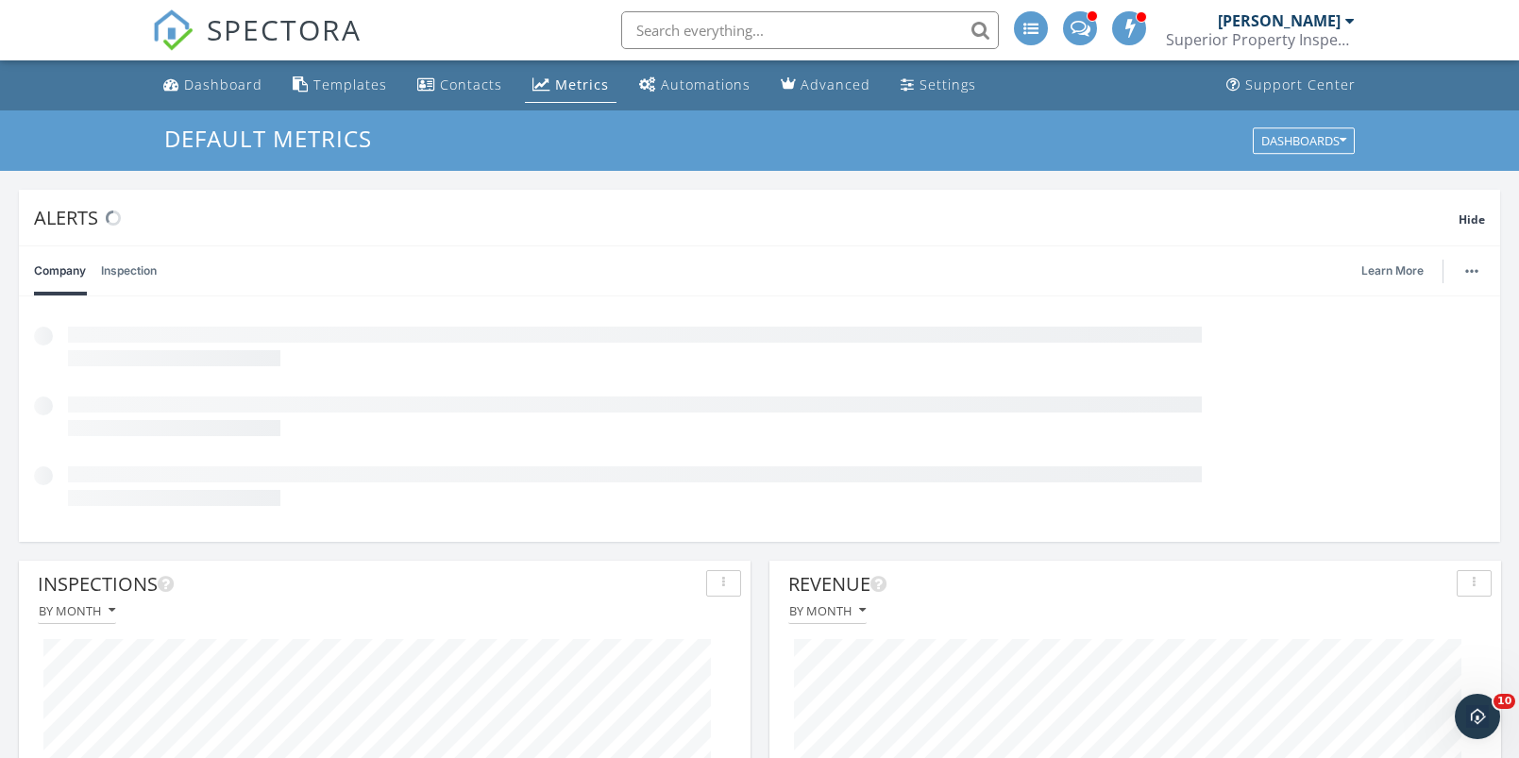
scroll to position [943703, 943378]
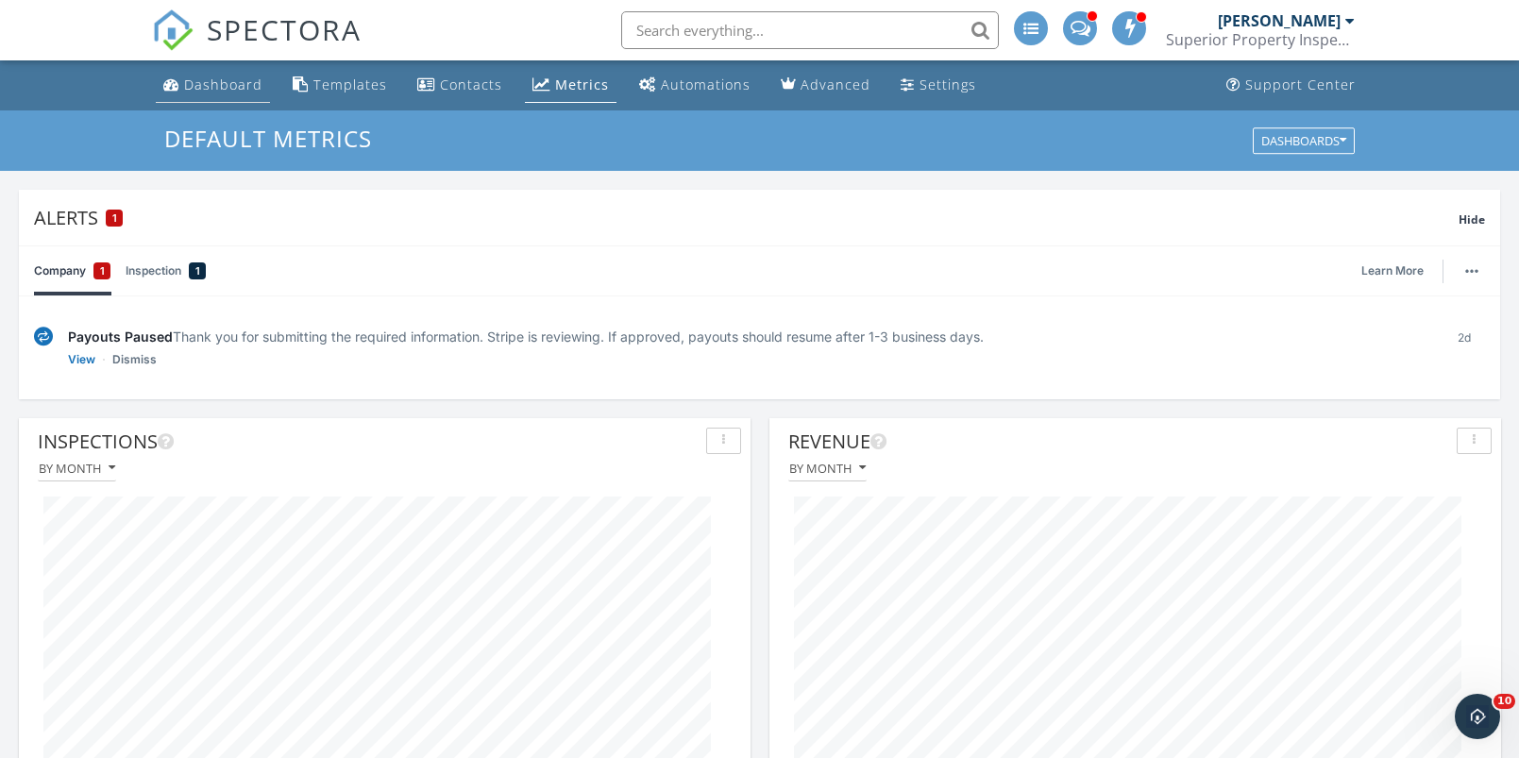
click at [226, 76] on div "Dashboard" at bounding box center [223, 85] width 78 height 18
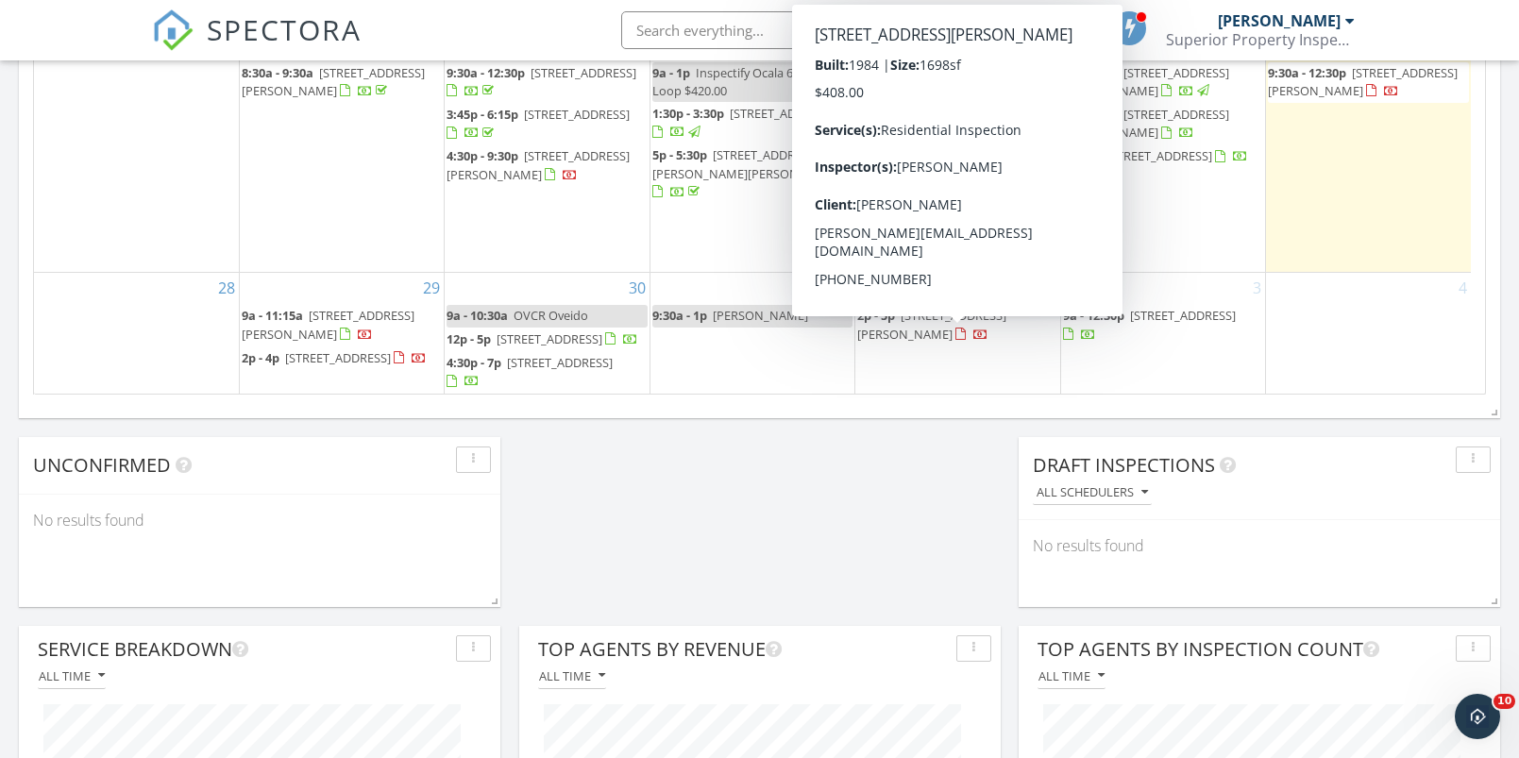
scroll to position [1661, 0]
